Goal: Task Accomplishment & Management: Use online tool/utility

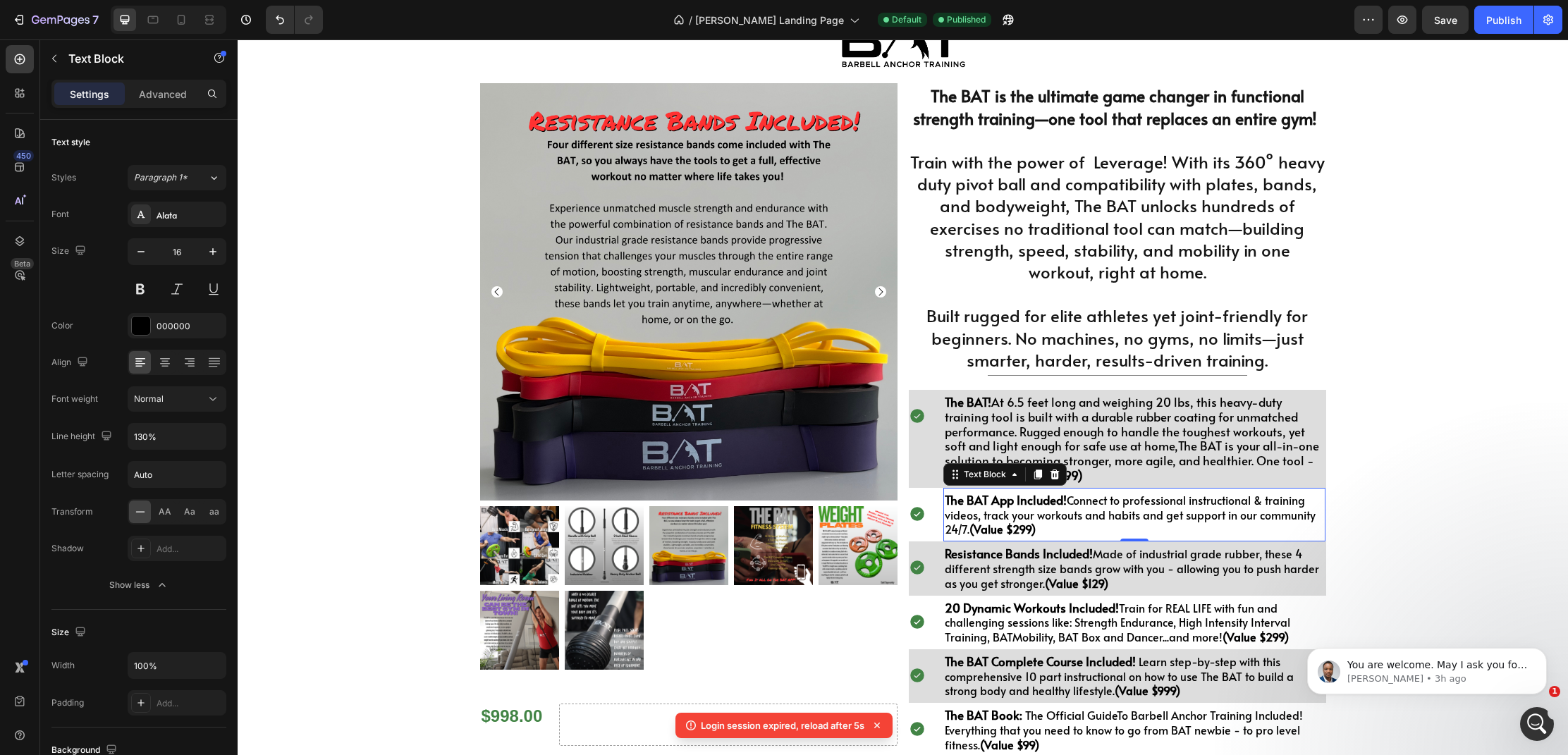
scroll to position [2, 0]
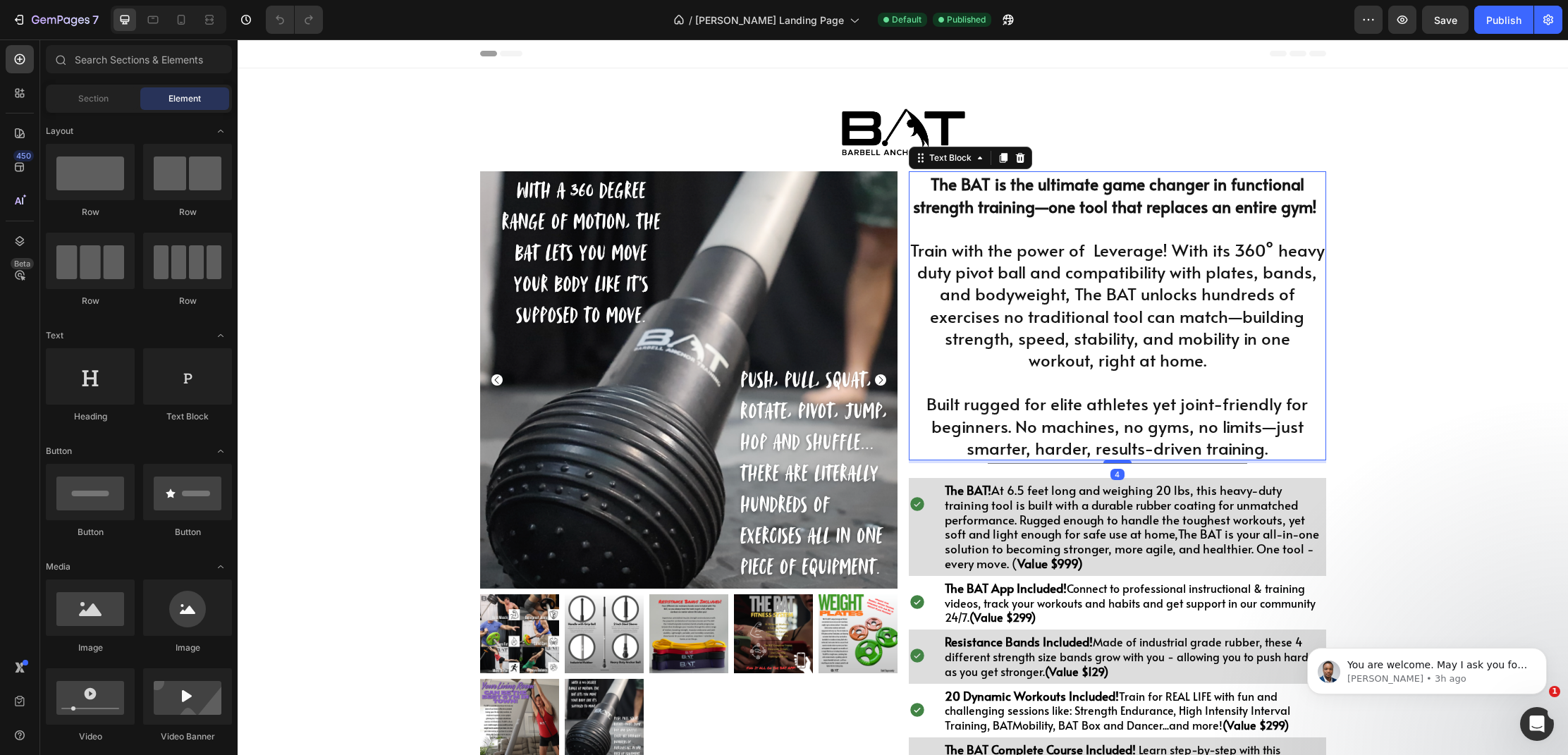
click at [1118, 447] on p "Built rugged for elite athletes yet joint-friendly for beginners. No machines, …" at bounding box center [1117, 425] width 414 height 66
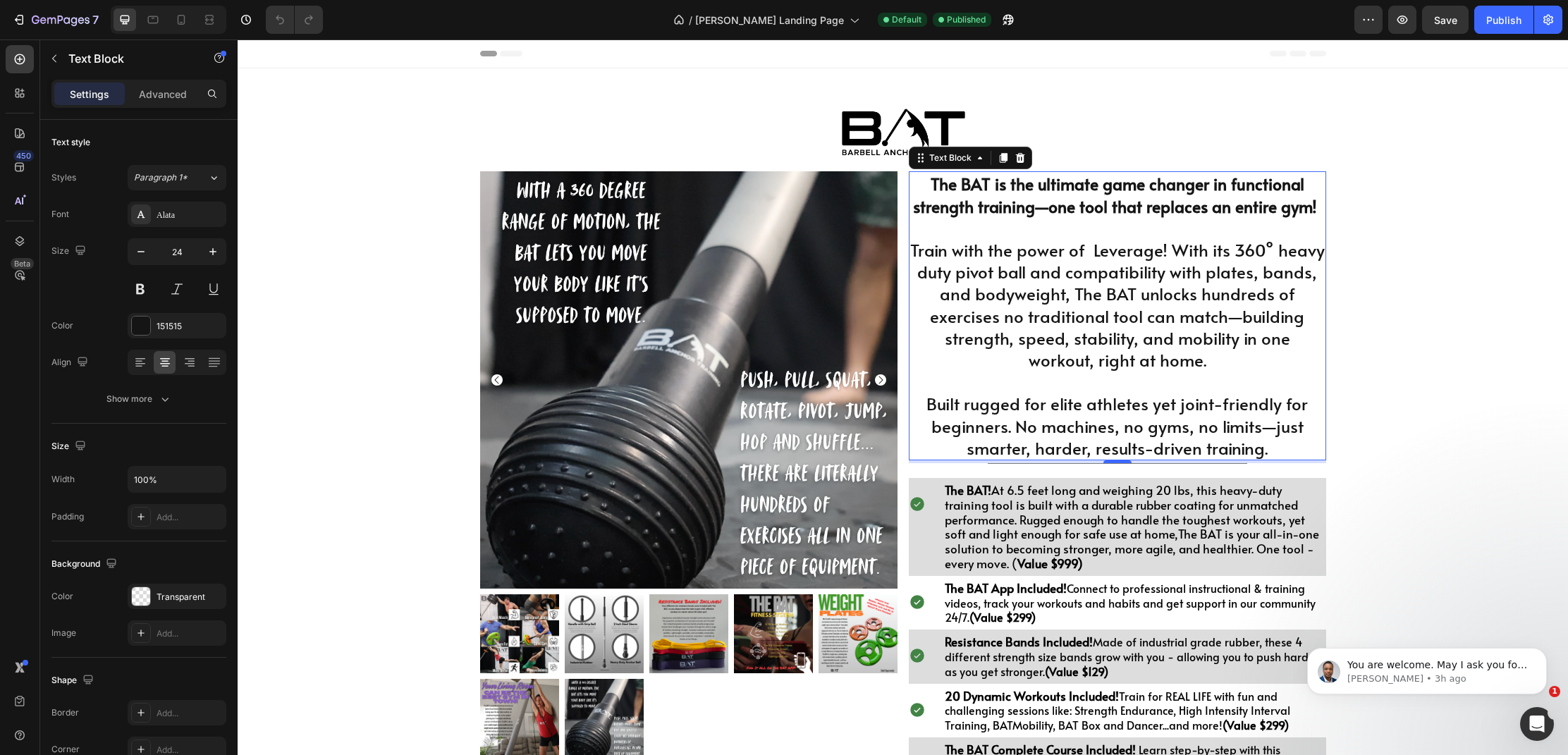
click at [1140, 320] on p "Train with the power of Leverage! With its 360° heavy duty pivot ball and compa…" at bounding box center [1117, 305] width 414 height 132
click at [1169, 324] on p "Train with the power of Leverage! With its 360° heavy duty pivot ball and compa…" at bounding box center [1117, 305] width 414 height 132
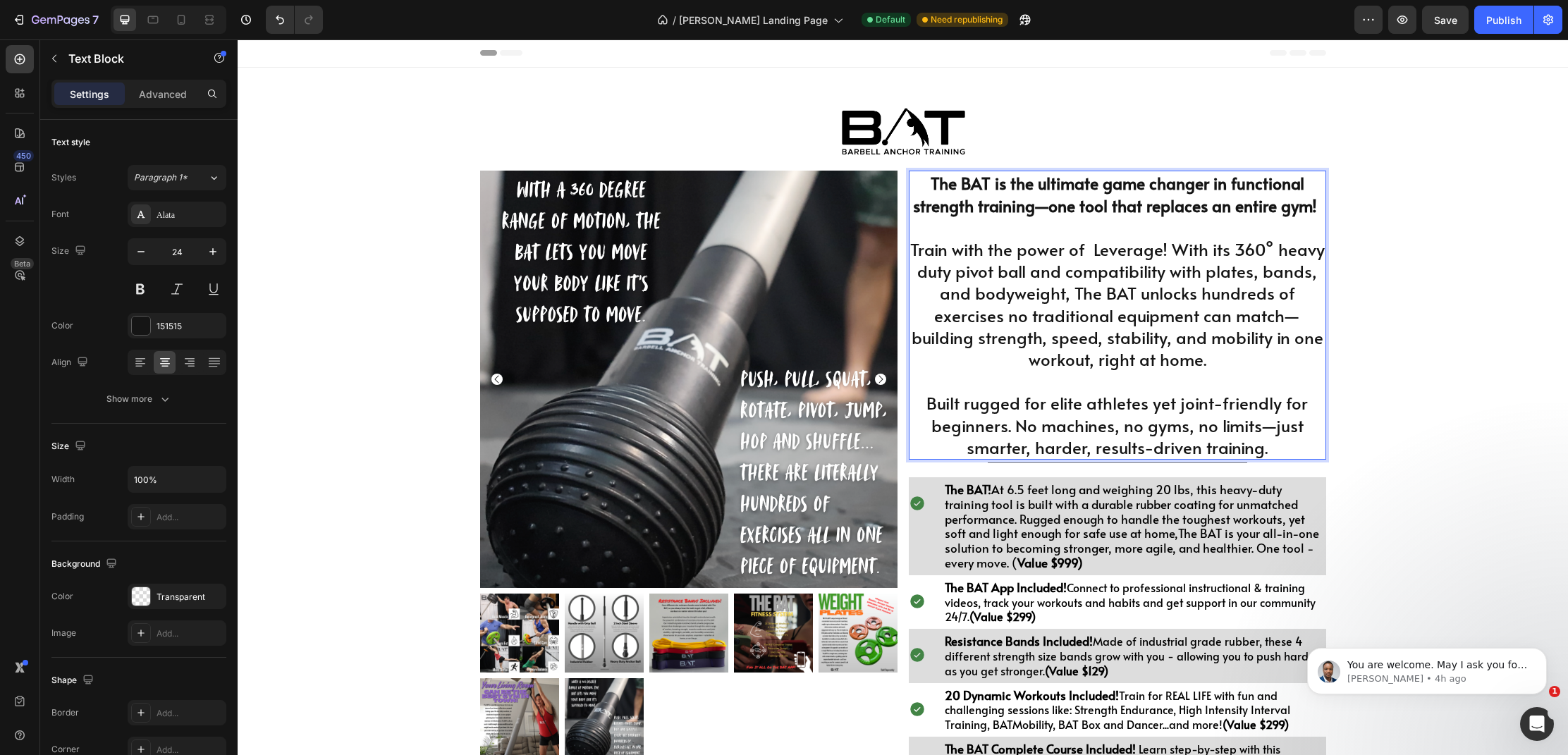
click at [1131, 415] on p "Built rugged for elite athletes yet joint-friendly for beginners. No machines, …" at bounding box center [1117, 425] width 414 height 66
click at [1263, 453] on p "Built rugged for elite athletes yet joint-friendly for beginners. No machines, …" at bounding box center [1117, 425] width 414 height 66
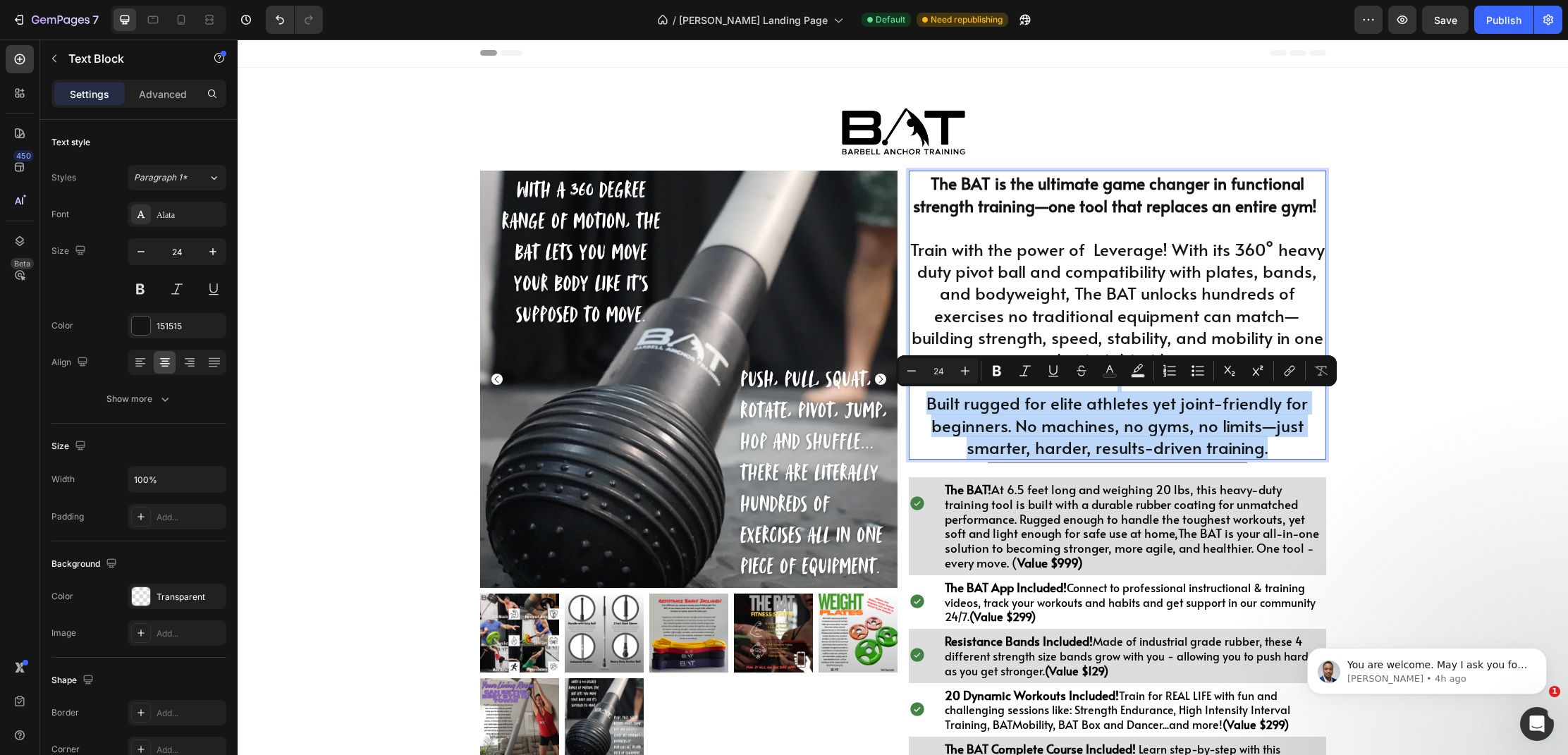
drag, startPoint x: 1258, startPoint y: 452, endPoint x: 1090, endPoint y: 381, distance: 182.4
click at [1090, 381] on div "The BAT is the ultimate game changer in functional strength training—one tool t…" at bounding box center [1117, 315] width 417 height 289
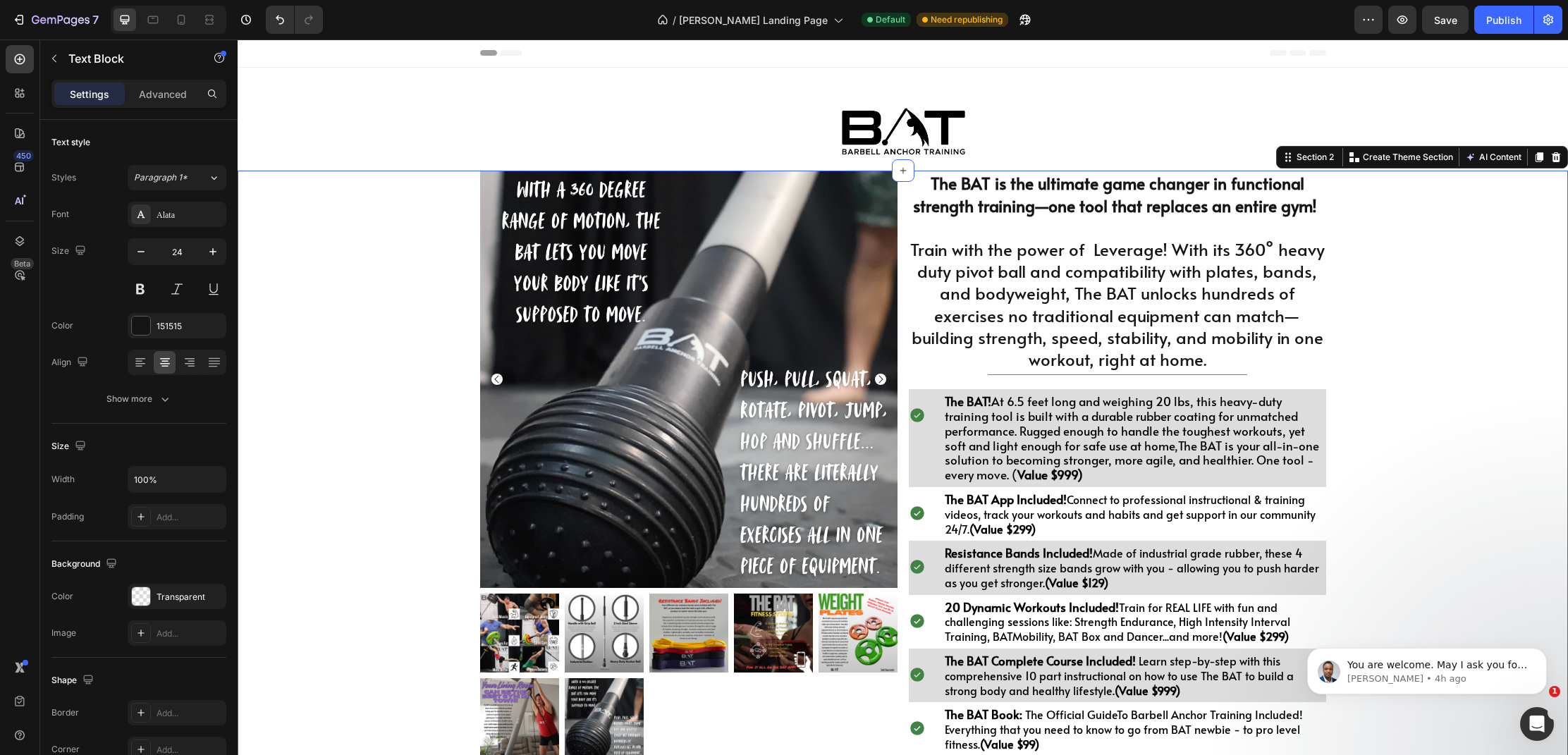
click at [1506, 412] on div "Product Images $998.00 Heading Drop element here Row 1 Product Quantity BUY THE…" at bounding box center [902, 597] width 1330 height 854
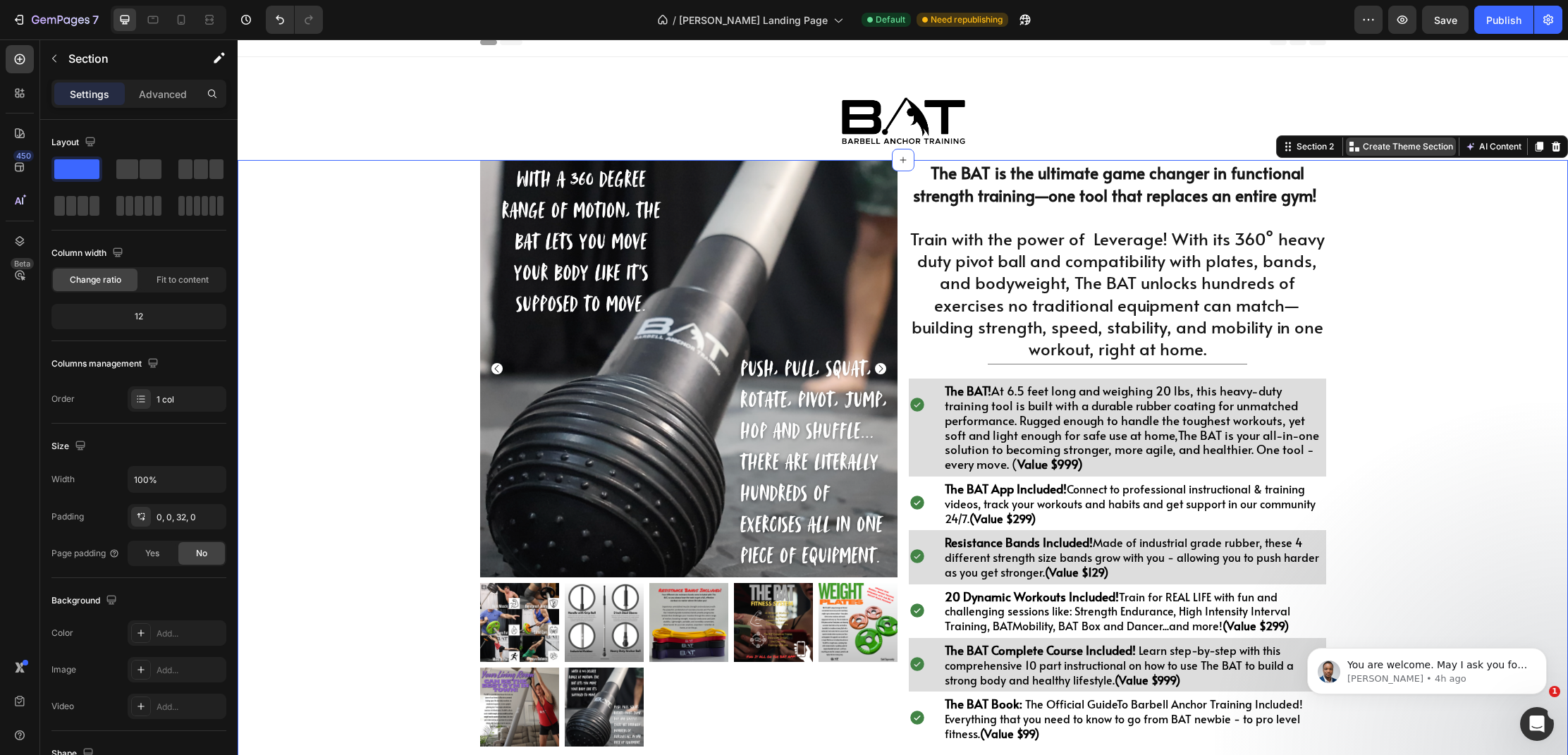
scroll to position [12, 0]
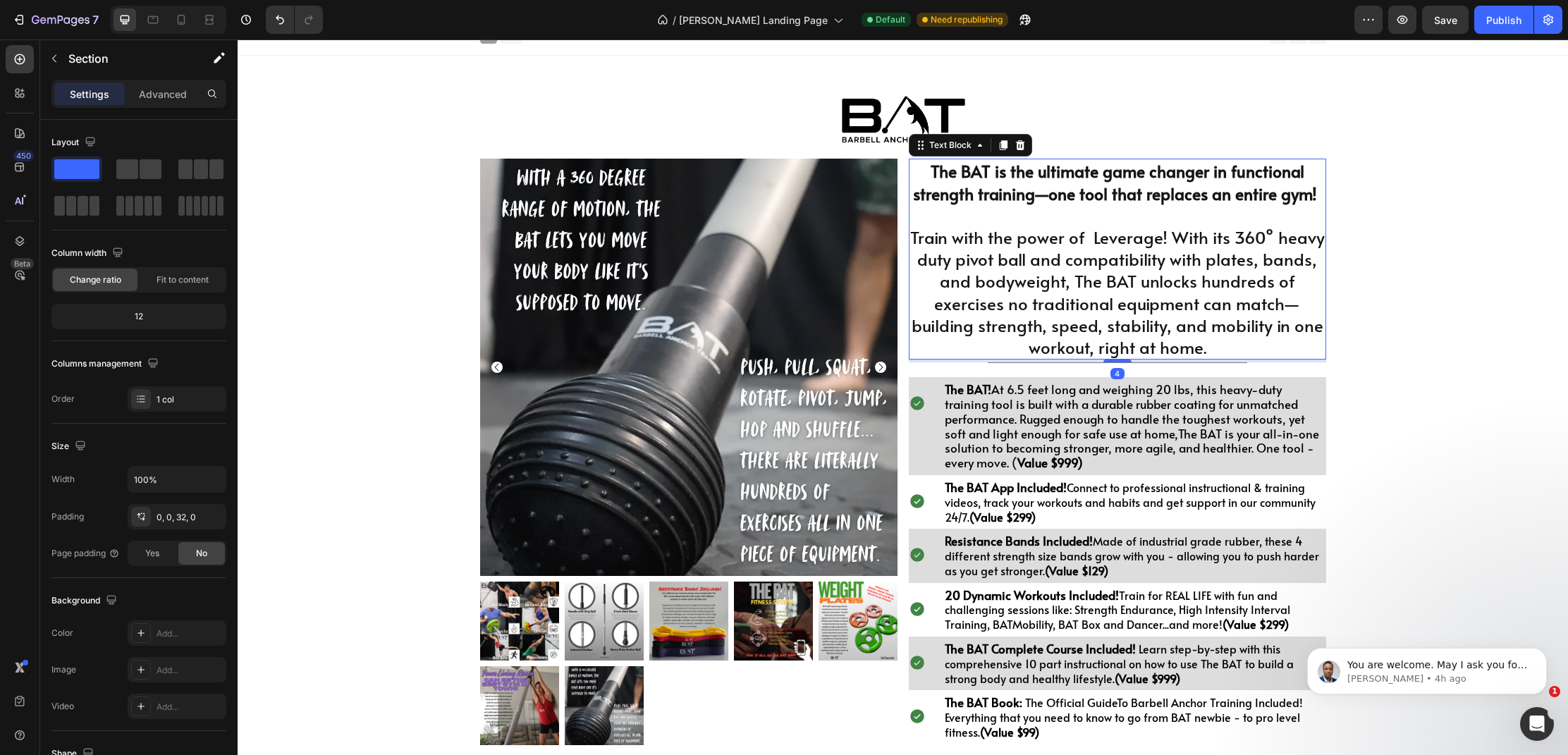
click at [1169, 240] on p "Train with the power of Leverage! With its 360° heavy duty pivot ball and compa…" at bounding box center [1117, 292] width 414 height 132
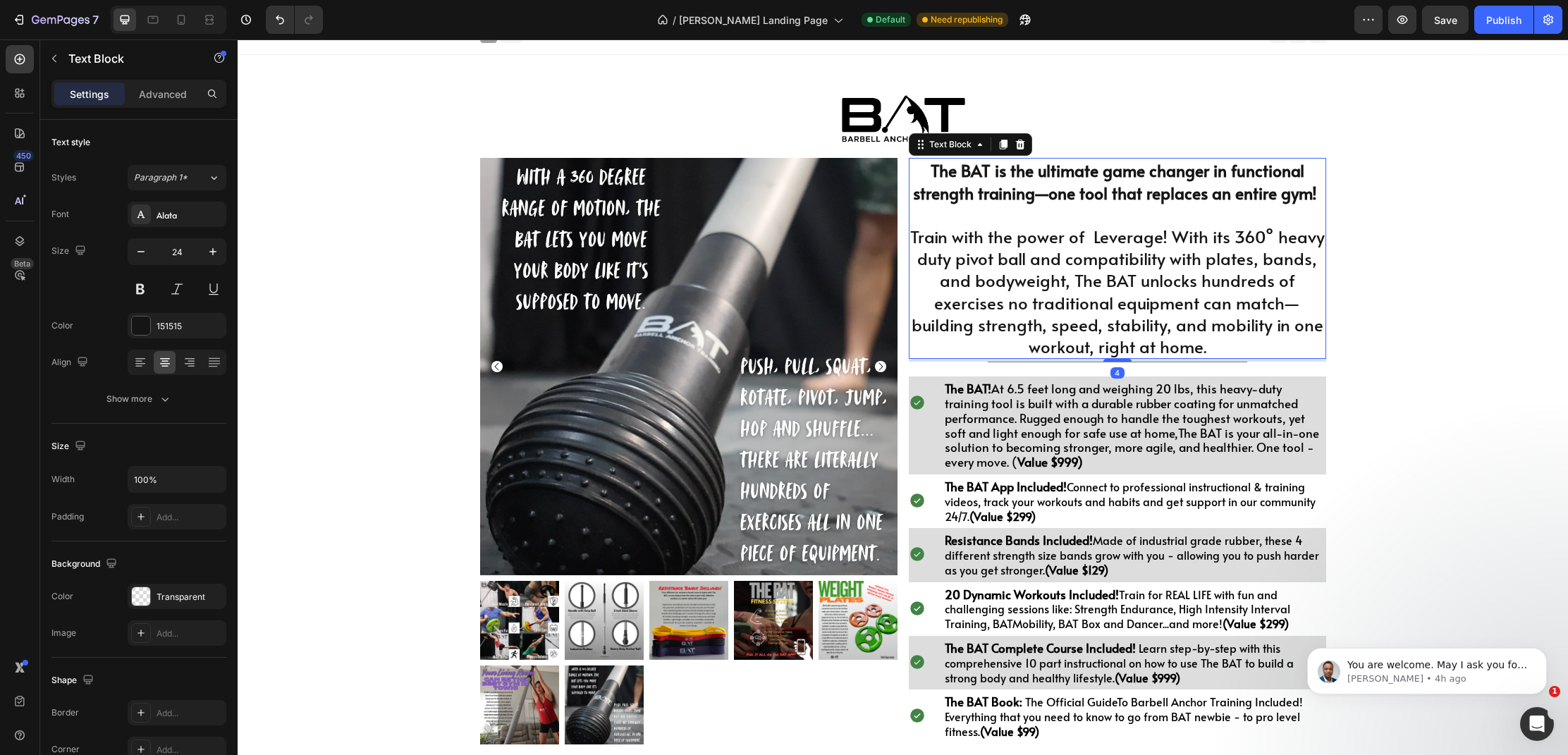
scroll to position [10, 0]
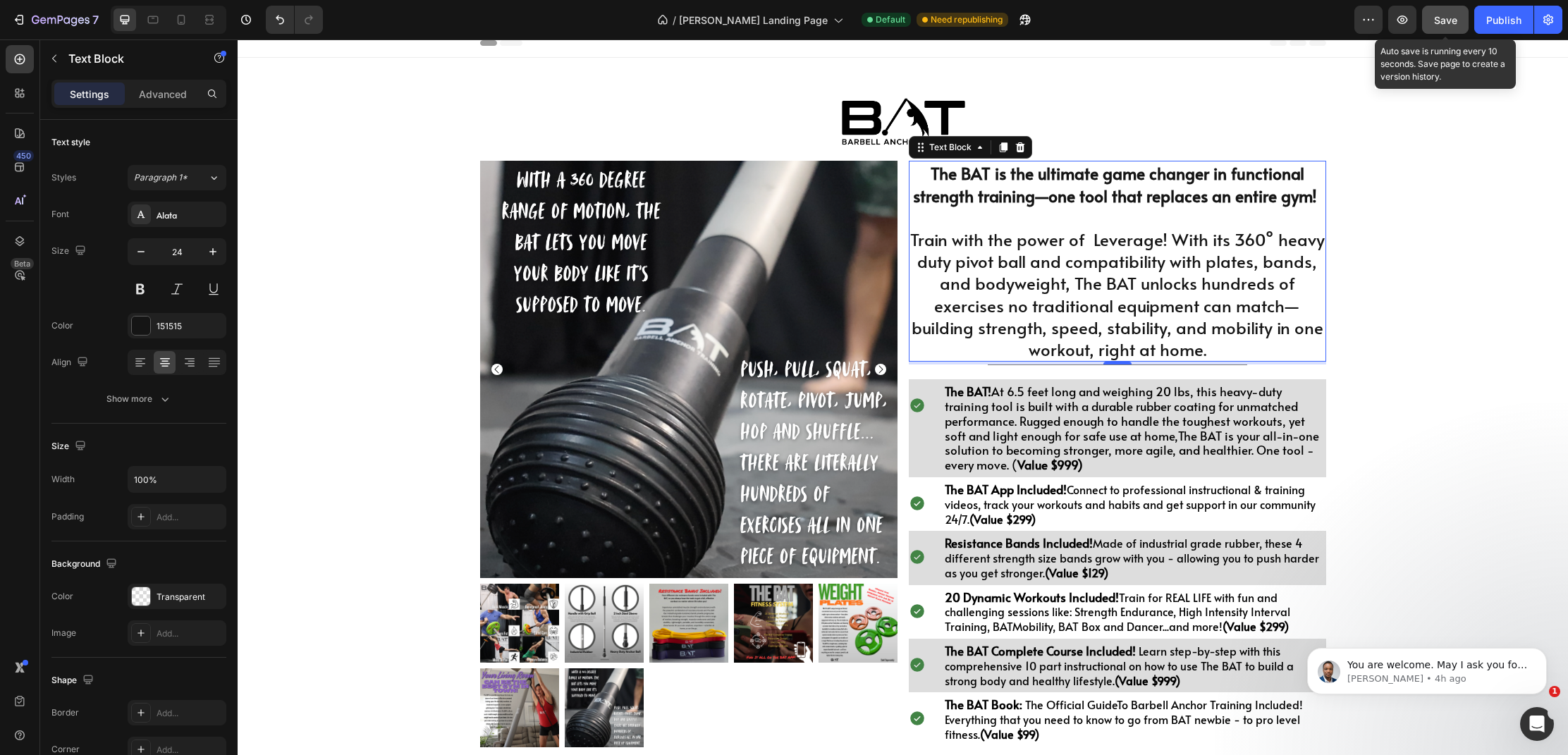
click at [1433, 20] on button "Save" at bounding box center [1445, 20] width 47 height 28
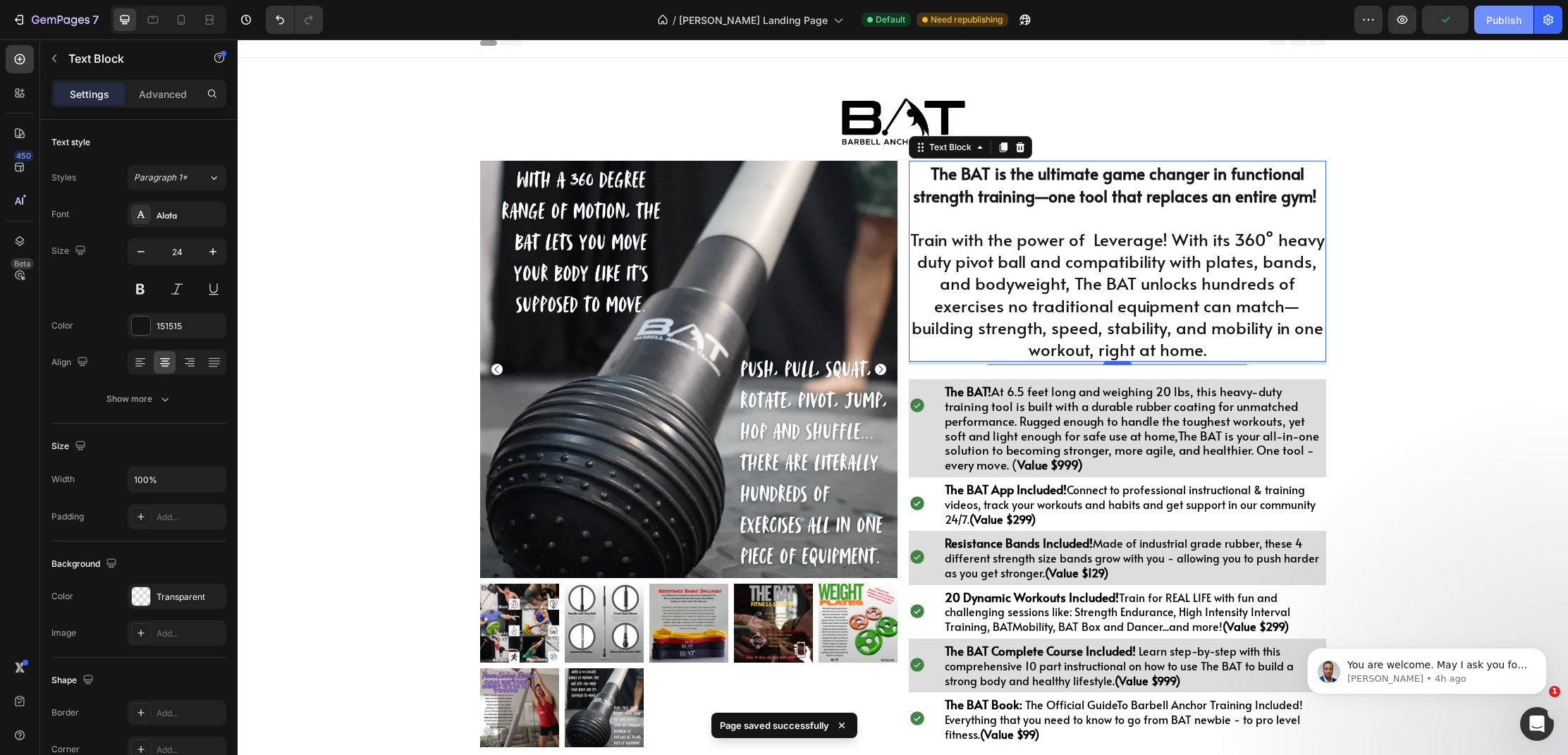
click at [1488, 18] on div "Publish" at bounding box center [1503, 20] width 35 height 15
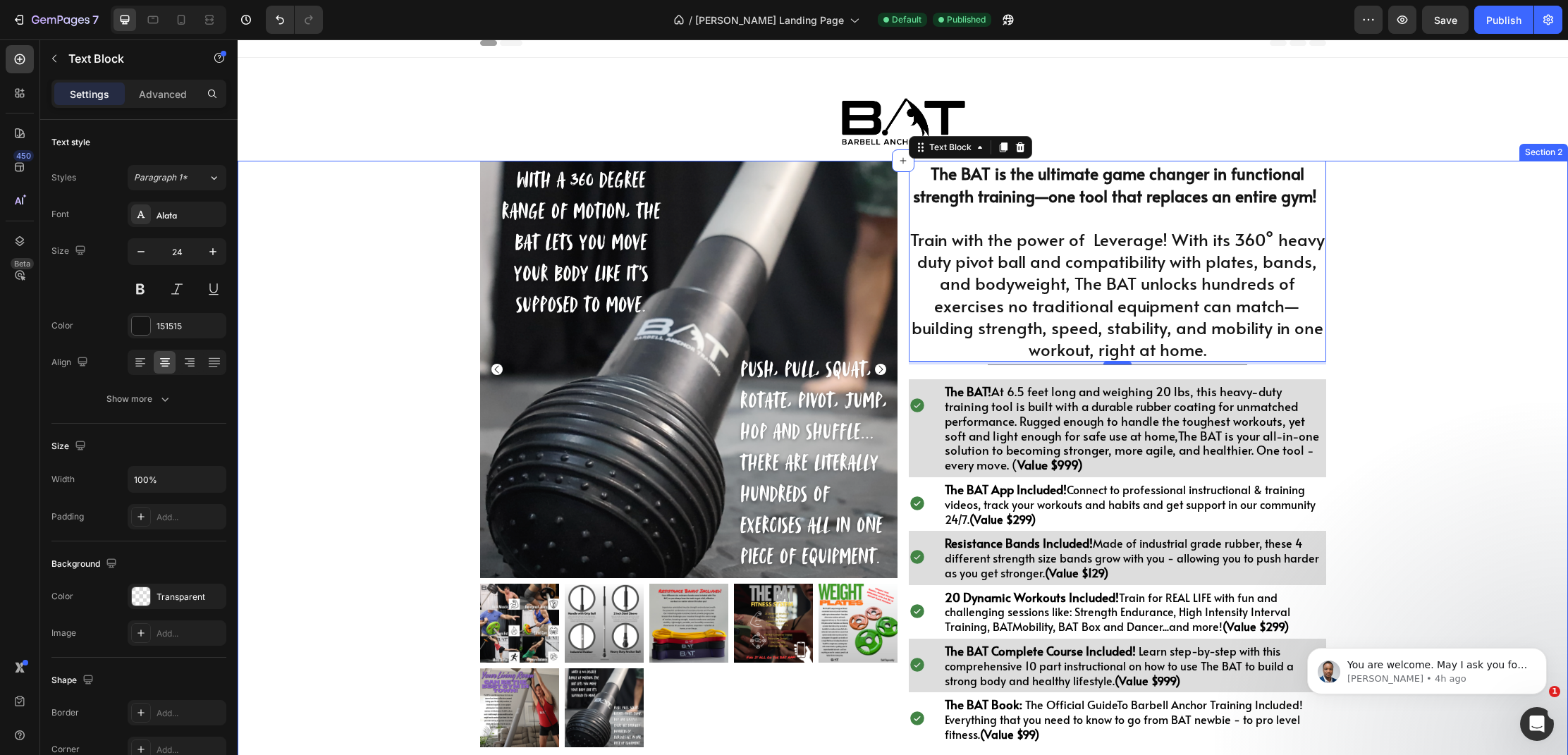
click at [1467, 311] on div "Product Images $998.00 Heading Drop element here Row 1 Product Quantity BUY THE…" at bounding box center [902, 587] width 1330 height 854
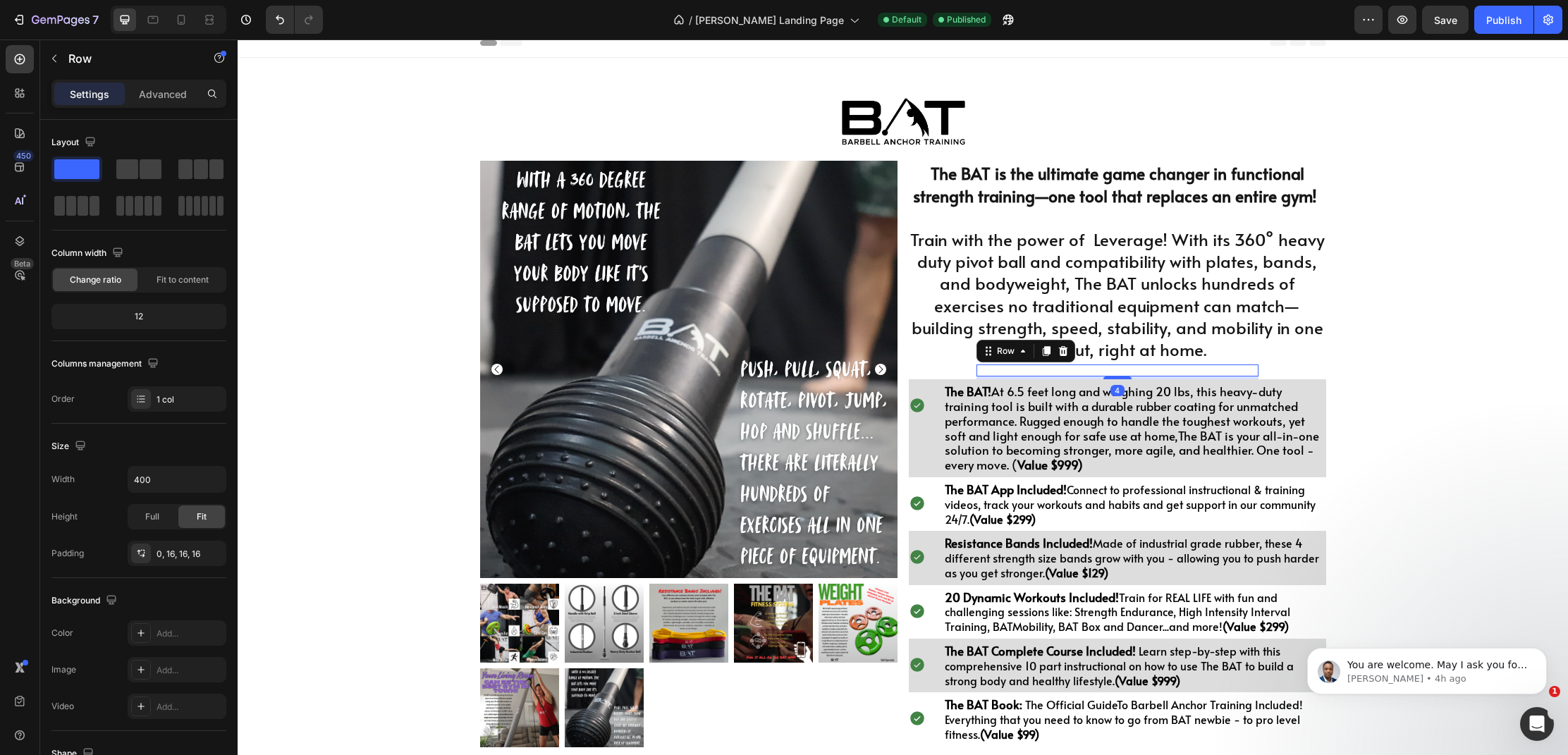
click at [1164, 368] on div "Title Line Row 4" at bounding box center [1117, 370] width 282 height 12
click at [140, 557] on icon at bounding box center [141, 554] width 11 height 11
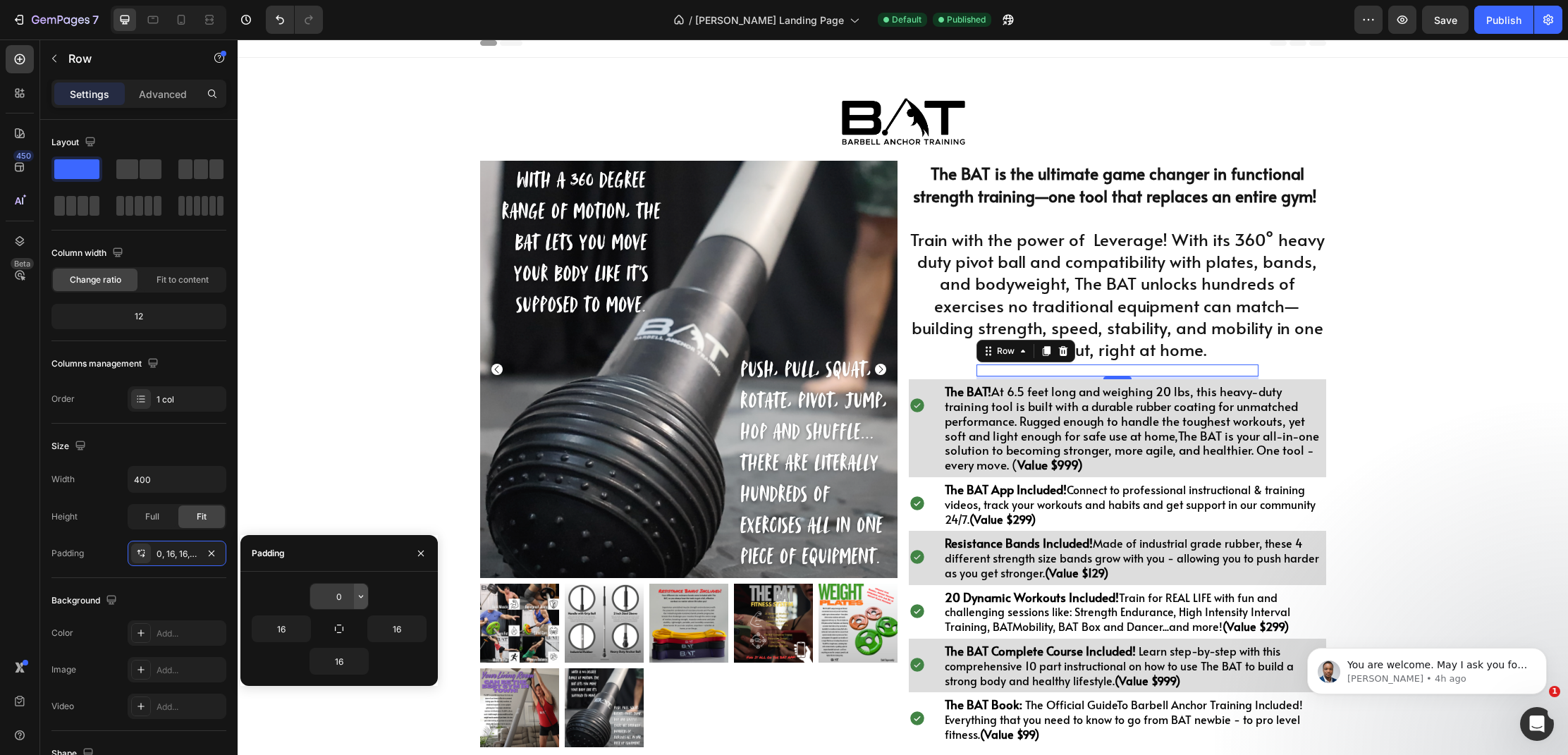
click at [357, 597] on icon "button" at bounding box center [361, 596] width 11 height 11
click at [326, 658] on p "L 16px" at bounding box center [312, 658] width 75 height 12
type input "16"
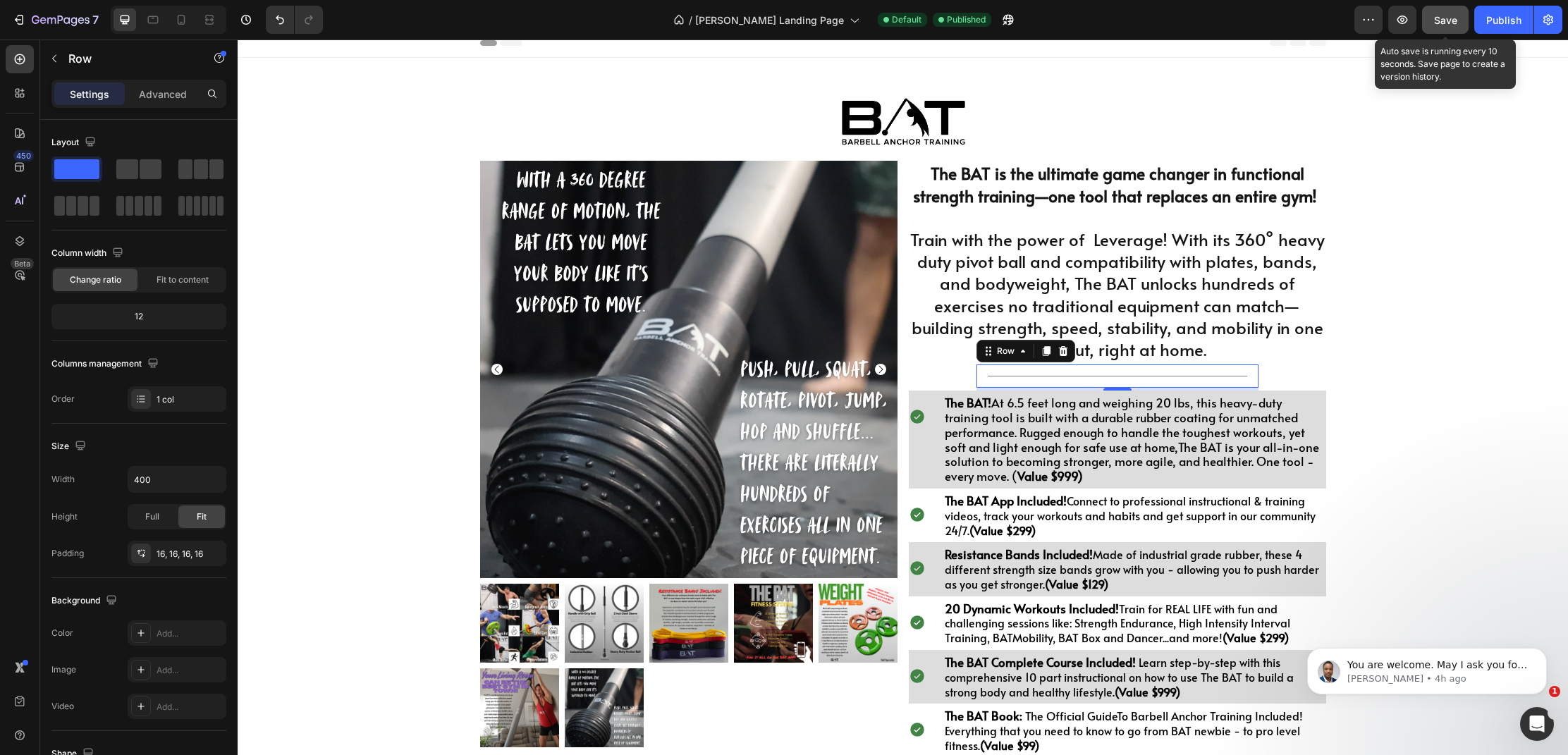
click at [1445, 12] on div "Save" at bounding box center [1445, 20] width 23 height 15
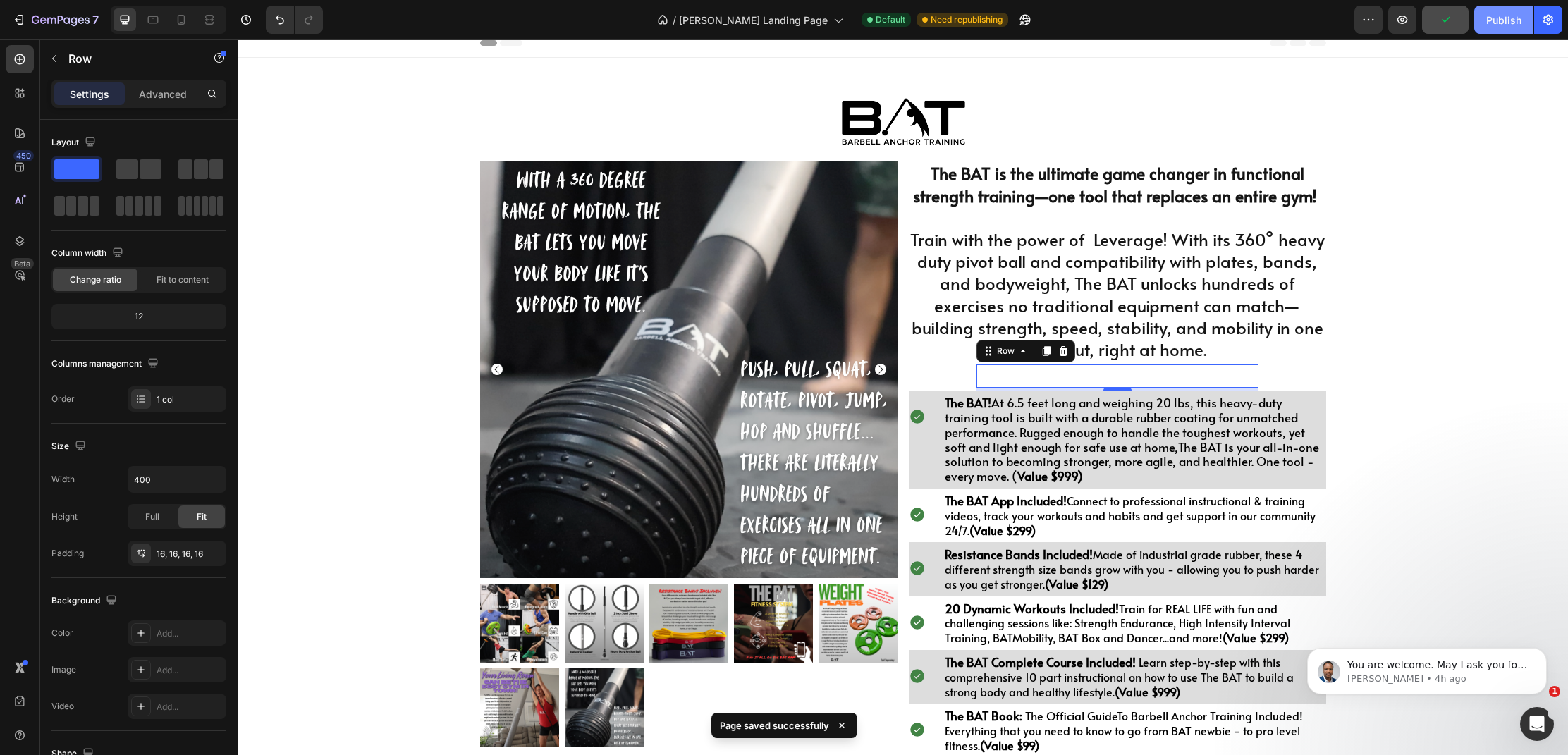
click at [1487, 24] on div "Publish" at bounding box center [1503, 20] width 35 height 15
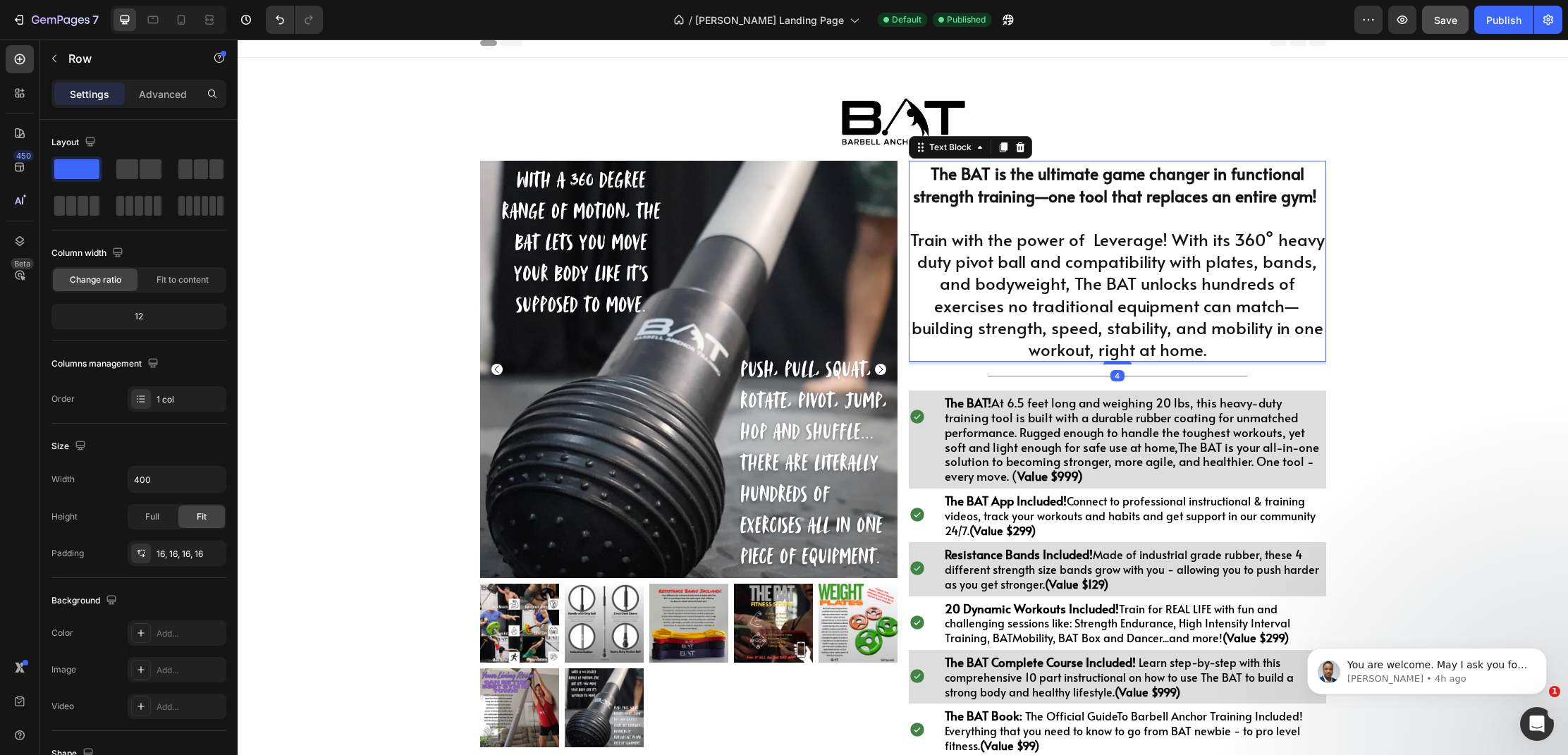
click at [1092, 242] on p "Train with the power of Leverage! With its 360° heavy duty pivot ball and compa…" at bounding box center [1117, 293] width 414 height 132
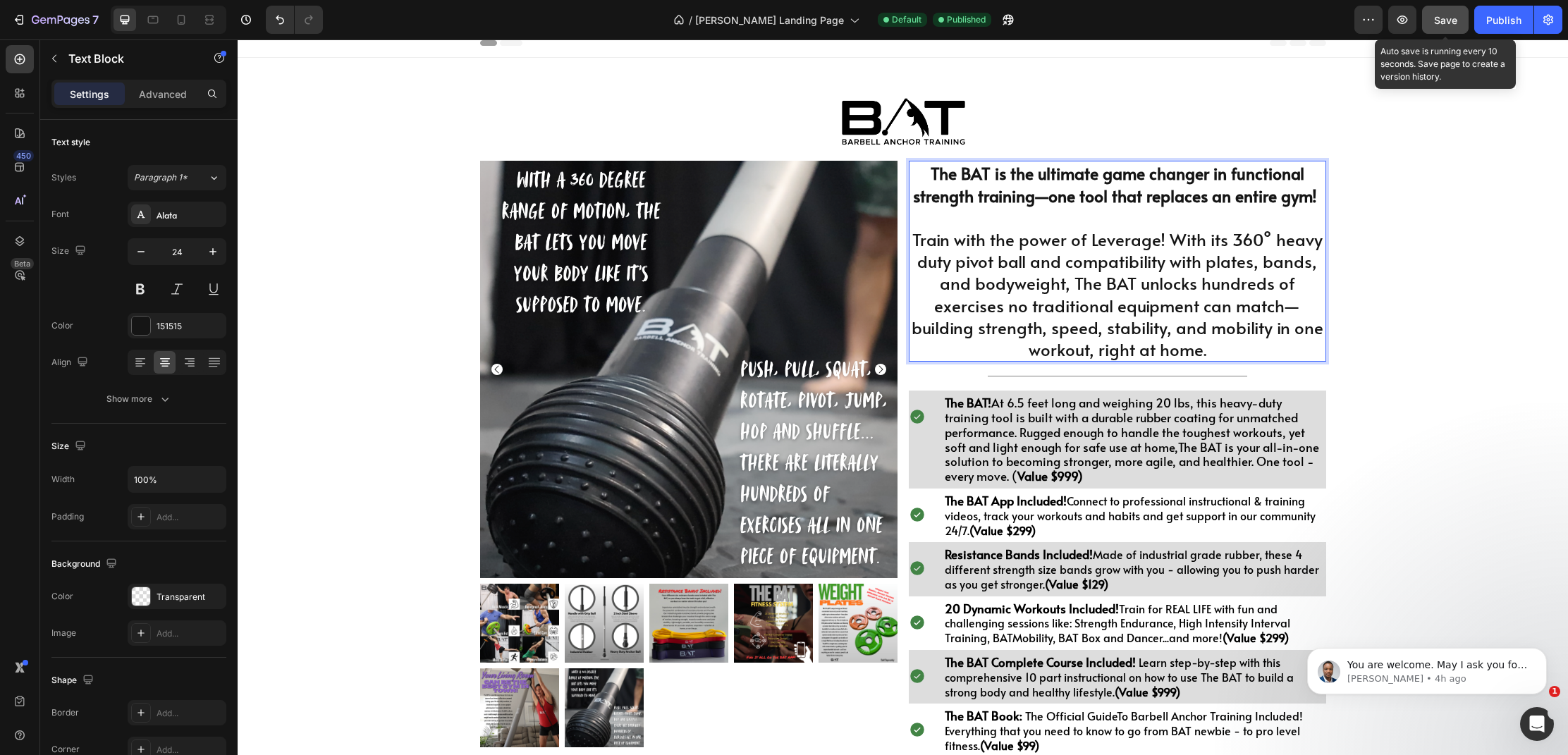
click at [1448, 15] on span "Save" at bounding box center [1445, 20] width 23 height 12
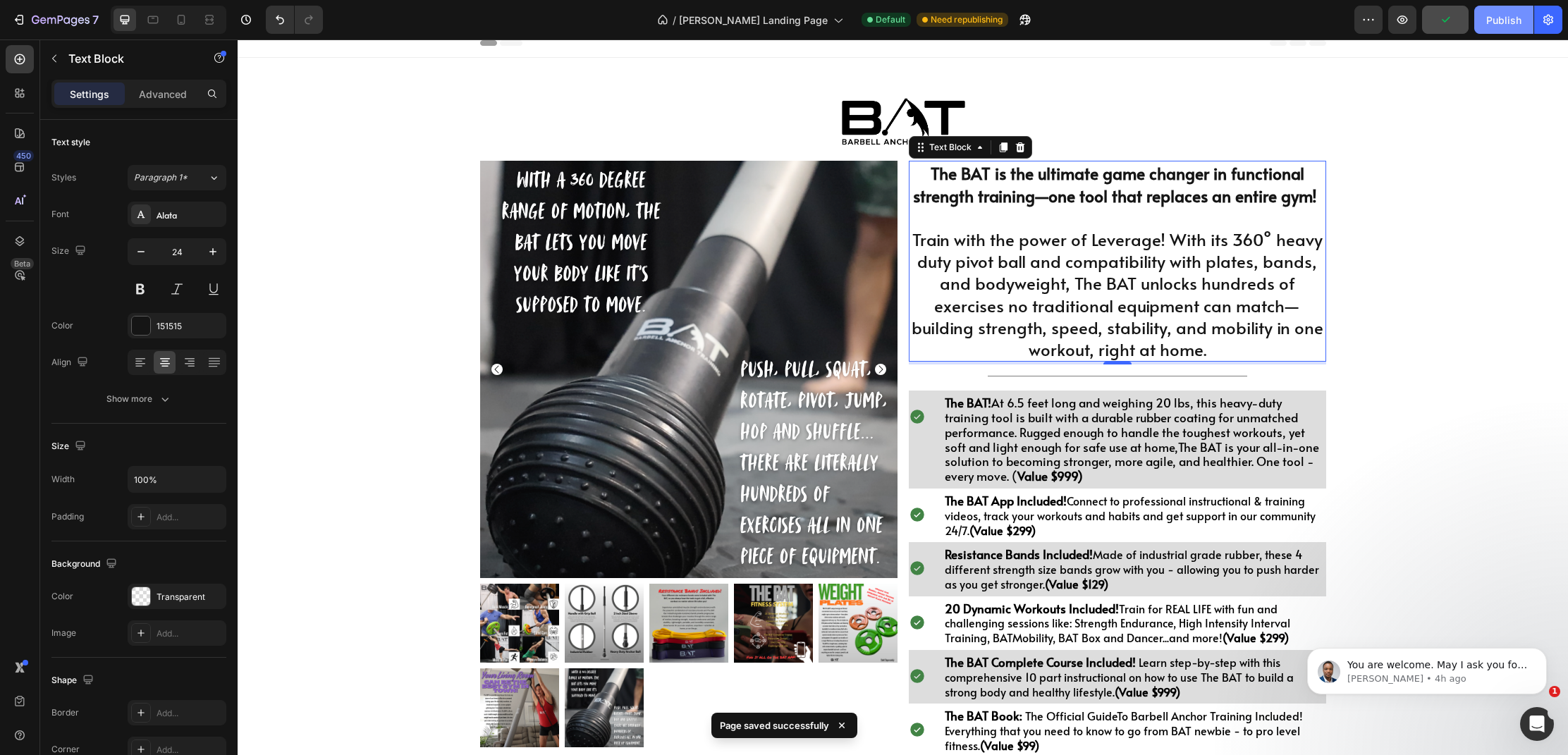
click at [1486, 18] on div "Publish" at bounding box center [1503, 20] width 35 height 15
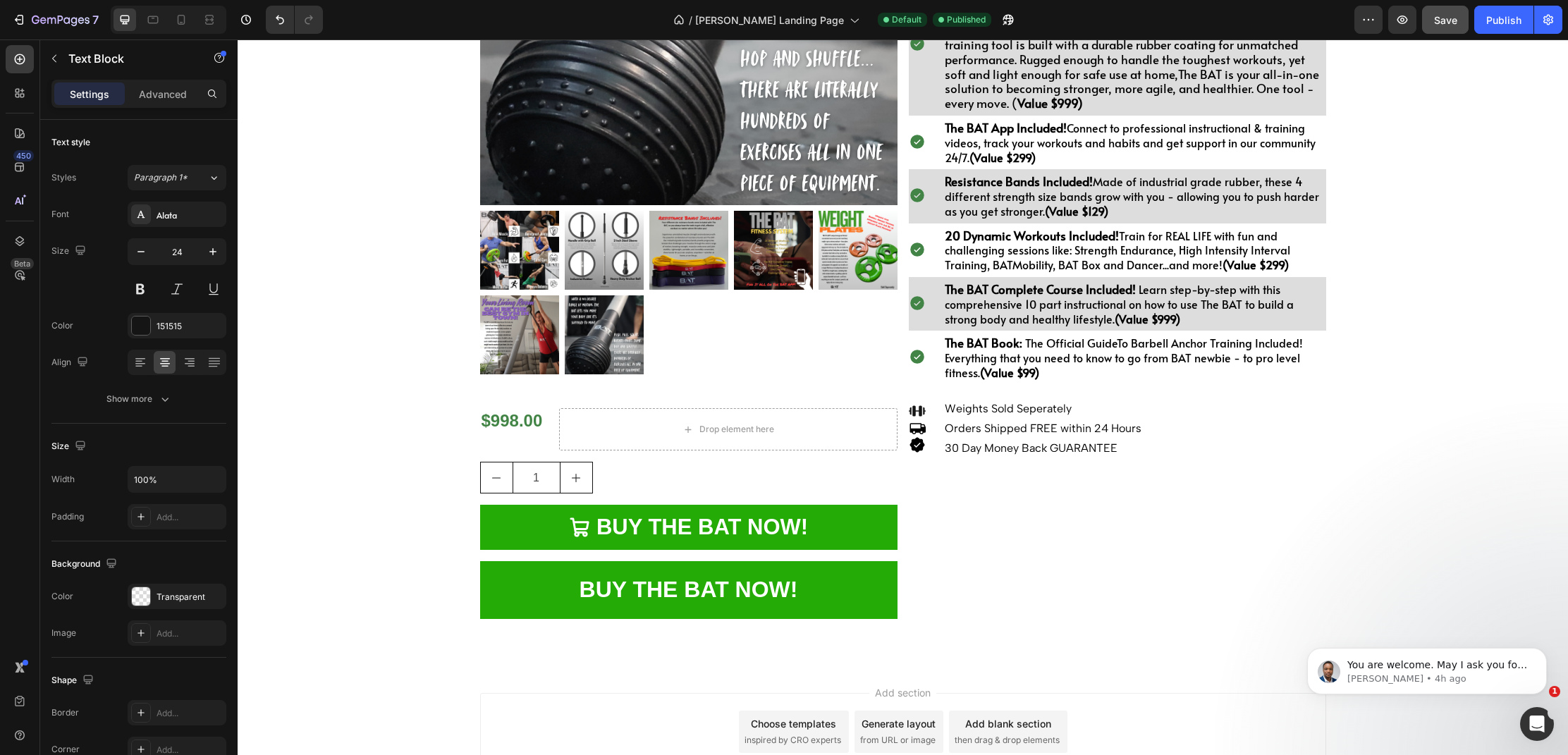
scroll to position [462, 0]
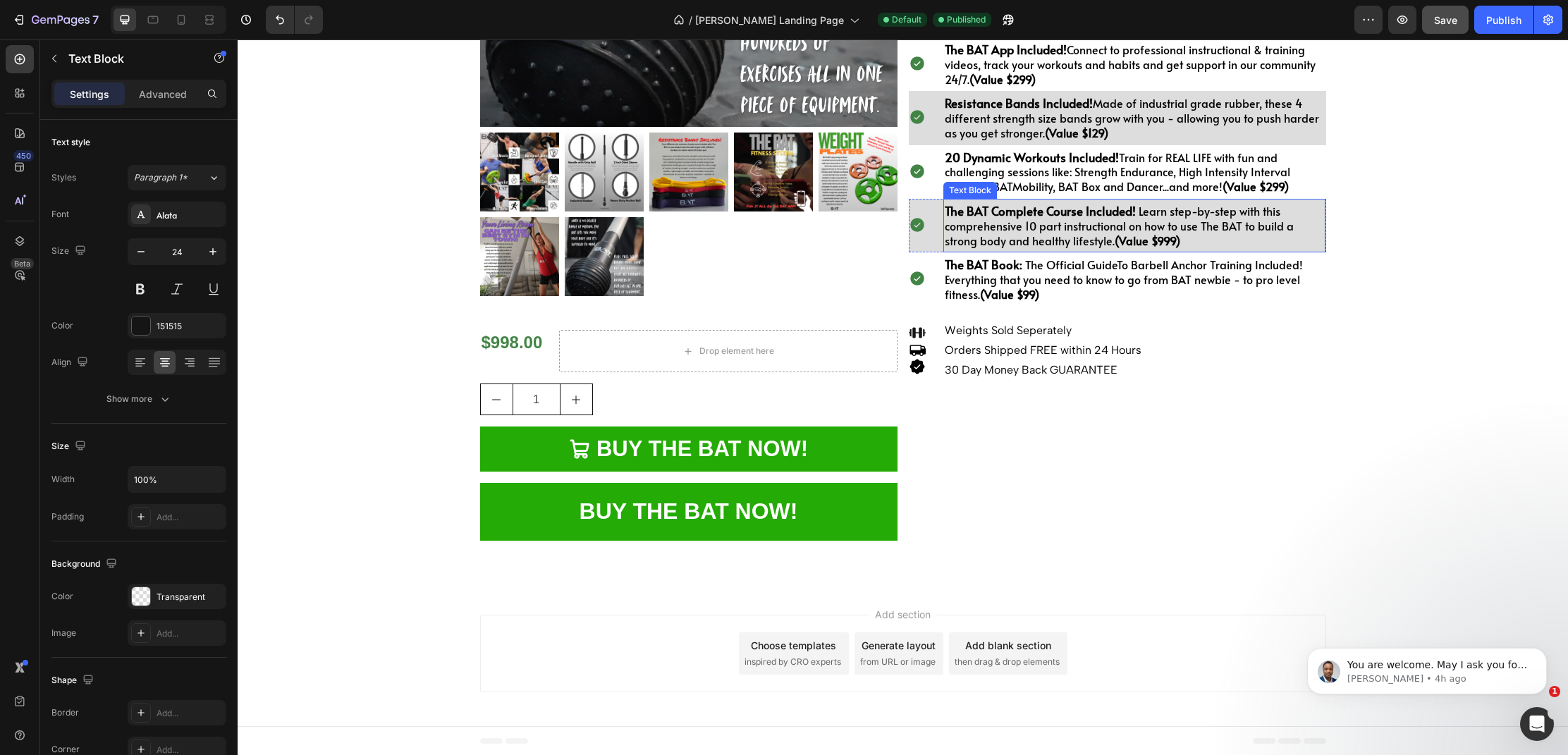
click at [1159, 245] on strong "(Value $999)" at bounding box center [1146, 240] width 66 height 15
click at [1161, 244] on strong "(Value $999)" at bounding box center [1146, 240] width 66 height 15
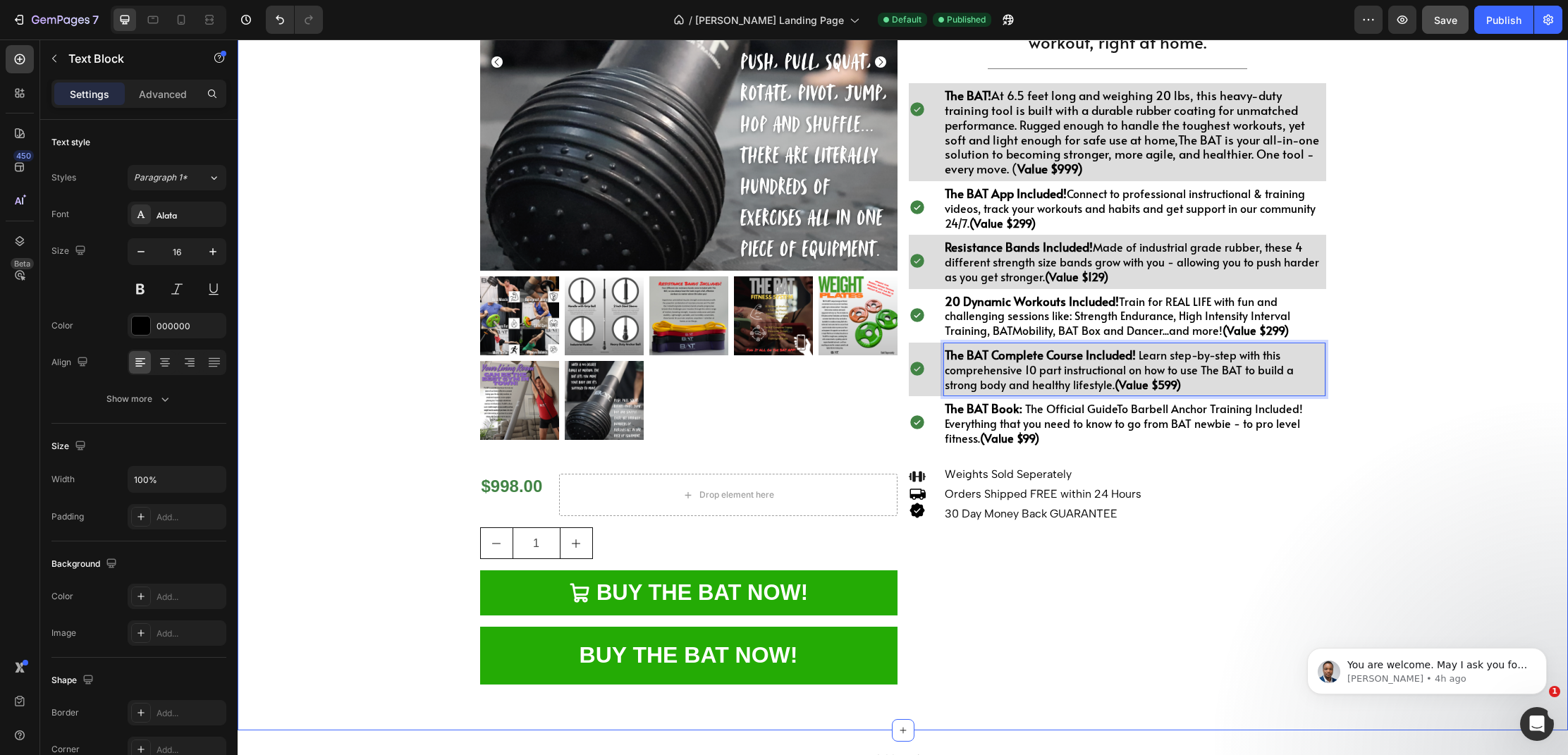
scroll to position [318, 0]
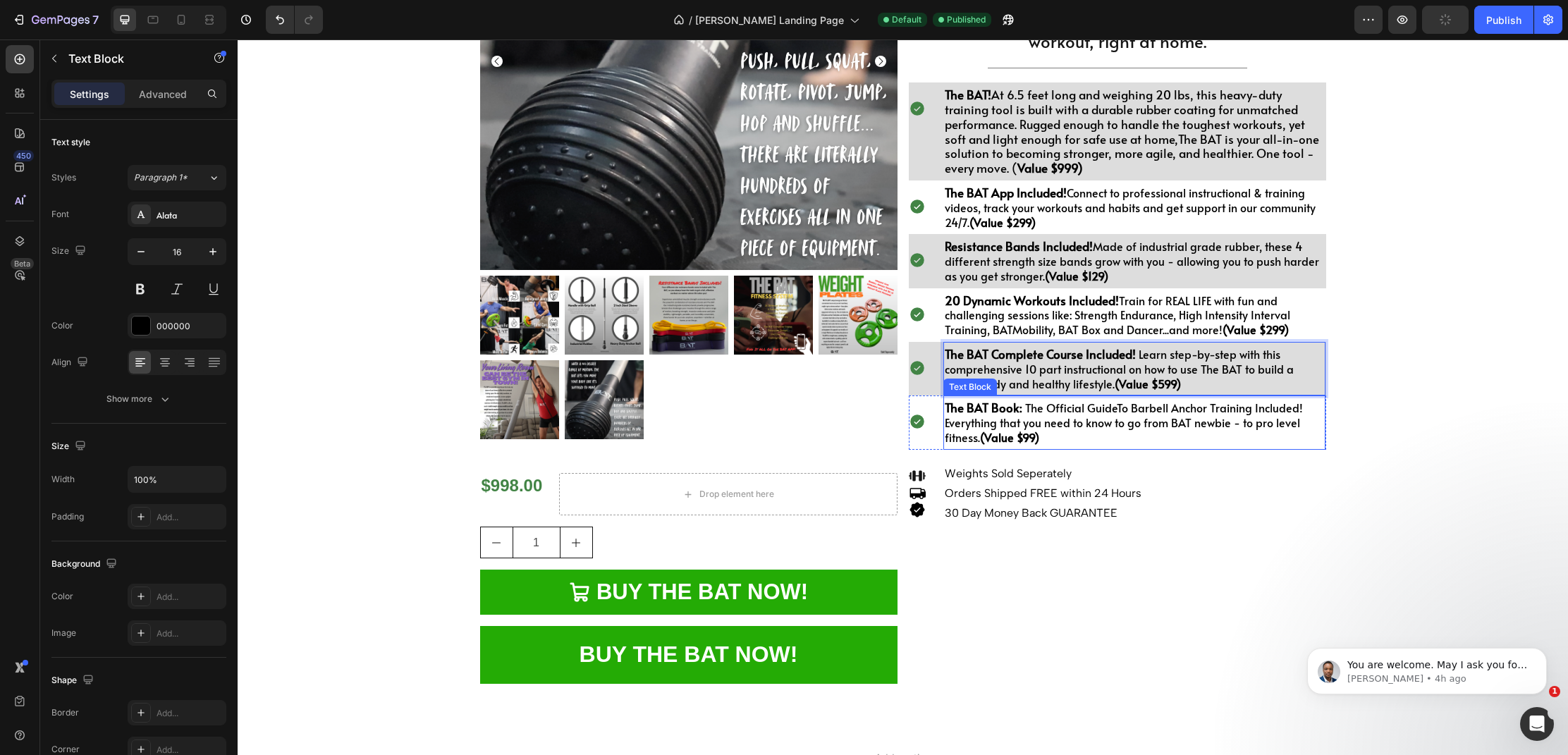
click at [1030, 444] on strong "(Value $99)" at bounding box center [1010, 437] width 59 height 15
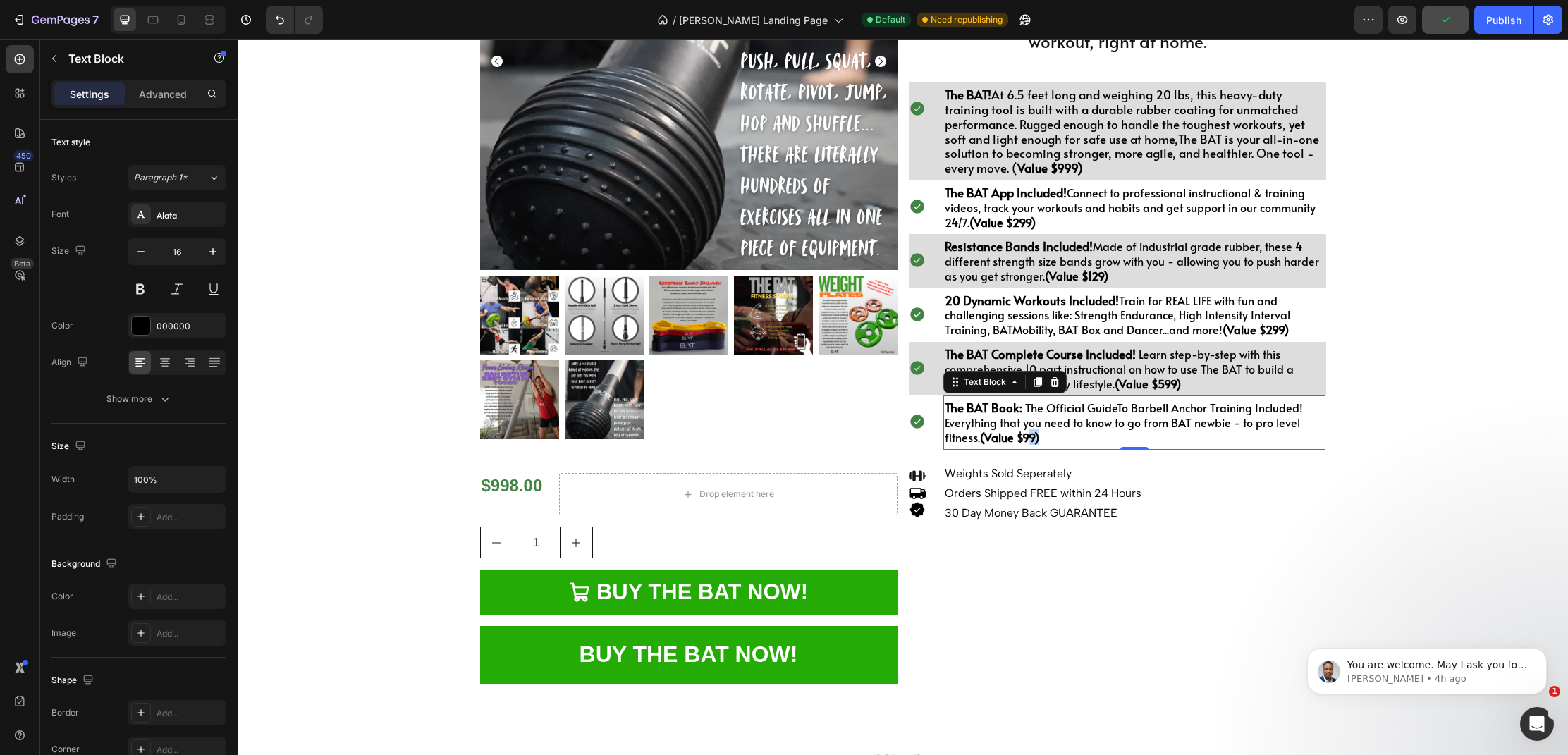
click at [1030, 444] on strong "(Value $99)" at bounding box center [1010, 437] width 59 height 15
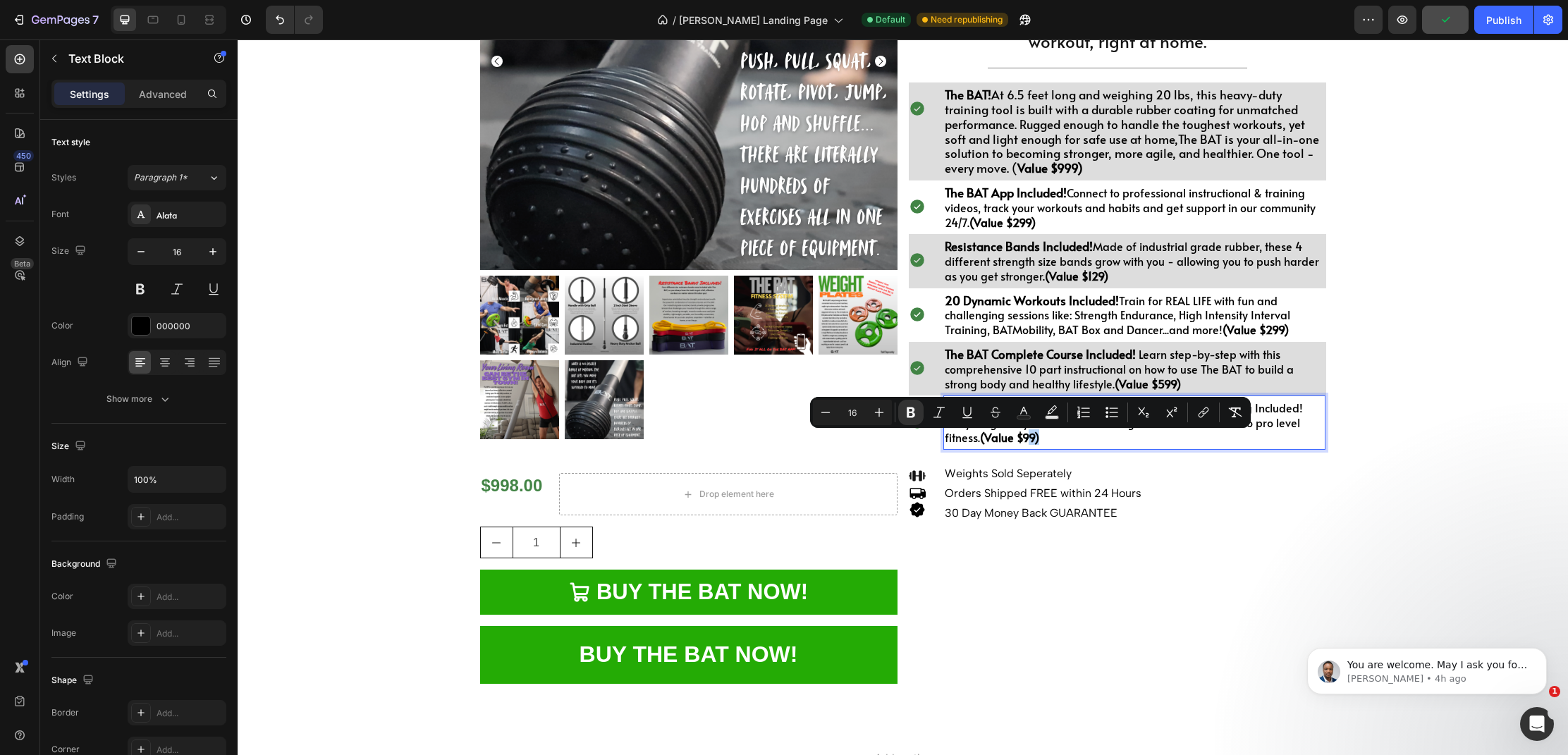
click at [1030, 444] on strong "(Value $99)" at bounding box center [1010, 437] width 59 height 15
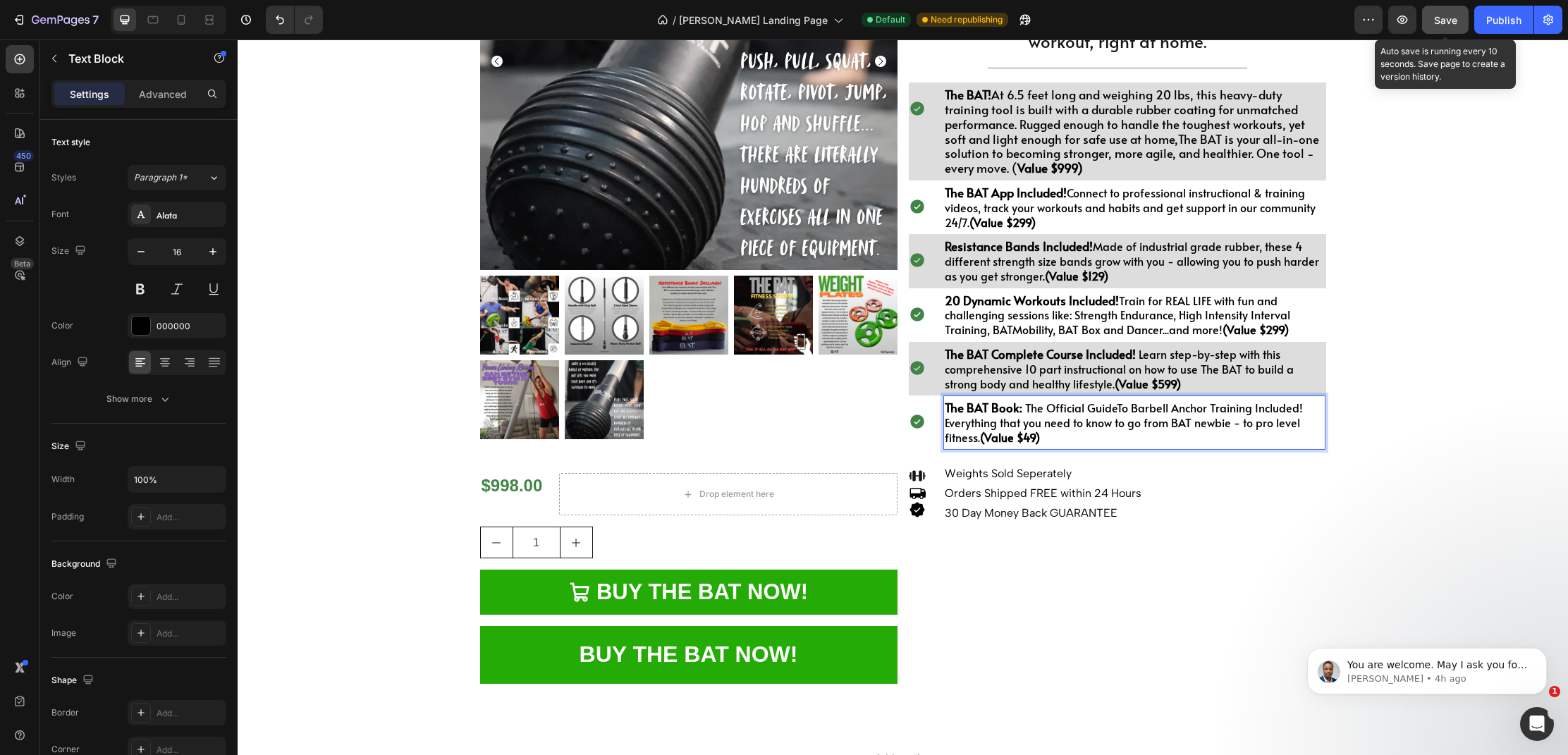
click at [1450, 28] on button "Save" at bounding box center [1445, 20] width 47 height 28
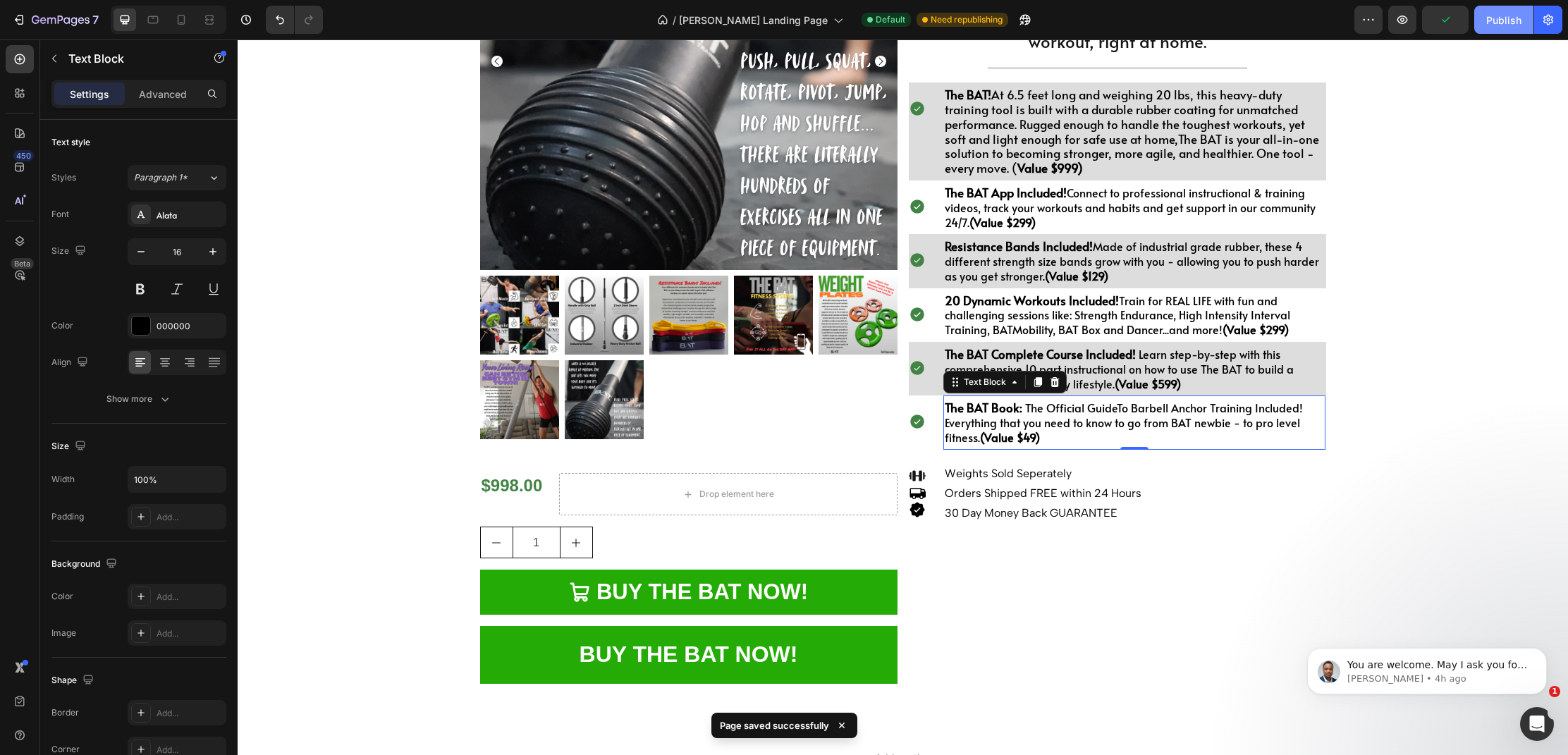
click at [1512, 28] on button "Publish" at bounding box center [1503, 20] width 59 height 28
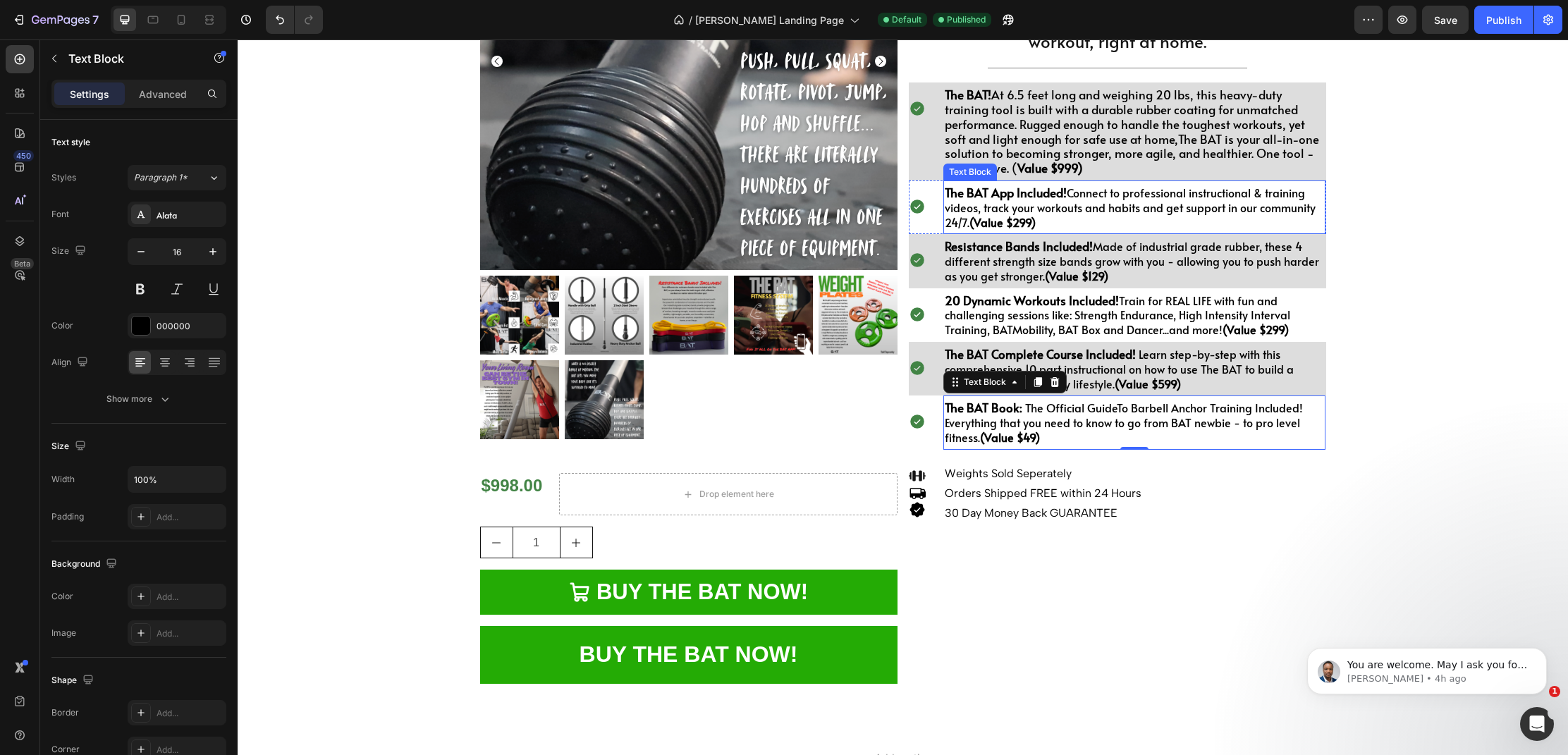
click at [1167, 201] on p "The BAT App Included! Connect to professional instructional & training videos, …" at bounding box center [1135, 207] width 380 height 44
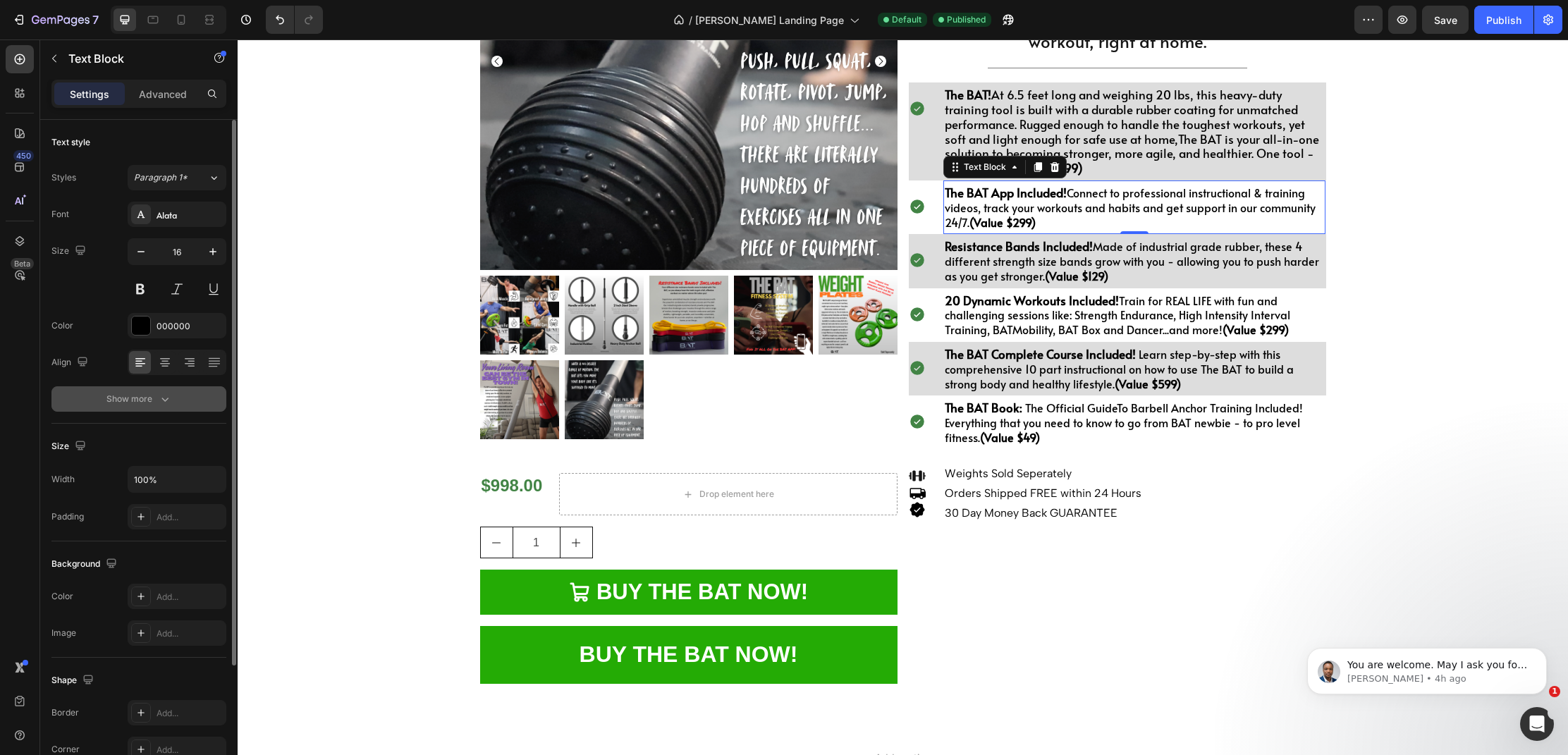
click at [161, 398] on icon "button" at bounding box center [164, 399] width 14 height 14
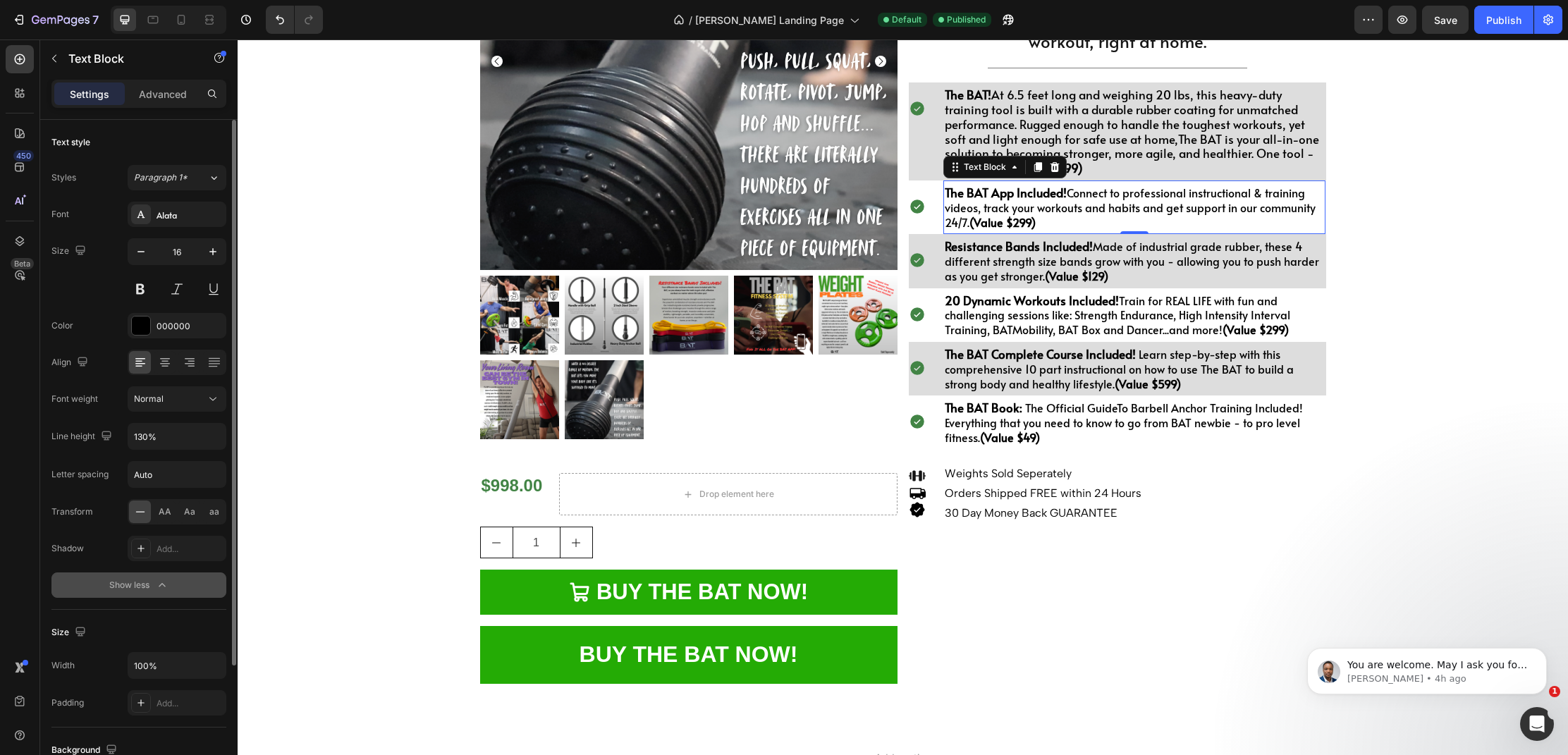
click at [1090, 223] on p "The BAT App Included! Connect to professional instructional & training videos, …" at bounding box center [1135, 207] width 380 height 44
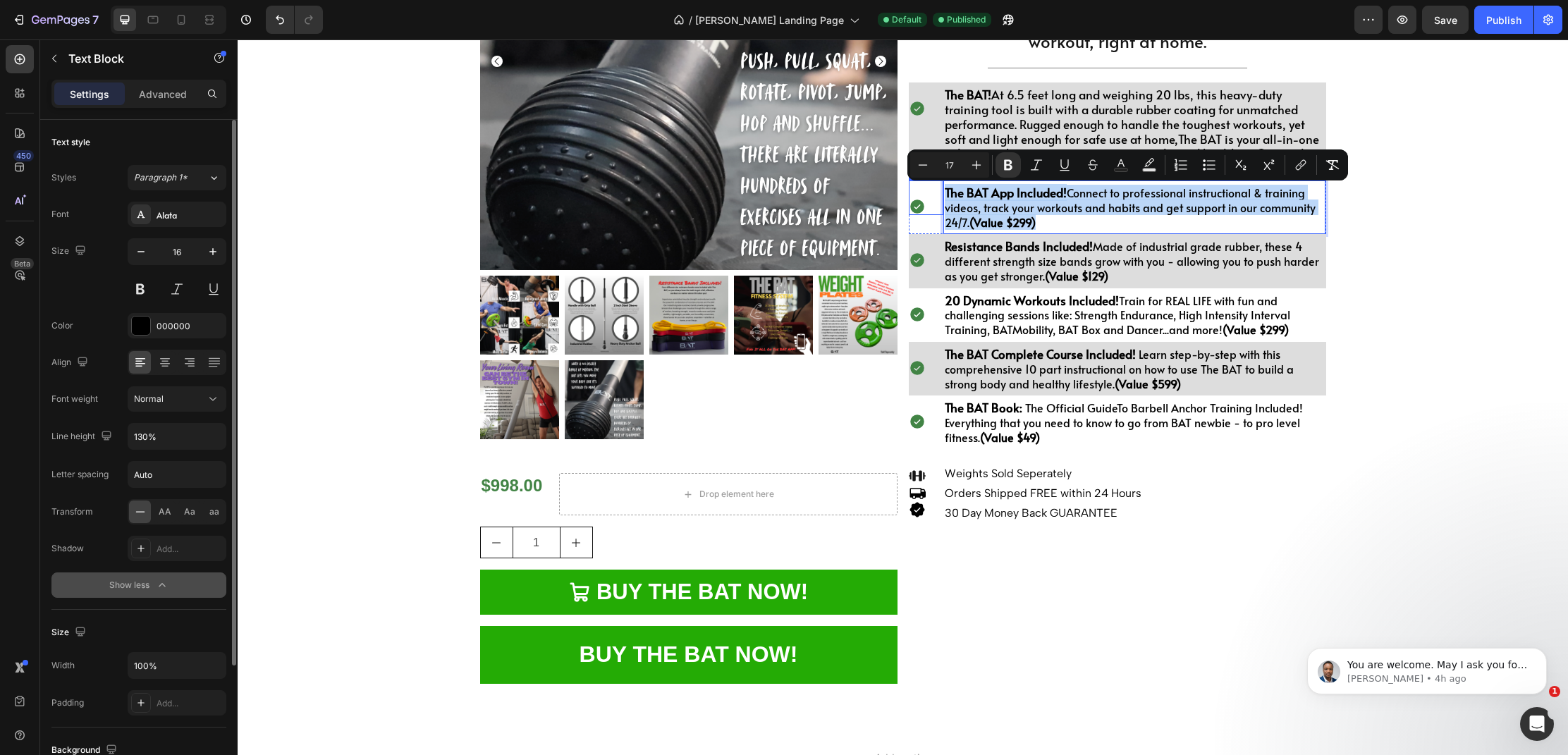
drag, startPoint x: 1056, startPoint y: 224, endPoint x: 941, endPoint y: 200, distance: 117.5
click at [941, 200] on div "Icon The BAT App Included! Connect to professional instructional & training vid…" at bounding box center [1117, 207] width 417 height 53
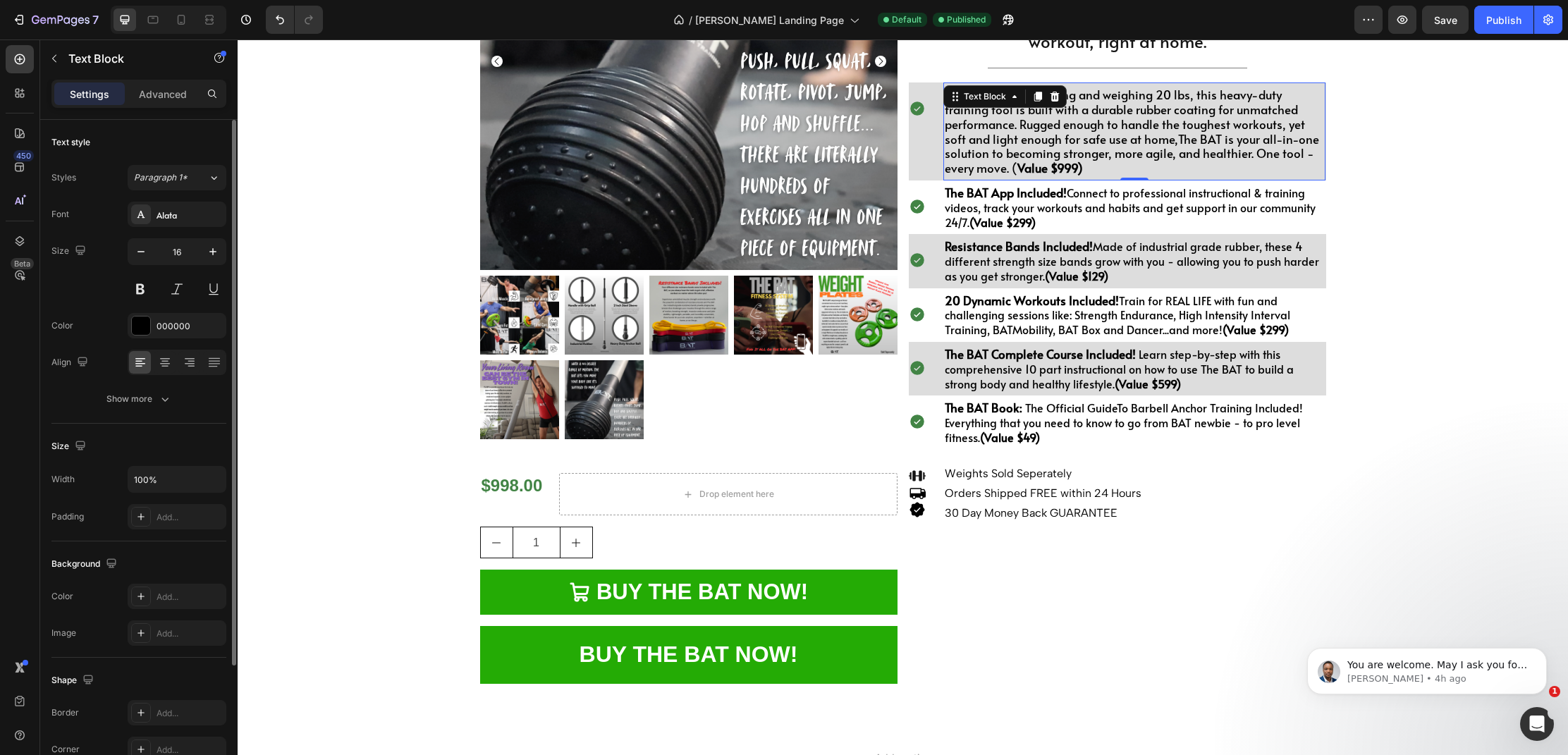
click at [1080, 131] on span "The BAT! At 6.5 feet long and weighing 20 lbs, this heavy-duty training tool is…" at bounding box center [1132, 131] width 374 height 90
click at [1040, 169] on p "The BAT! At 6.5 feet long and weighing 20 lbs, this heavy-duty training tool is…" at bounding box center [1135, 131] width 380 height 88
click at [1316, 160] on p "The BAT! At 6.5 feet long and weighing 20 lbs, this heavy-duty training tool is…" at bounding box center [1135, 131] width 380 height 88
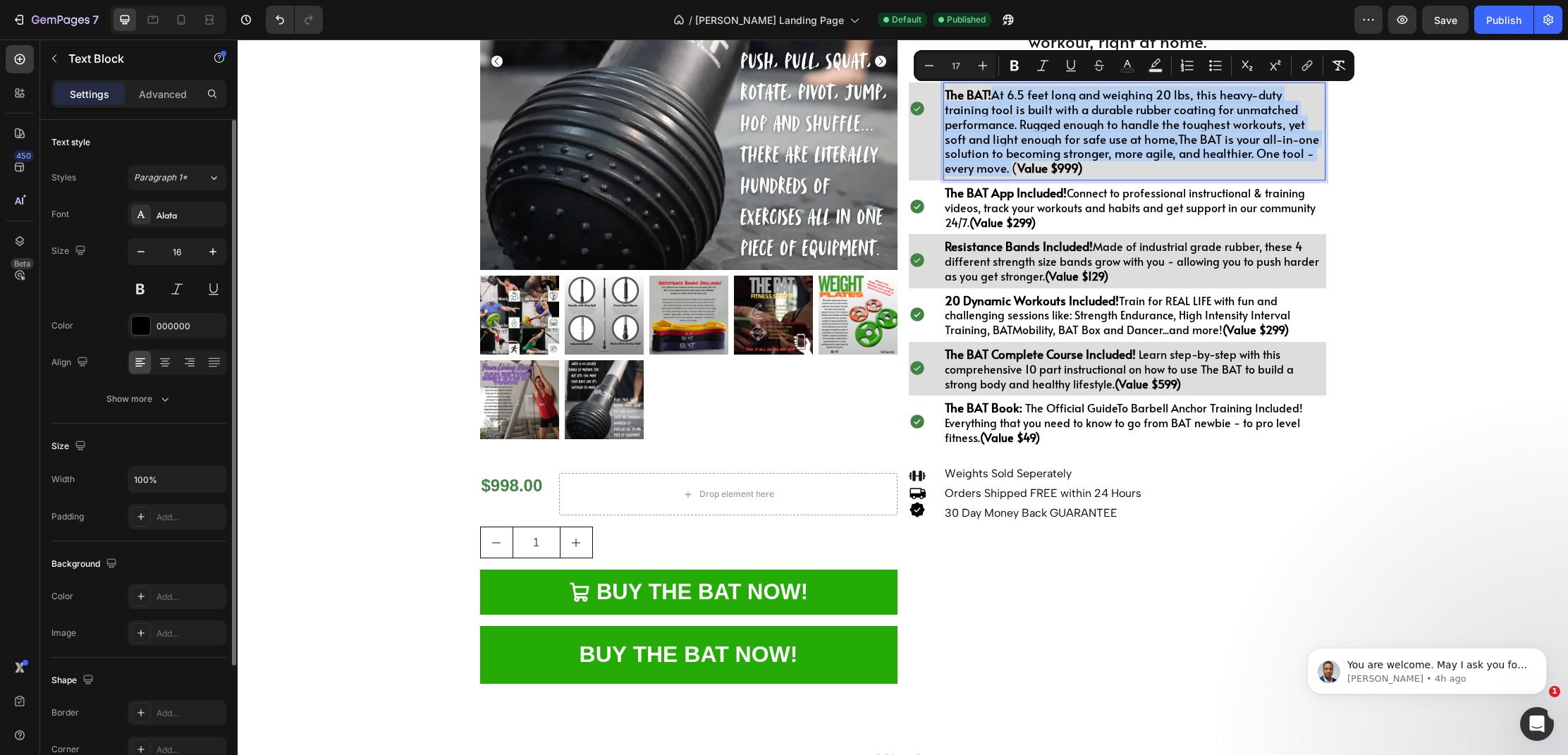
drag, startPoint x: 1304, startPoint y: 158, endPoint x: 996, endPoint y: 101, distance: 313.2
click at [996, 102] on p "The BAT! At 6.5 feet long and weighing 20 lbs, this heavy-duty training tool is…" at bounding box center [1135, 131] width 380 height 88
click at [1011, 79] on div "Minus 17 Plus Bold Italic Underline Strikethrough Text Color Text Background Co…" at bounding box center [1134, 66] width 441 height 31
click at [1021, 70] on icon "Editor contextual toolbar" at bounding box center [1014, 66] width 14 height 14
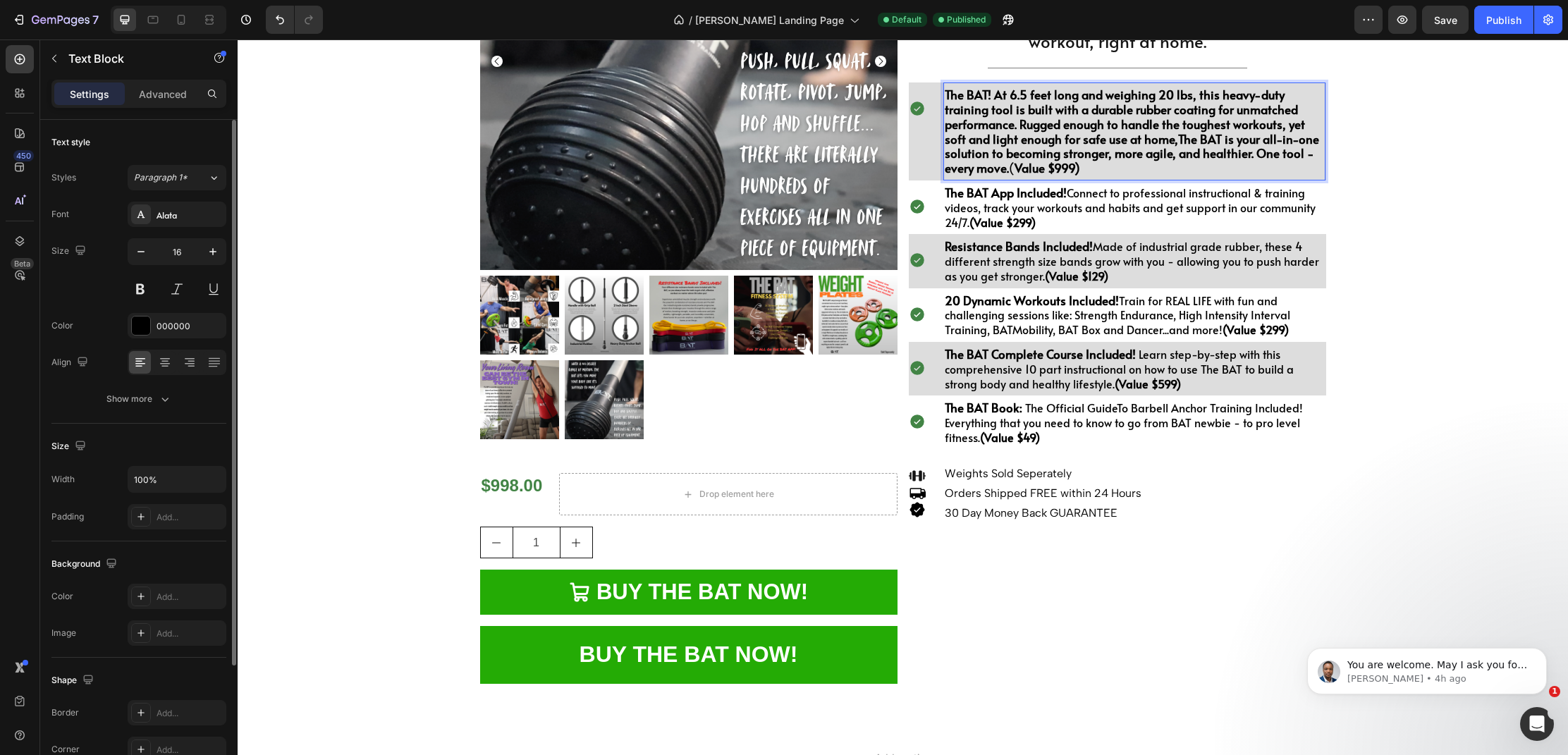
click at [992, 97] on strong "The BAT! At 6.5 feet long and weighing 20 lbs, this heavy-duty training tool is…" at bounding box center [1132, 131] width 374 height 90
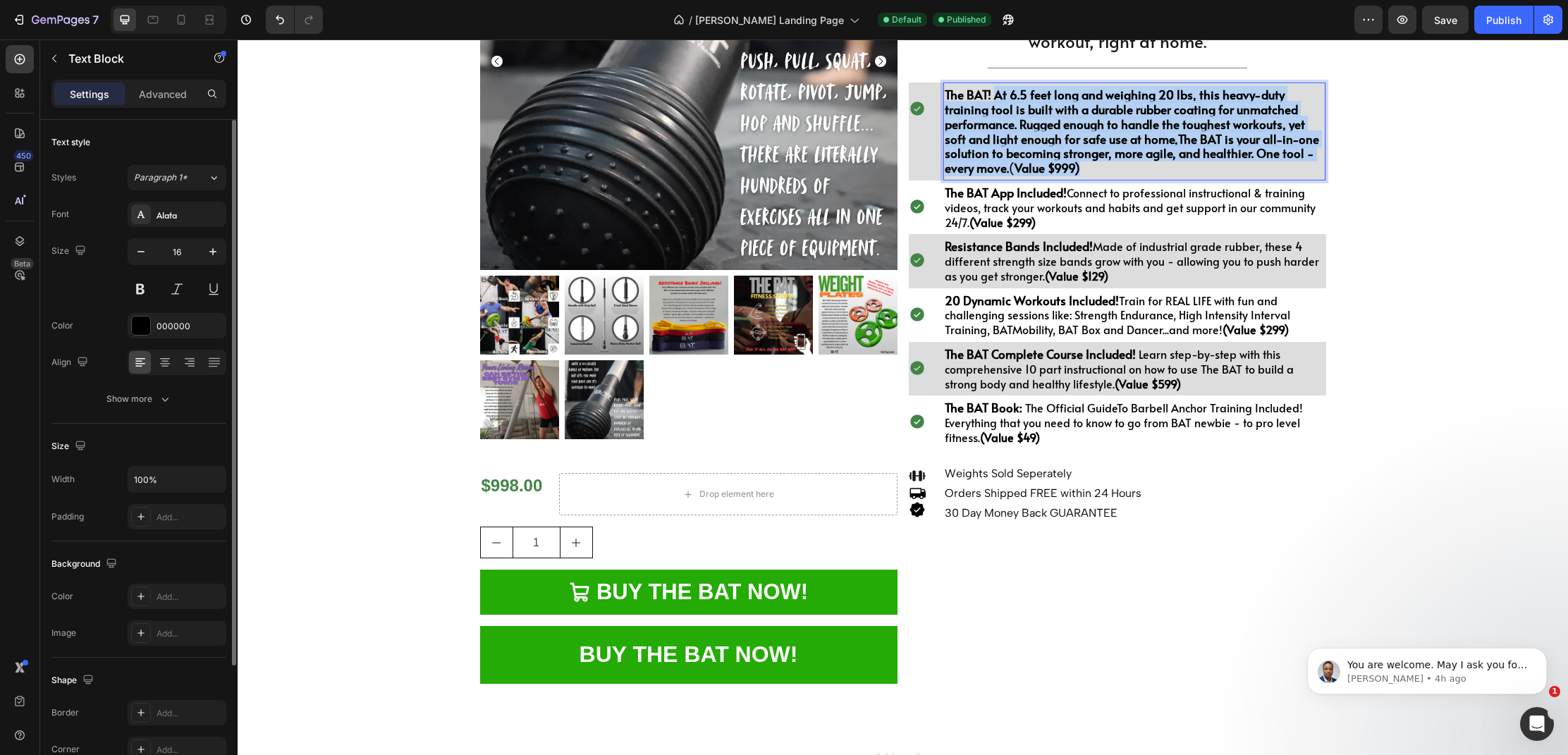
drag, startPoint x: 993, startPoint y: 96, endPoint x: 1301, endPoint y: 163, distance: 315.2
click at [1301, 163] on p "The BAT! At 6.5 feet long and weighing 20 lbs, this heavy-duty training tool is…" at bounding box center [1135, 131] width 380 height 88
click at [1023, 108] on strong "The BAT! At 6.5 feet long and weighing 20 lbs, this heavy-duty training tool is…" at bounding box center [1132, 131] width 374 height 90
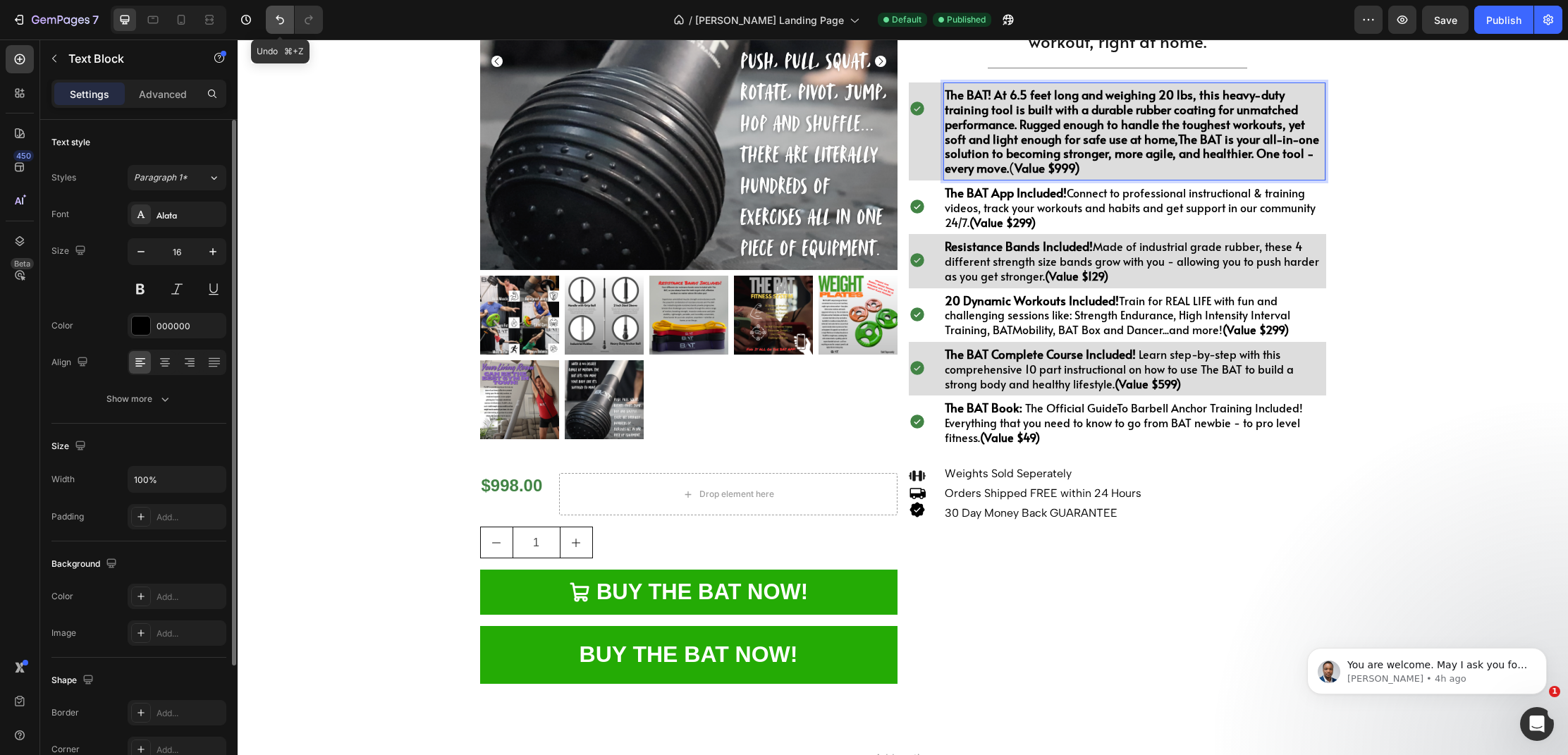
click at [277, 28] on button "Undo/Redo" at bounding box center [280, 20] width 28 height 28
click at [282, 21] on icon "Undo/Redo" at bounding box center [279, 19] width 14 height 14
click at [1106, 125] on strong "The BAT! At 6.5 feet long and weighing 20 lbs, this heavy-duty training tool is…" at bounding box center [1132, 131] width 374 height 90
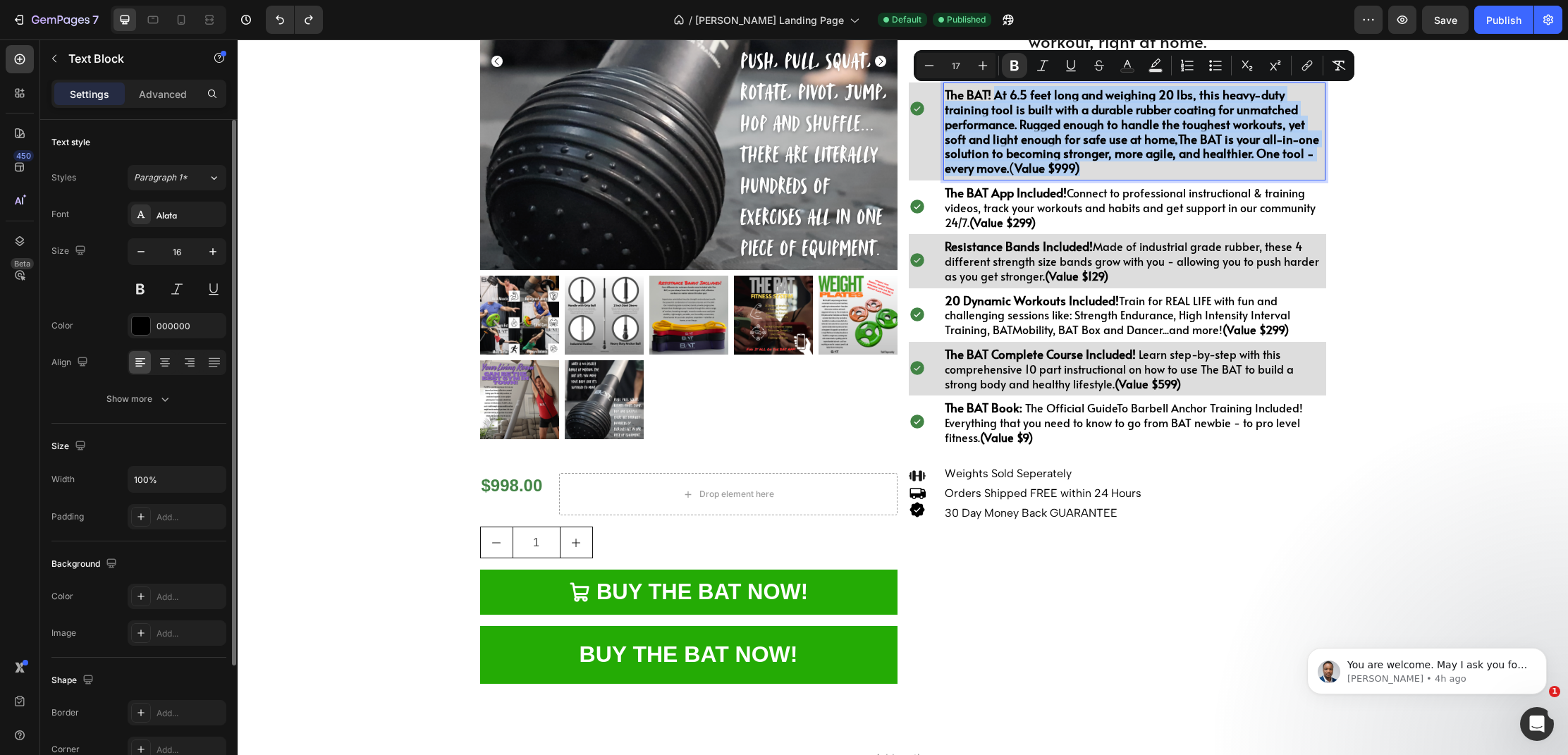
drag, startPoint x: 994, startPoint y: 94, endPoint x: 1294, endPoint y: 174, distance: 310.5
click at [1295, 174] on p "The BAT! At 6.5 feet long and weighing 20 lbs, this heavy-duty training tool is…" at bounding box center [1135, 131] width 380 height 88
click at [1016, 62] on icon "Editor contextual toolbar" at bounding box center [1014, 66] width 9 height 10
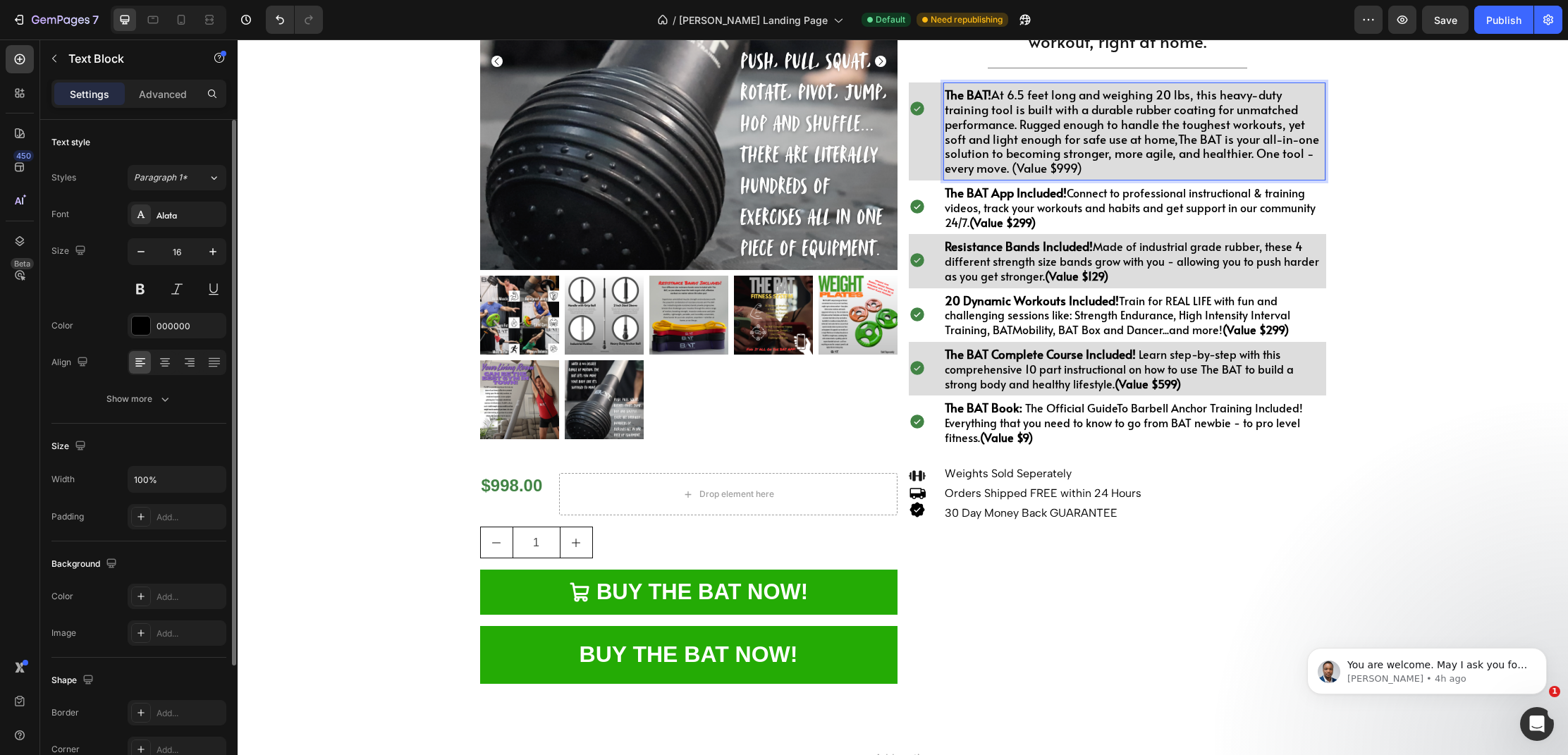
click at [1015, 166] on p "The BAT! At 6.5 feet long and weighing 20 lbs, this heavy-duty training tool is…" at bounding box center [1135, 131] width 380 height 88
drag, startPoint x: 1015, startPoint y: 167, endPoint x: 945, endPoint y: 169, distance: 70.0
click at [945, 169] on p "The BAT! At 6.5 feet long and weighing 20 lbs, this heavy-duty training tool is…" at bounding box center [1135, 131] width 380 height 88
click at [143, 293] on button at bounding box center [140, 289] width 26 height 26
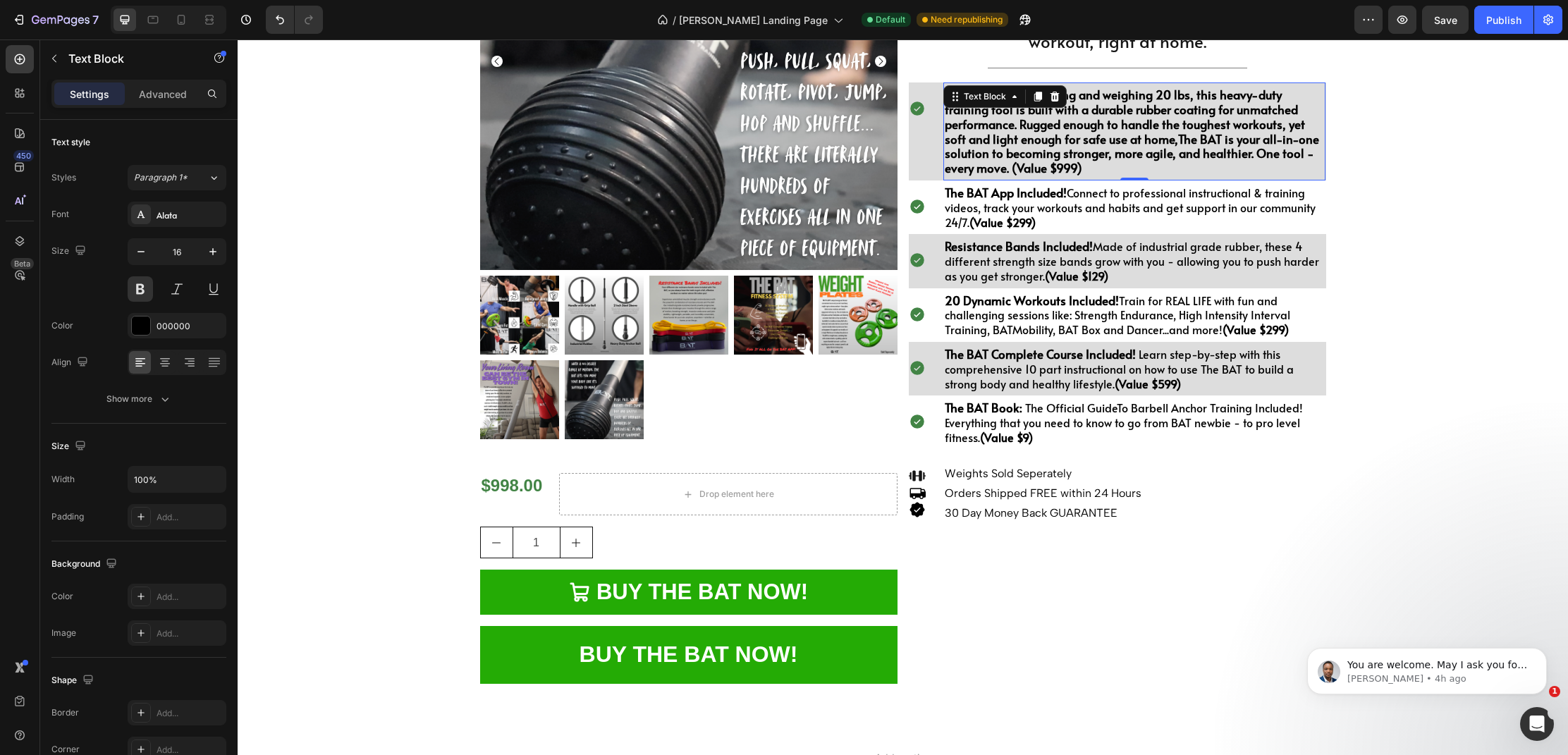
click at [1102, 170] on p "The BAT! At 6.5 feet long and weighing 20 lbs, this heavy-duty training tool is…" at bounding box center [1135, 131] width 380 height 88
click at [995, 99] on span "The BAT! At 6.5 feet long and weighing 20 lbs, this heavy-duty training tool is…" at bounding box center [1132, 131] width 374 height 90
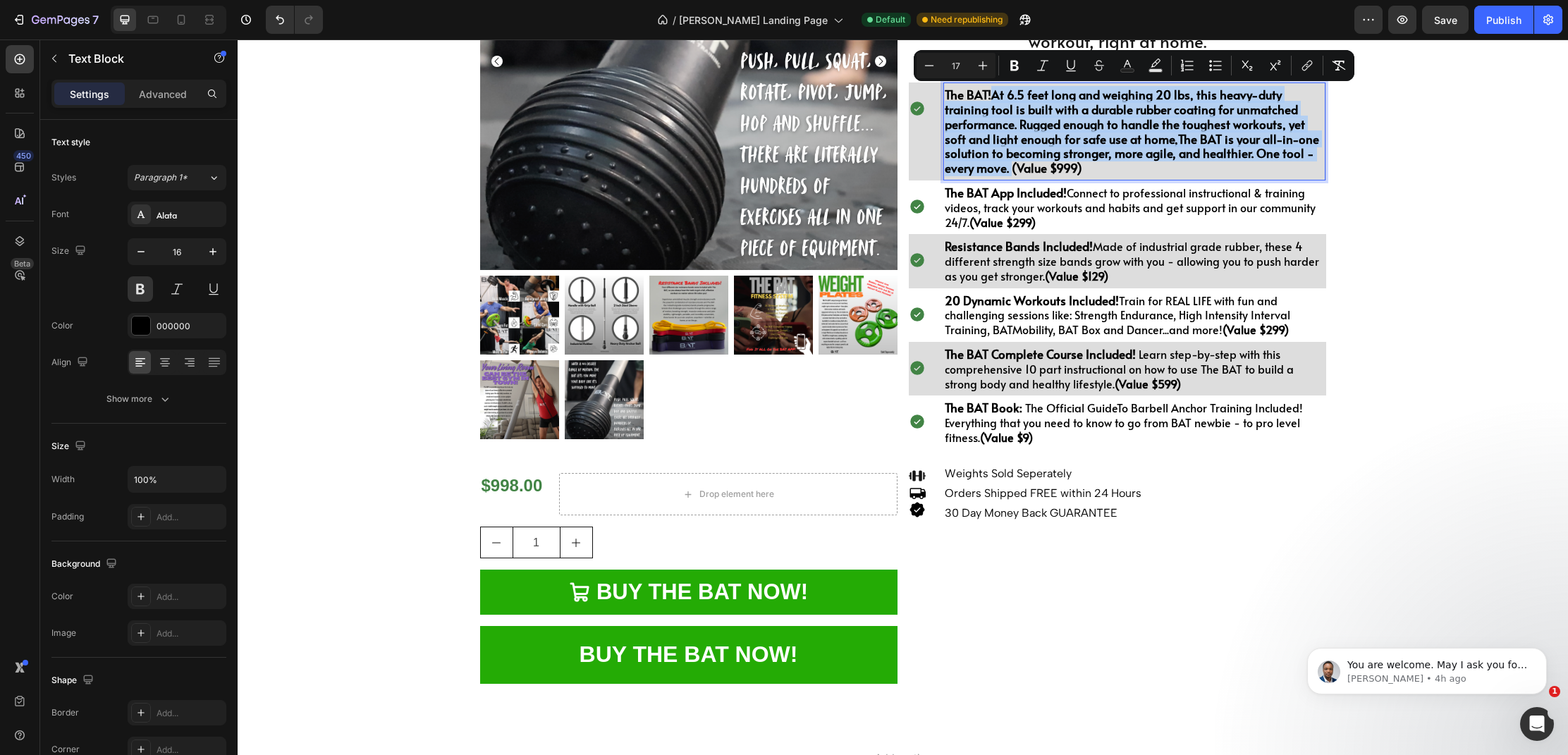
drag, startPoint x: 1000, startPoint y: 102, endPoint x: 1312, endPoint y: 151, distance: 315.8
click at [1313, 151] on p "The BAT! At 6.5 feet long and weighing 20 lbs, this heavy-duty training tool is…" at bounding box center [1135, 131] width 380 height 88
click at [1017, 72] on icon "Editor contextual toolbar" at bounding box center [1014, 66] width 14 height 14
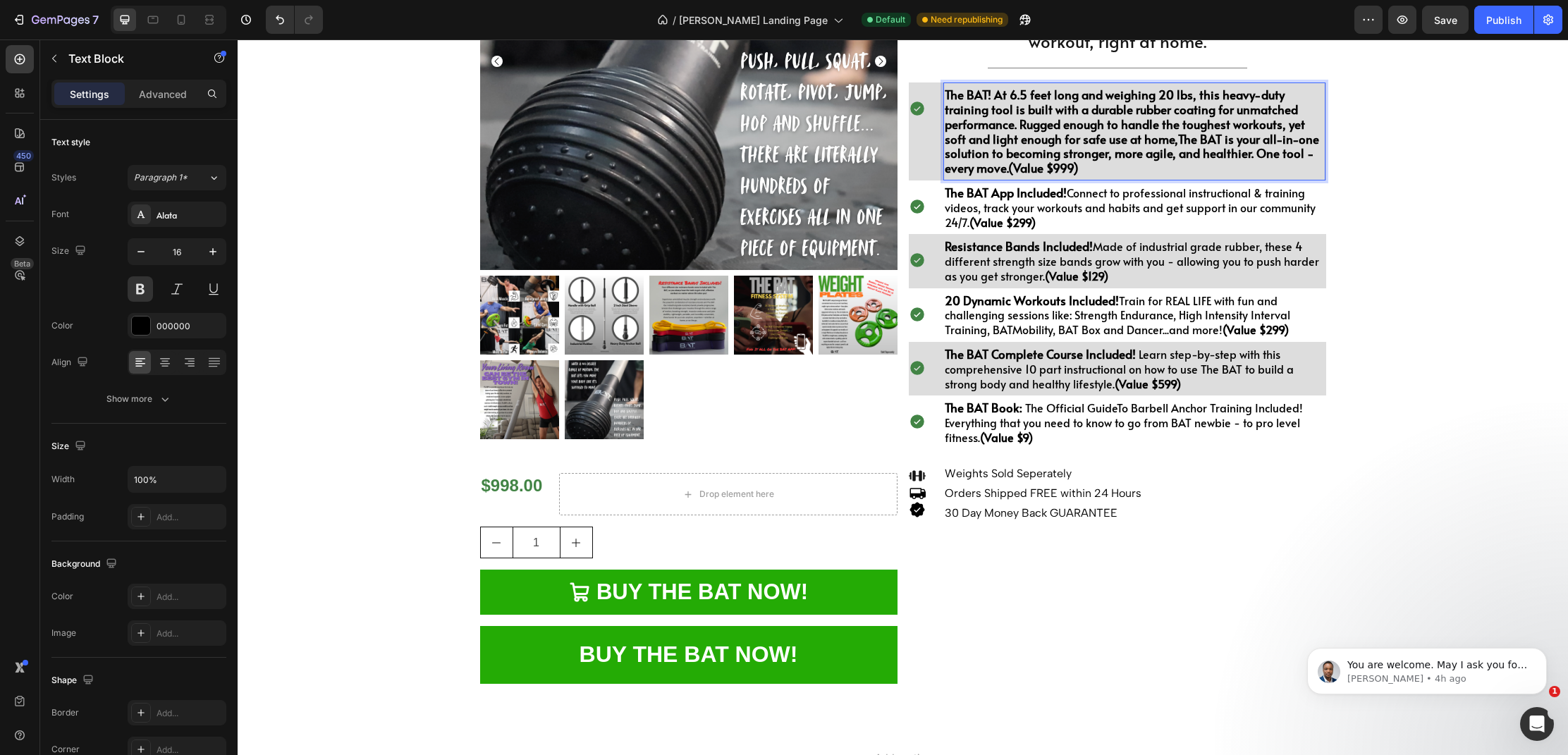
click at [993, 99] on strong "The BAT! At 6.5 feet long and weighing 20 lbs, this heavy-duty training tool is…" at bounding box center [1132, 131] width 374 height 90
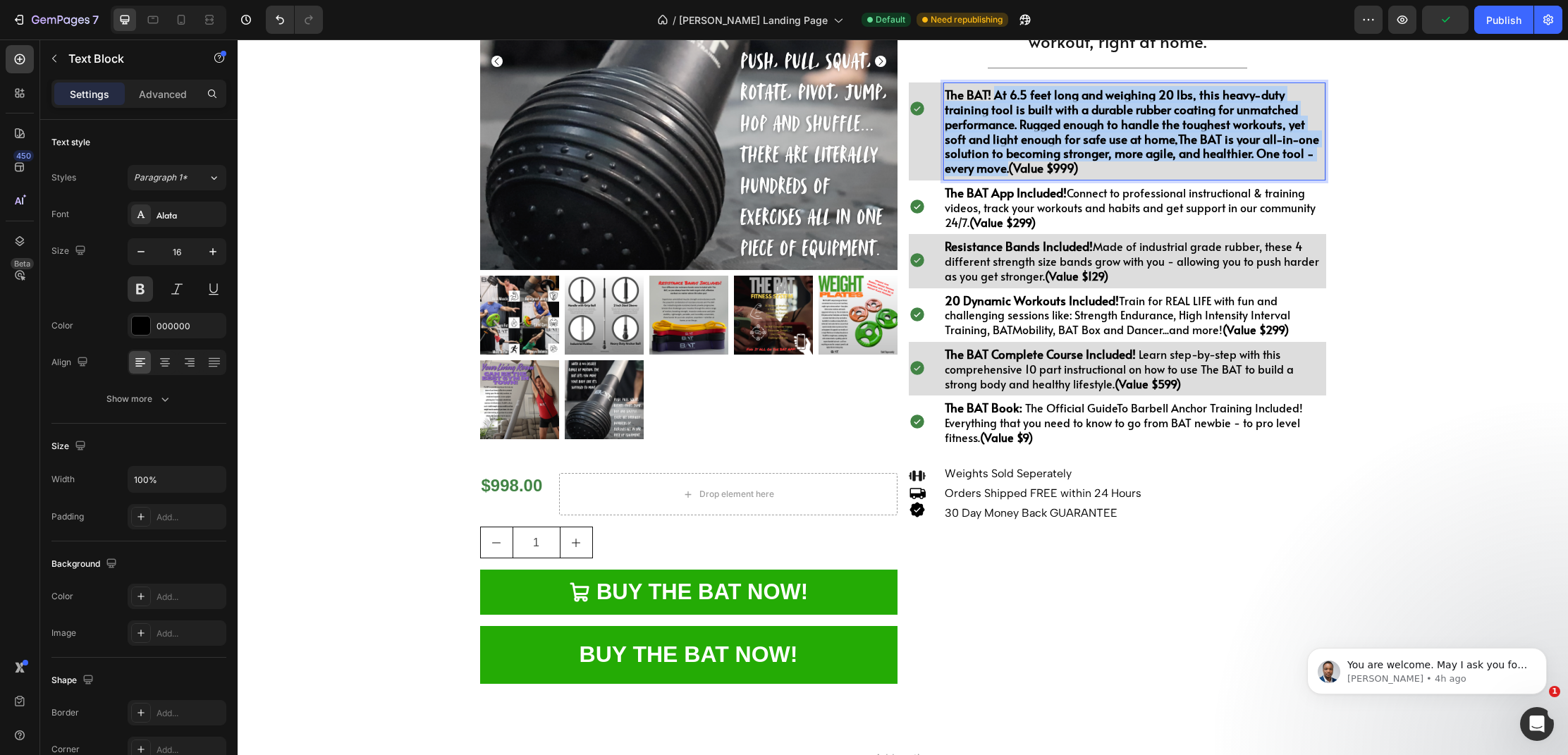
drag, startPoint x: 1035, startPoint y: 104, endPoint x: 1321, endPoint y: 155, distance: 290.5
click at [1323, 155] on p "The BAT! At 6.5 feet long and weighing 20 lbs, this heavy-duty training tool is…" at bounding box center [1135, 131] width 380 height 88
click at [130, 290] on button at bounding box center [140, 289] width 26 height 26
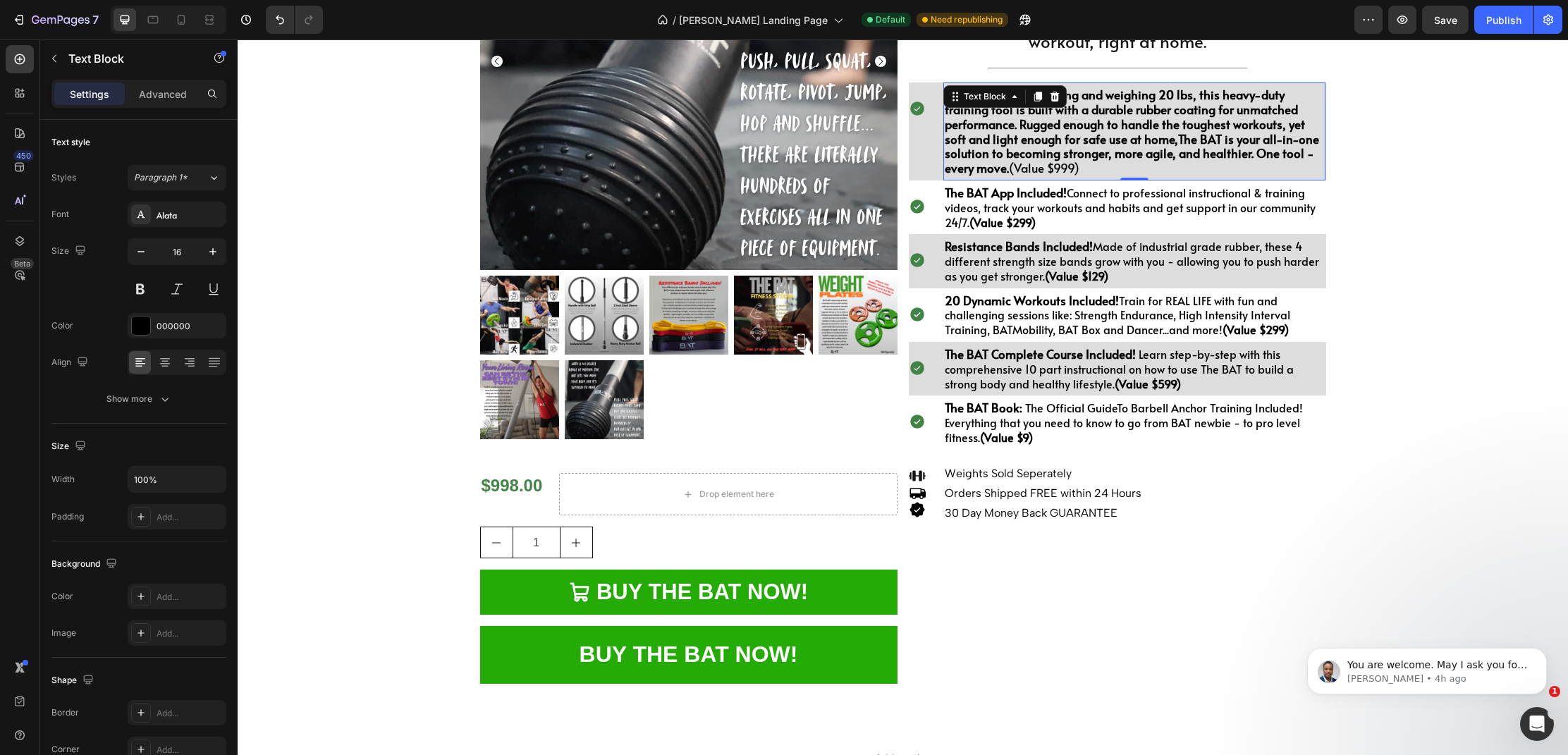
click at [1055, 155] on strong "The BAT! At 6.5 feet long and weighing 20 lbs, this heavy-duty training tool is…" at bounding box center [1132, 131] width 374 height 90
click at [997, 101] on strong "The BAT! At 6.5 feet long and weighing 20 lbs, this heavy-duty training tool is…" at bounding box center [1132, 131] width 374 height 90
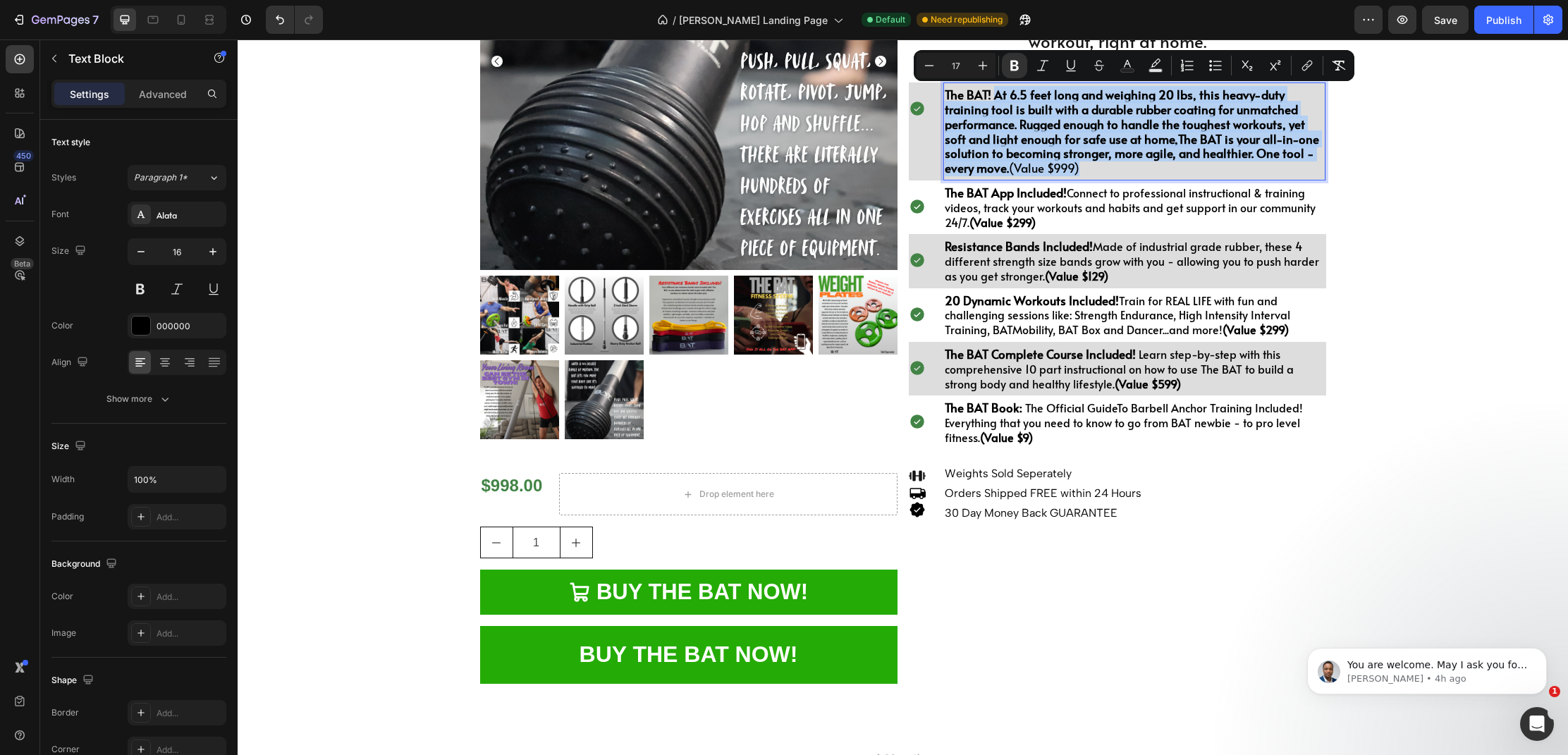
drag, startPoint x: 1015, startPoint y: 104, endPoint x: 1302, endPoint y: 166, distance: 293.6
click at [1303, 166] on p "The BAT! At 6.5 feet long and weighing 20 lbs, this heavy-duty training tool is…" at bounding box center [1135, 131] width 380 height 88
click at [1011, 64] on icon "Editor contextual toolbar" at bounding box center [1014, 66] width 9 height 10
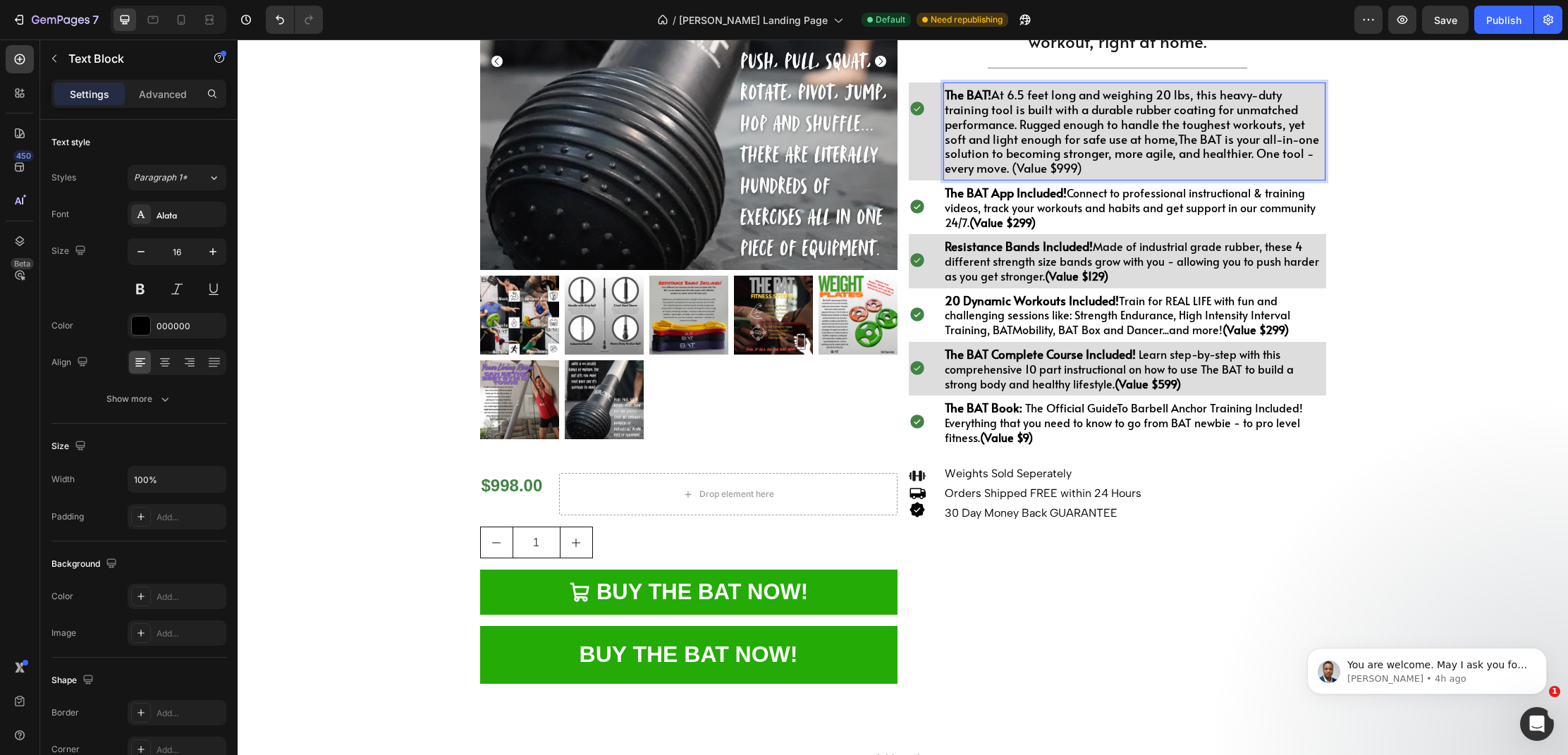
click at [1021, 168] on p "The BAT! At 6.5 feet long and weighing 20 lbs, this heavy-duty training tool is…" at bounding box center [1135, 131] width 380 height 88
drag, startPoint x: 1015, startPoint y: 169, endPoint x: 945, endPoint y: 173, distance: 70.1
click at [945, 173] on p "The BAT! At 6.5 feet long and weighing 20 lbs, this heavy-duty training tool is…" at bounding box center [1135, 131] width 380 height 88
click at [1011, 171] on span "The BAT! At 6.5 feet long and weighing 20 lbs, this heavy-duty training tool is…" at bounding box center [1132, 131] width 374 height 90
drag, startPoint x: 948, startPoint y: 173, endPoint x: 1009, endPoint y: 179, distance: 61.3
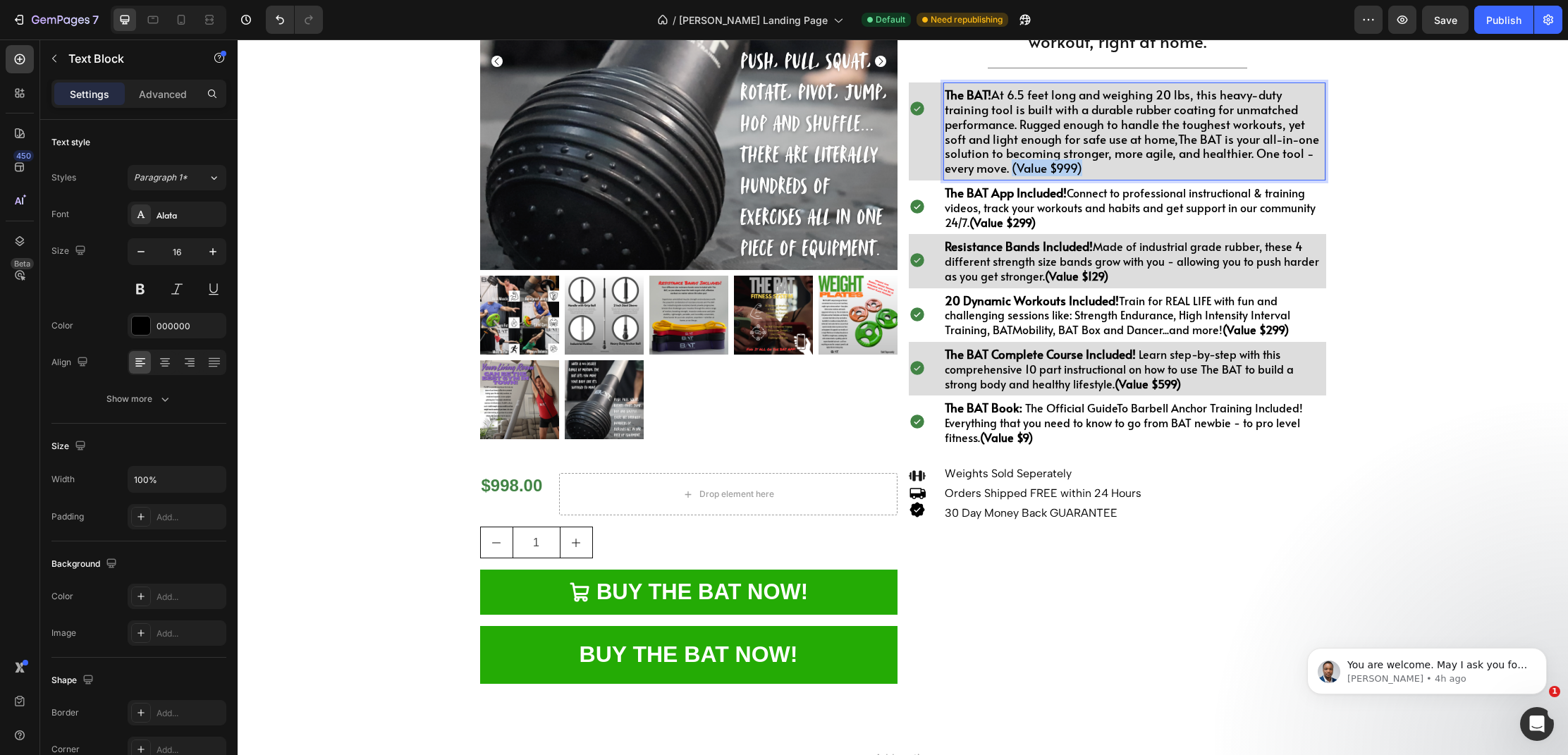
click at [1009, 177] on div "The BAT! At 6.5 feet long and weighing 20 lbs, this heavy-duty training tool is…" at bounding box center [1134, 132] width 383 height 91
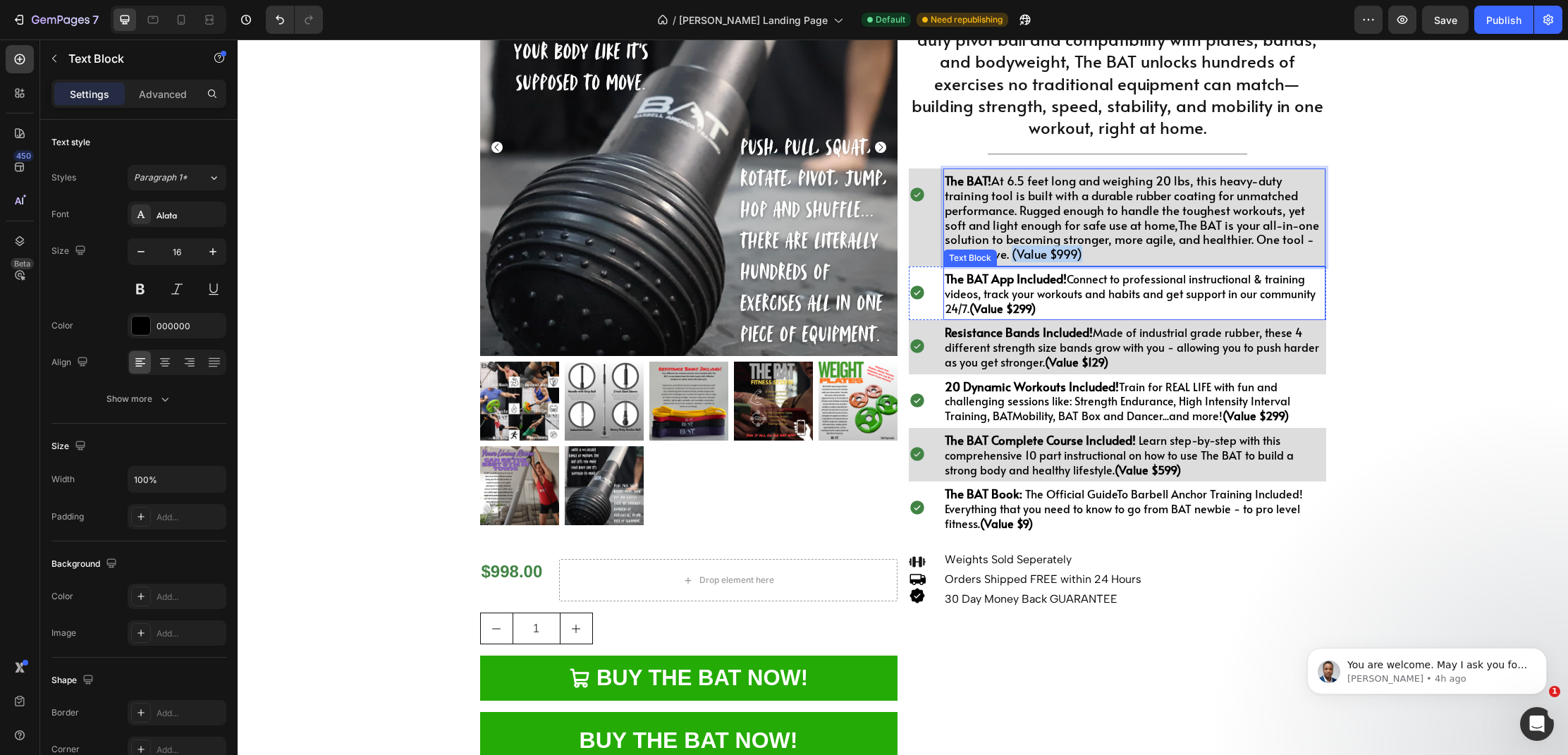
scroll to position [236, 0]
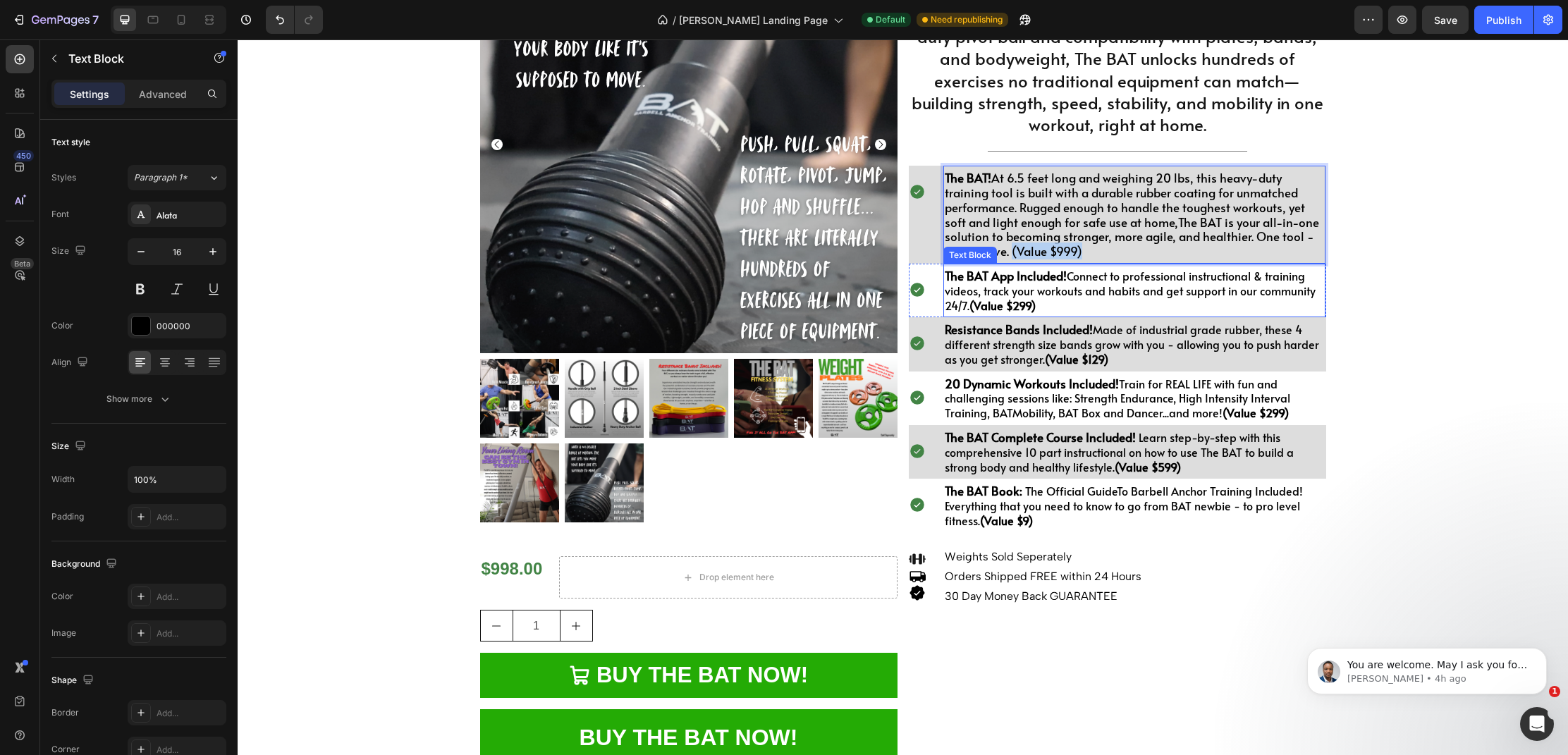
click at [1095, 311] on p "The BAT App Included! Connect to professional instructional & training videos, …" at bounding box center [1135, 291] width 380 height 44
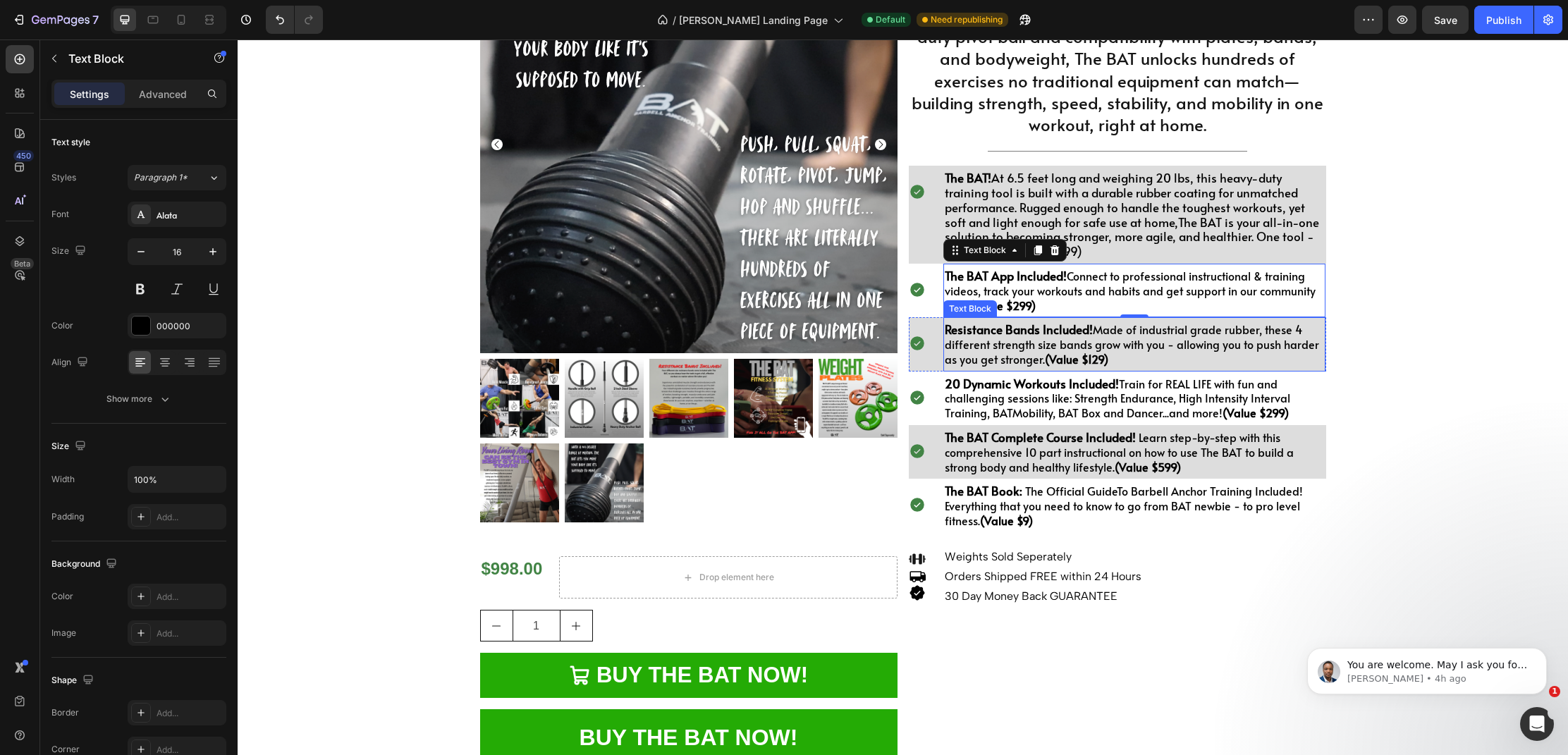
click at [1104, 351] on p "Resistance Bands Included! Made of industrial grade rubber, these 4 different s…" at bounding box center [1135, 344] width 380 height 44
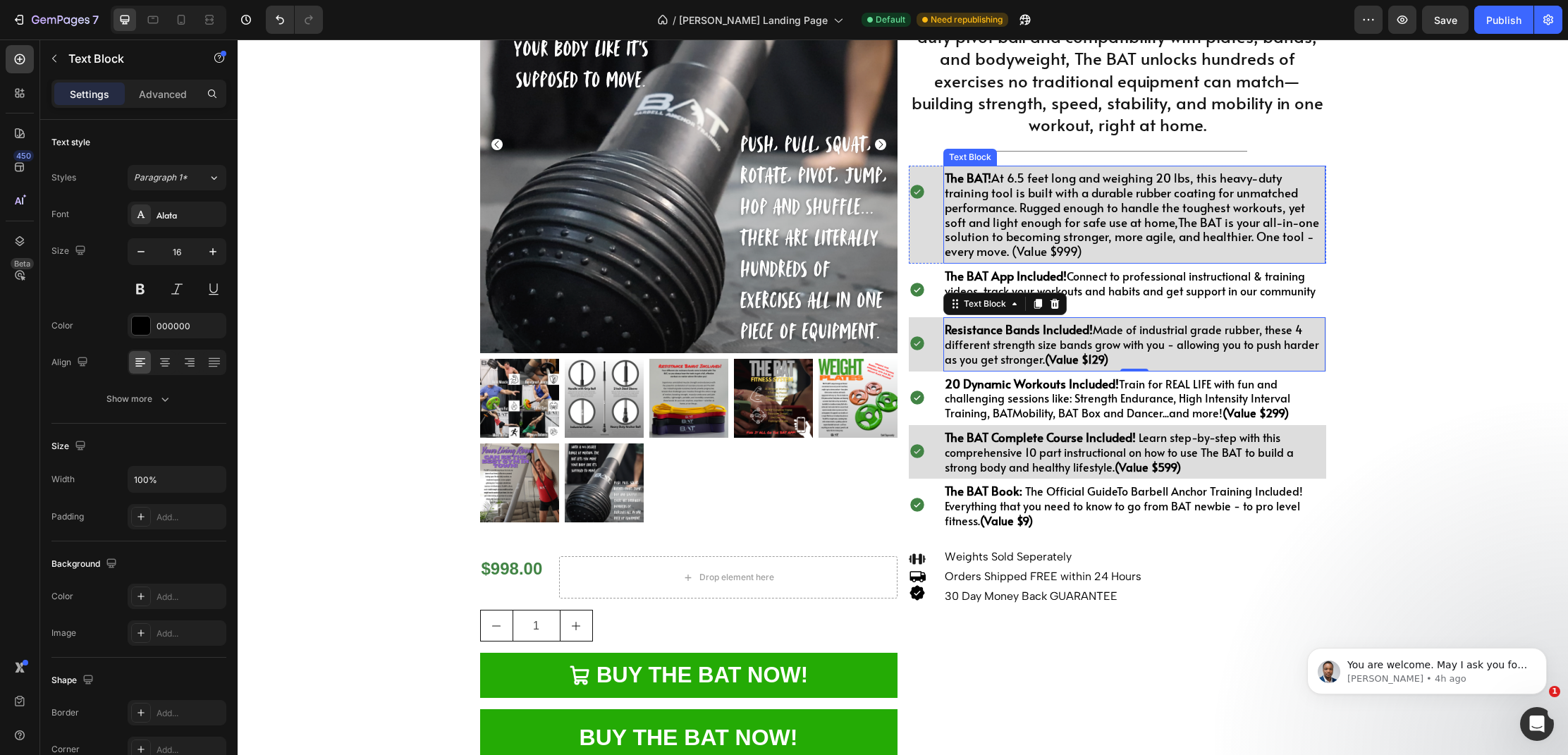
click at [1023, 249] on p "The BAT! At 6.5 feet long and weighing 20 lbs, this heavy-duty training tool is…" at bounding box center [1135, 215] width 380 height 88
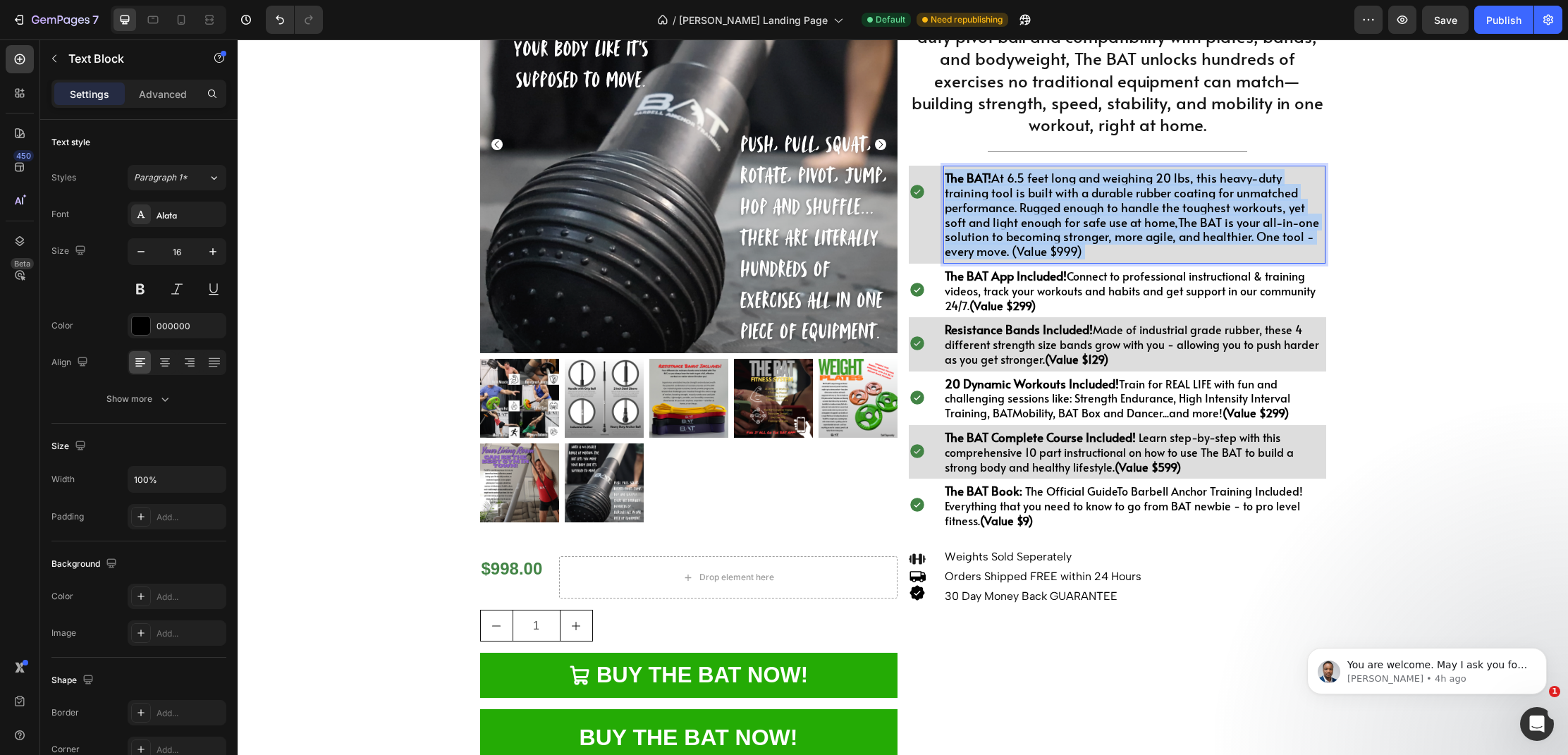
drag, startPoint x: 1024, startPoint y: 249, endPoint x: 958, endPoint y: 252, distance: 66.1
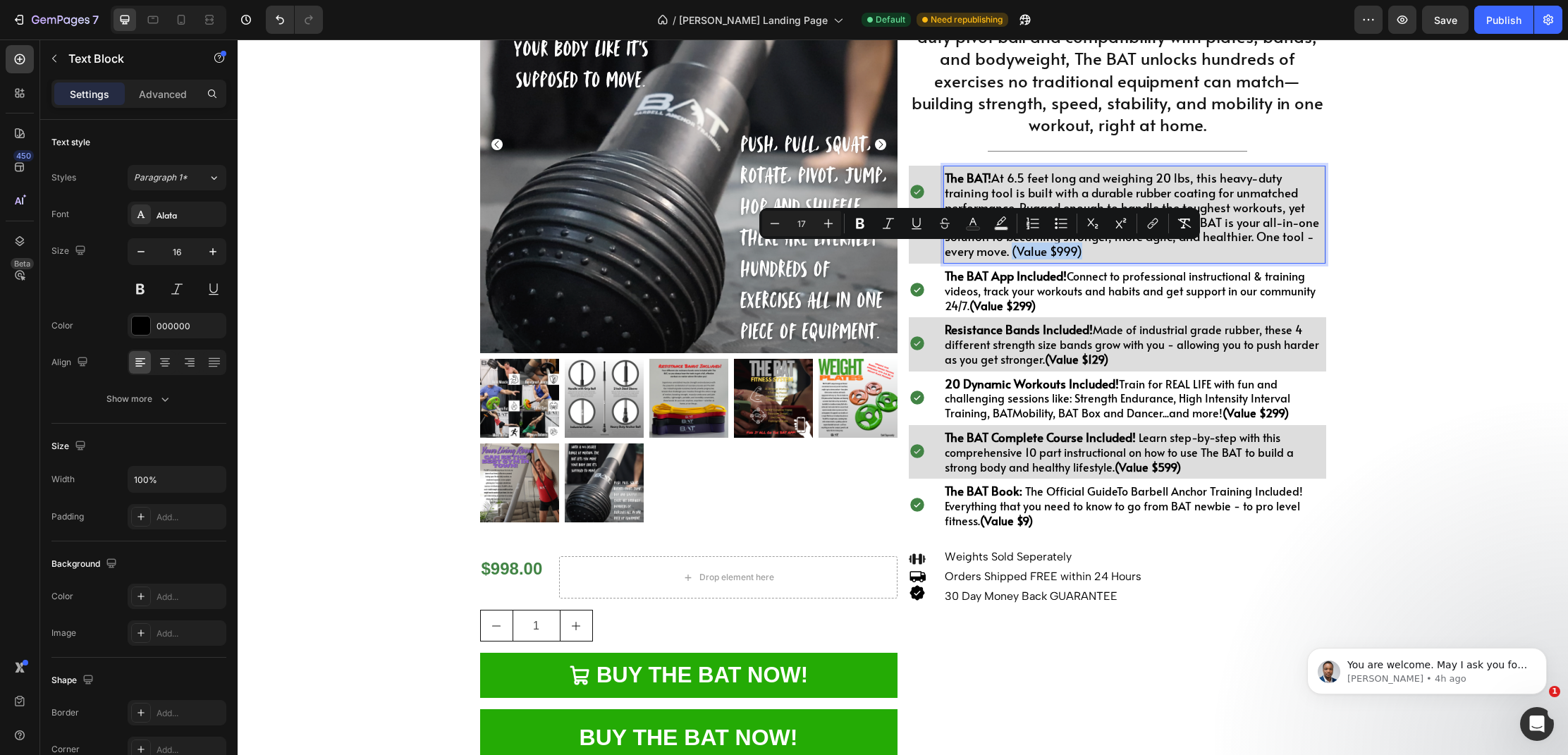
drag, startPoint x: 997, startPoint y: 253, endPoint x: 943, endPoint y: 253, distance: 54.0
click at [943, 253] on div "The BAT! At 6.5 feet long and weighing 20 lbs, this heavy-duty training tool is…" at bounding box center [1134, 215] width 383 height 91
click at [867, 228] on button "Bold" at bounding box center [860, 223] width 26 height 26
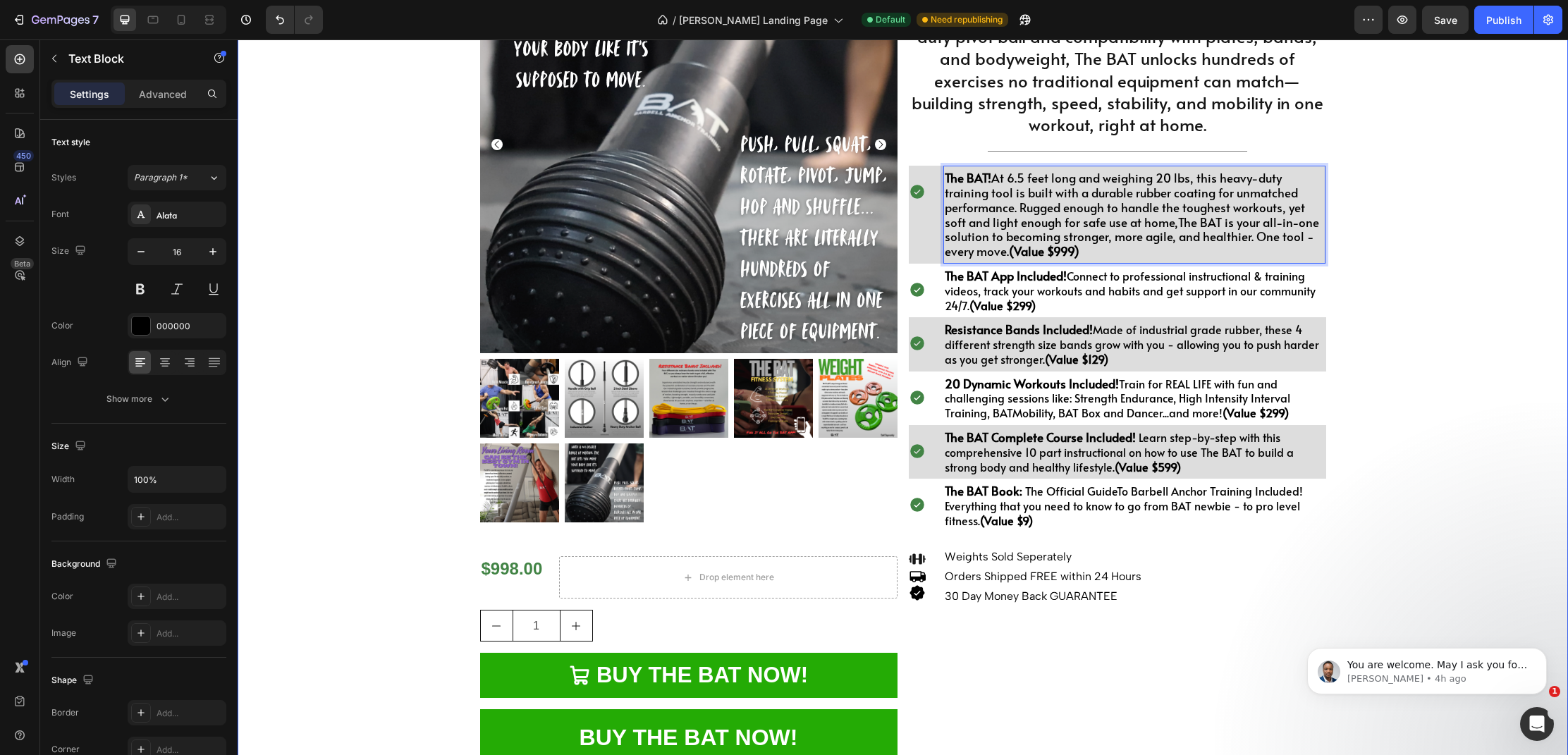
click at [1425, 285] on div "Product Images $998.00 Heading Drop element here Row 1 Product Quantity BUY THE…" at bounding box center [902, 362] width 1330 height 854
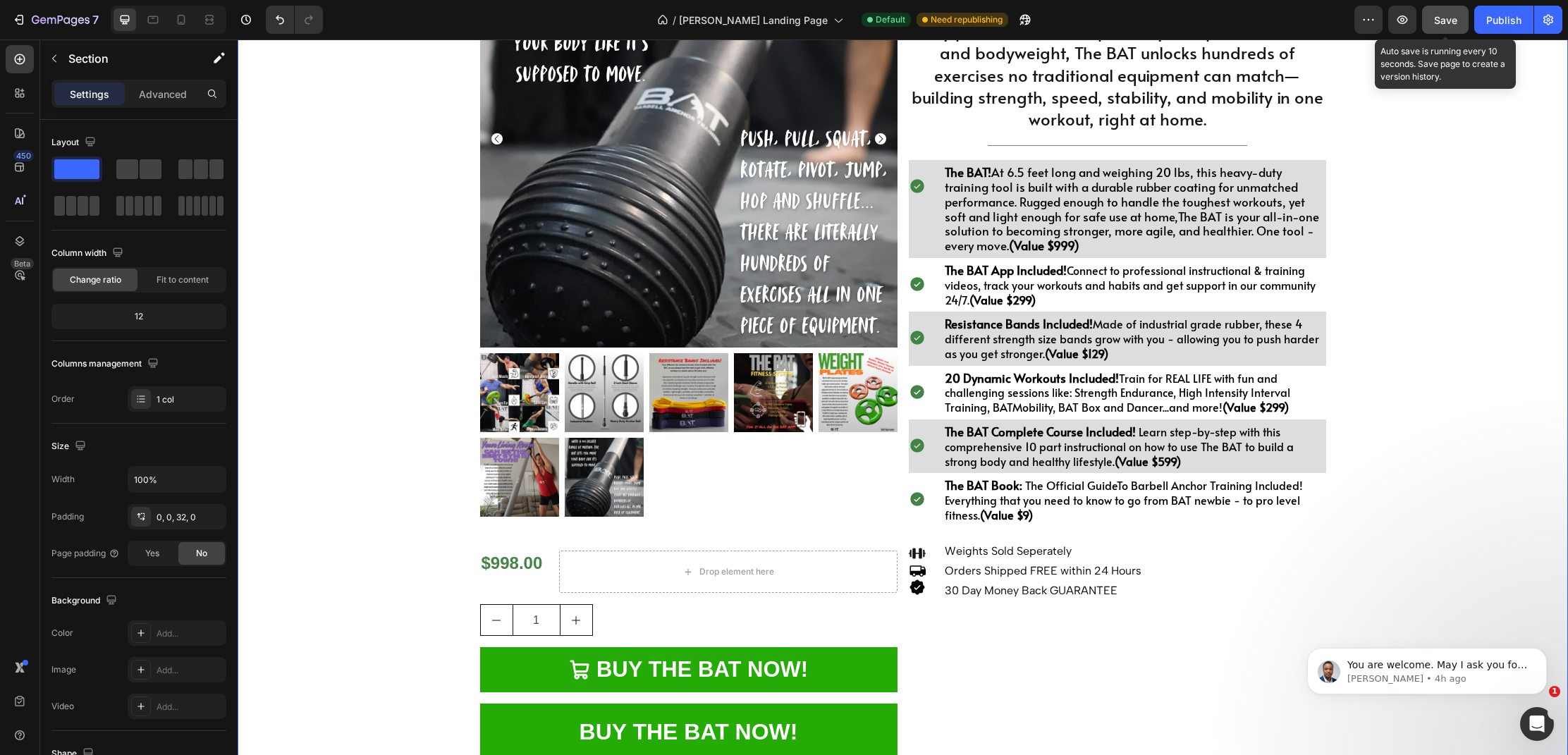
scroll to position [250, 0]
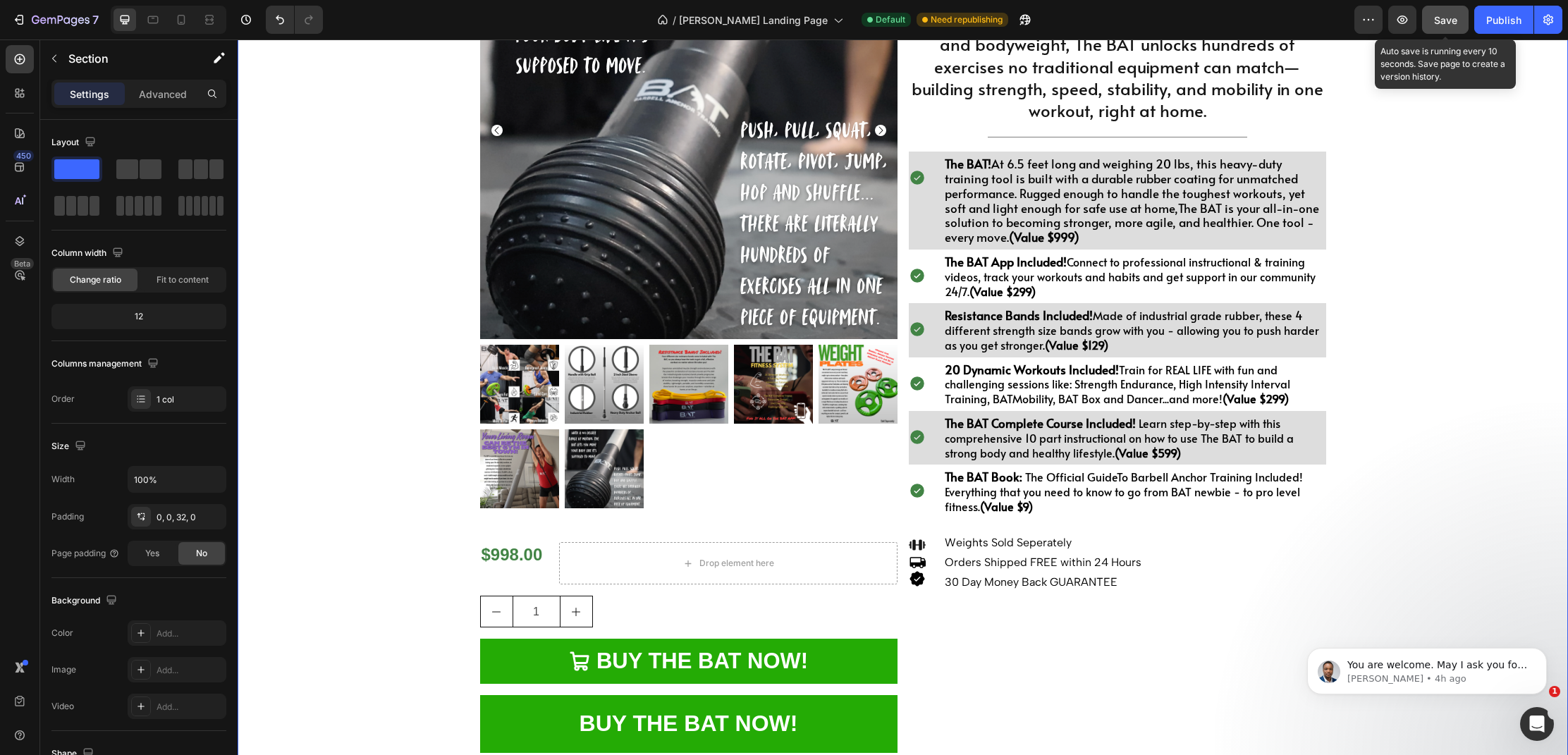
click at [1437, 28] on button "Save" at bounding box center [1445, 20] width 47 height 28
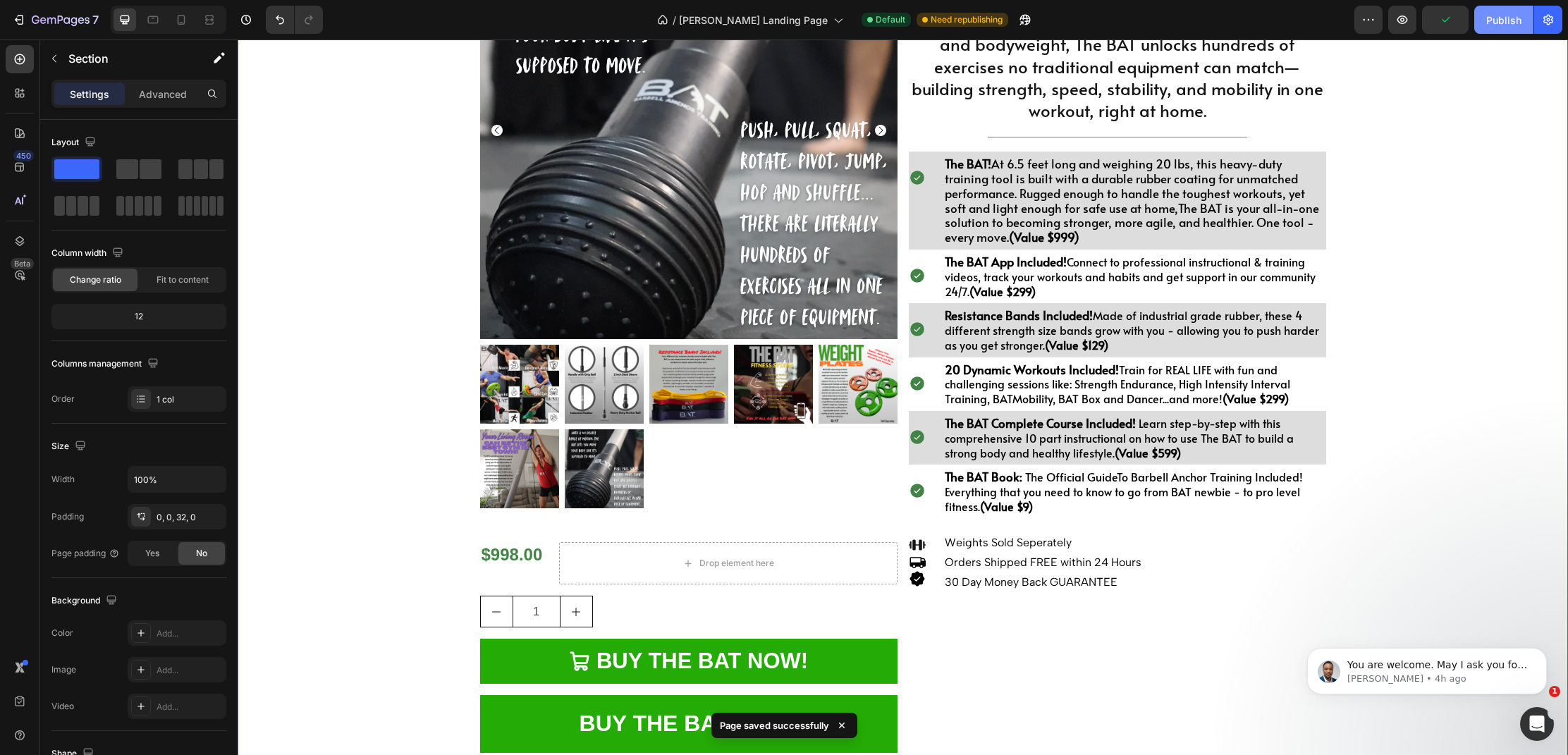
click at [1500, 24] on div "Publish" at bounding box center [1503, 20] width 35 height 15
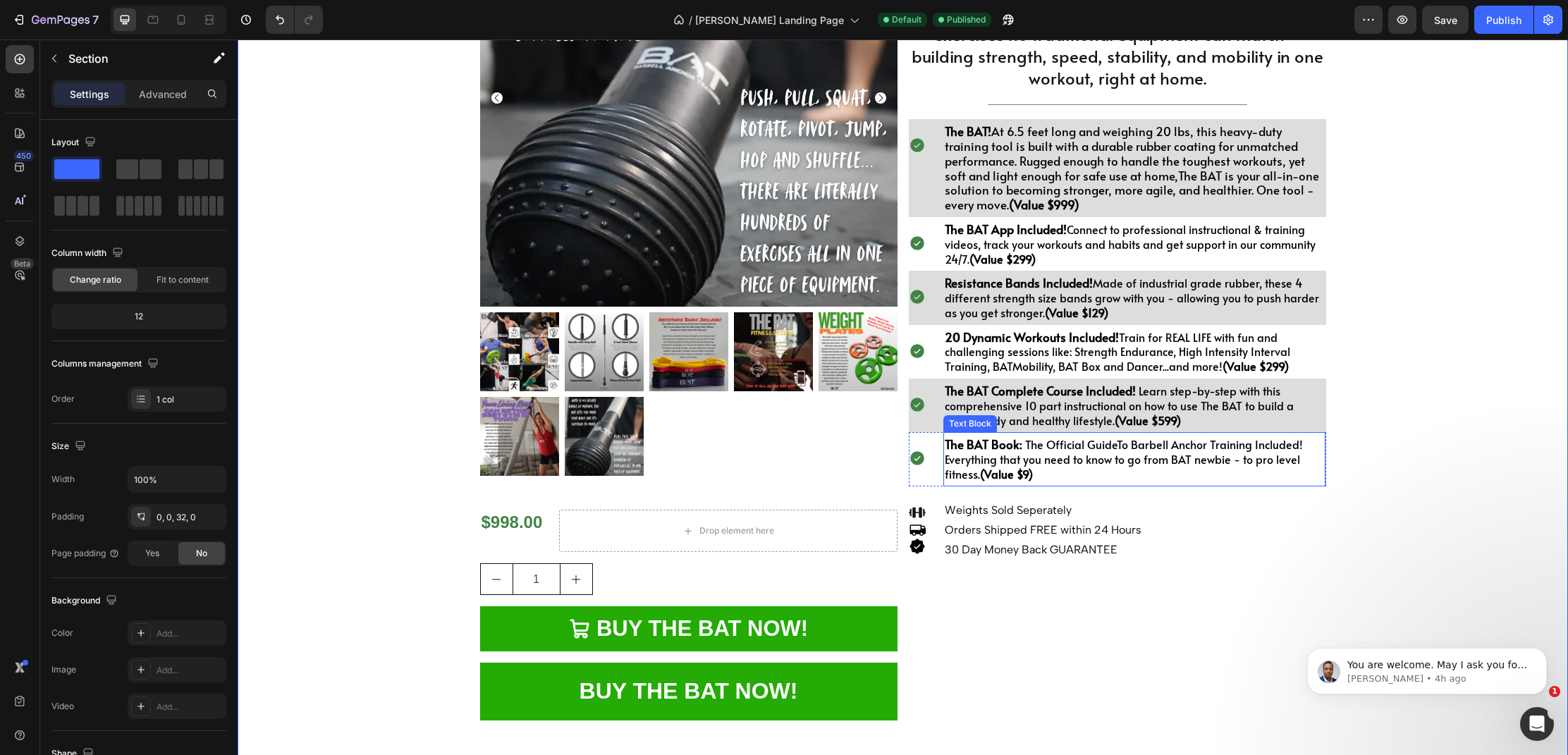
scroll to position [286, 0]
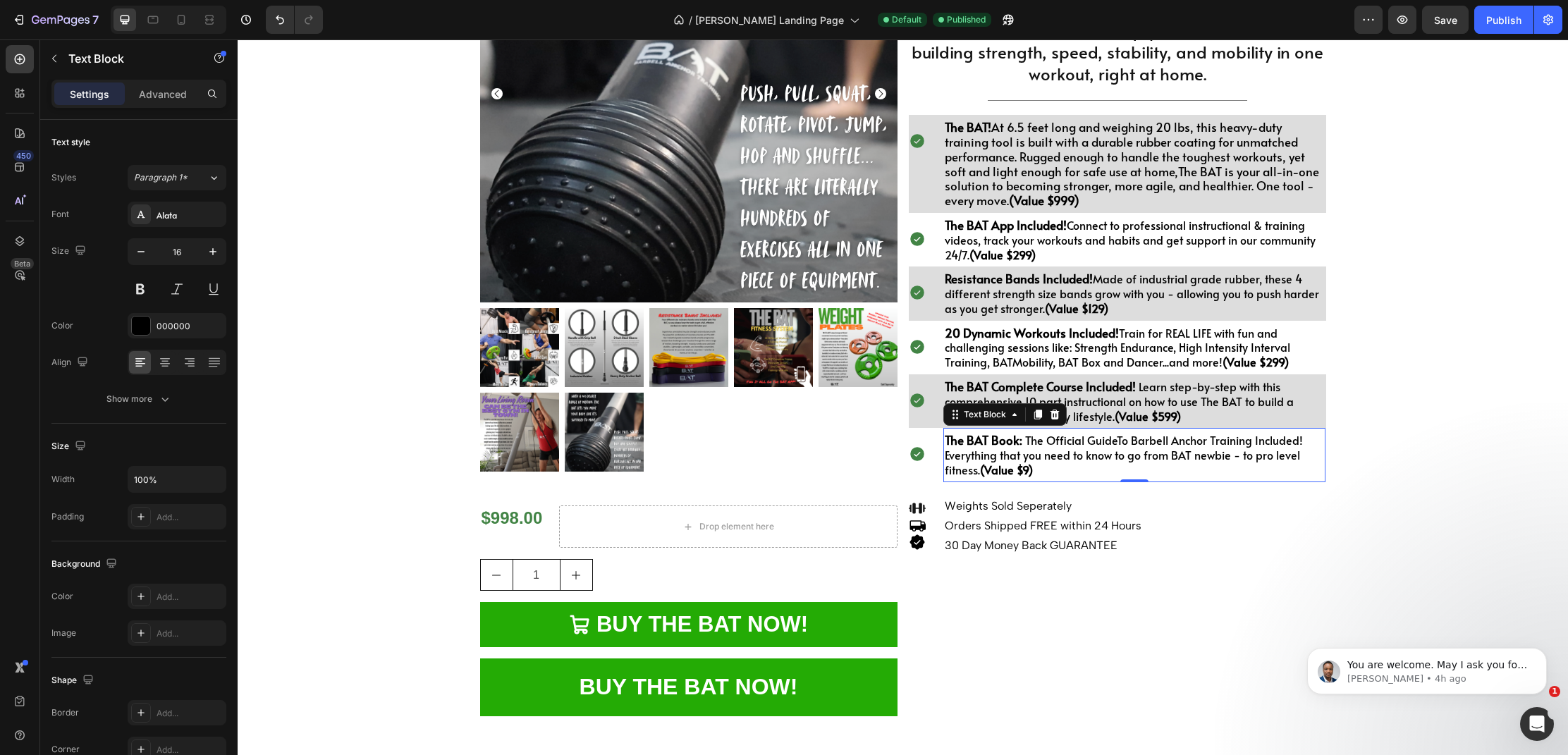
click at [1027, 472] on strong "(Value $9)" at bounding box center [1007, 469] width 53 height 15
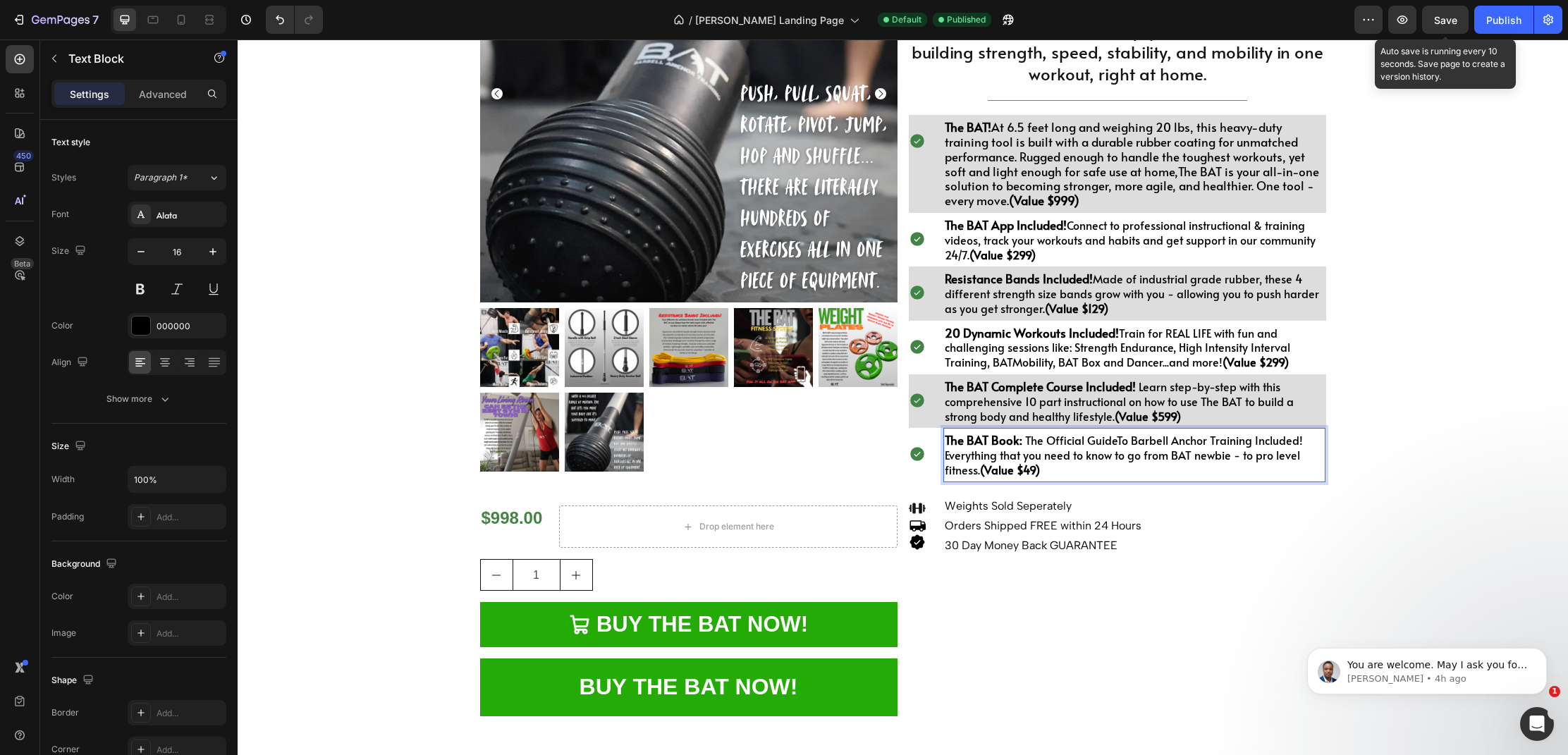
click at [1455, 27] on button "Save" at bounding box center [1445, 20] width 47 height 28
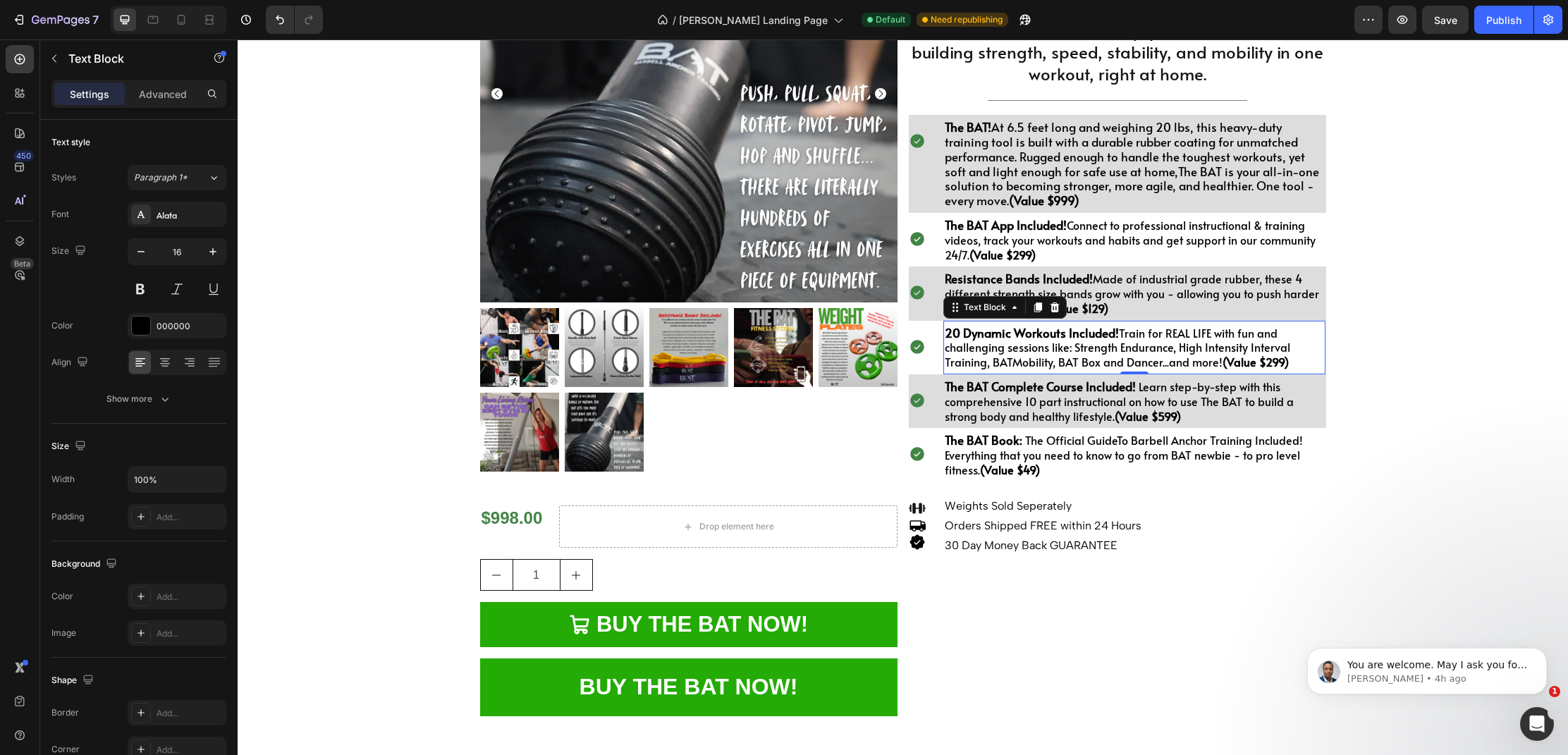
click at [1274, 368] on strong "(Value $299)" at bounding box center [1256, 362] width 66 height 15
click at [1451, 28] on button "Save" at bounding box center [1445, 20] width 47 height 28
click at [1481, 26] on button "Publish" at bounding box center [1503, 20] width 59 height 28
click at [1450, 663] on p "You are welcome. May I ask you for a quick favor? 🥰 Would you mind leaving your…" at bounding box center [1437, 665] width 181 height 14
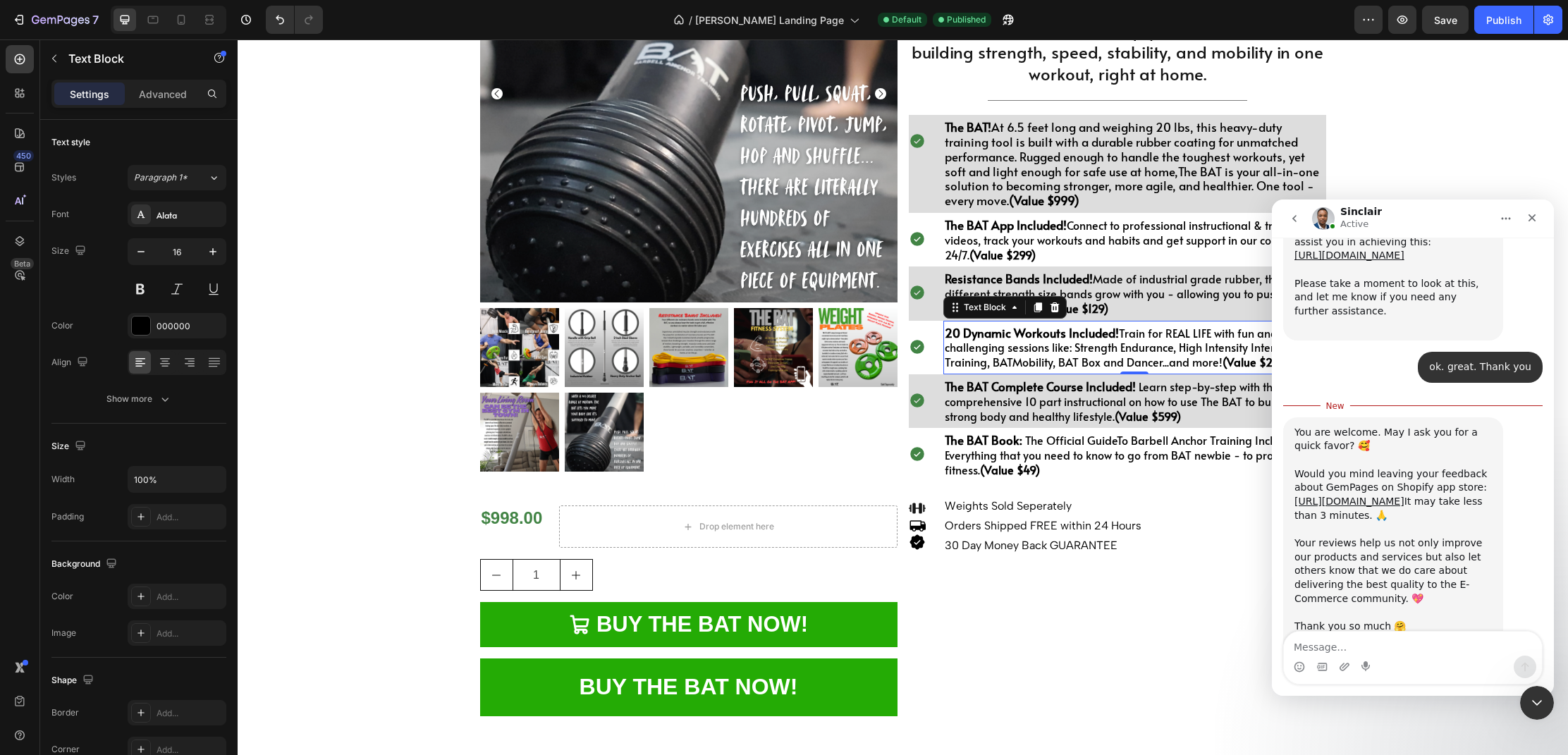
scroll to position [1893, 0]
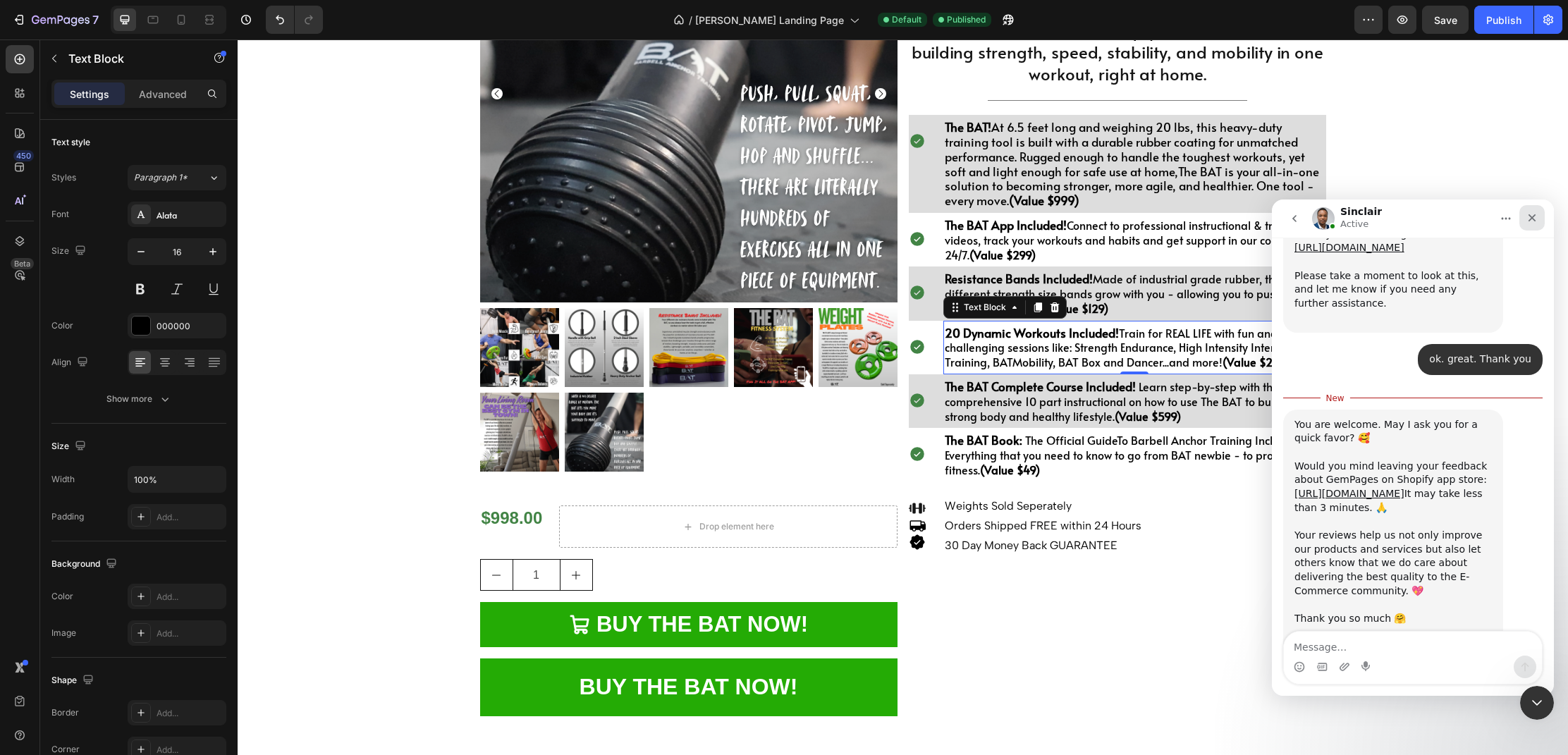
click at [1538, 217] on div "Close" at bounding box center [1531, 217] width 26 height 26
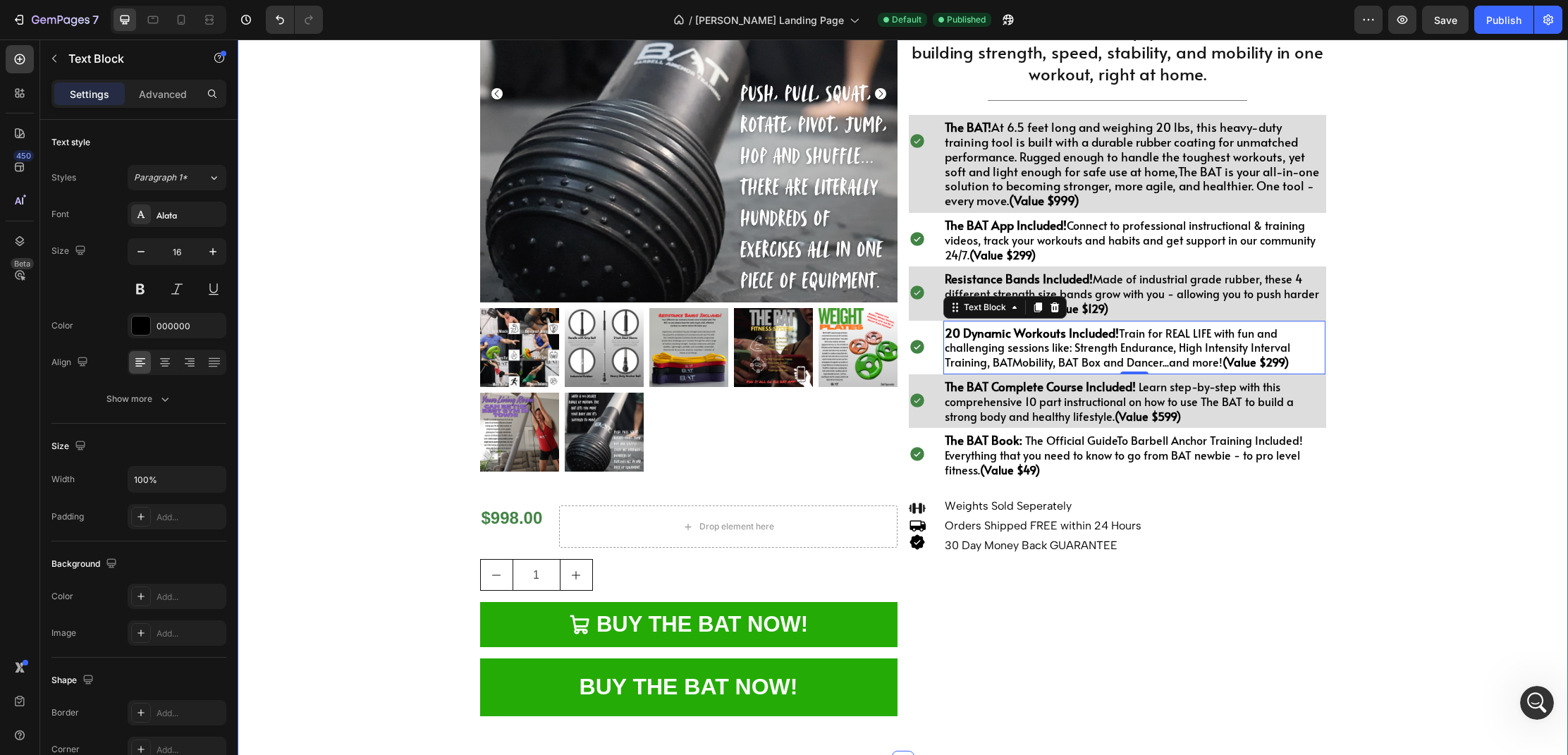
scroll to position [1869, 0]
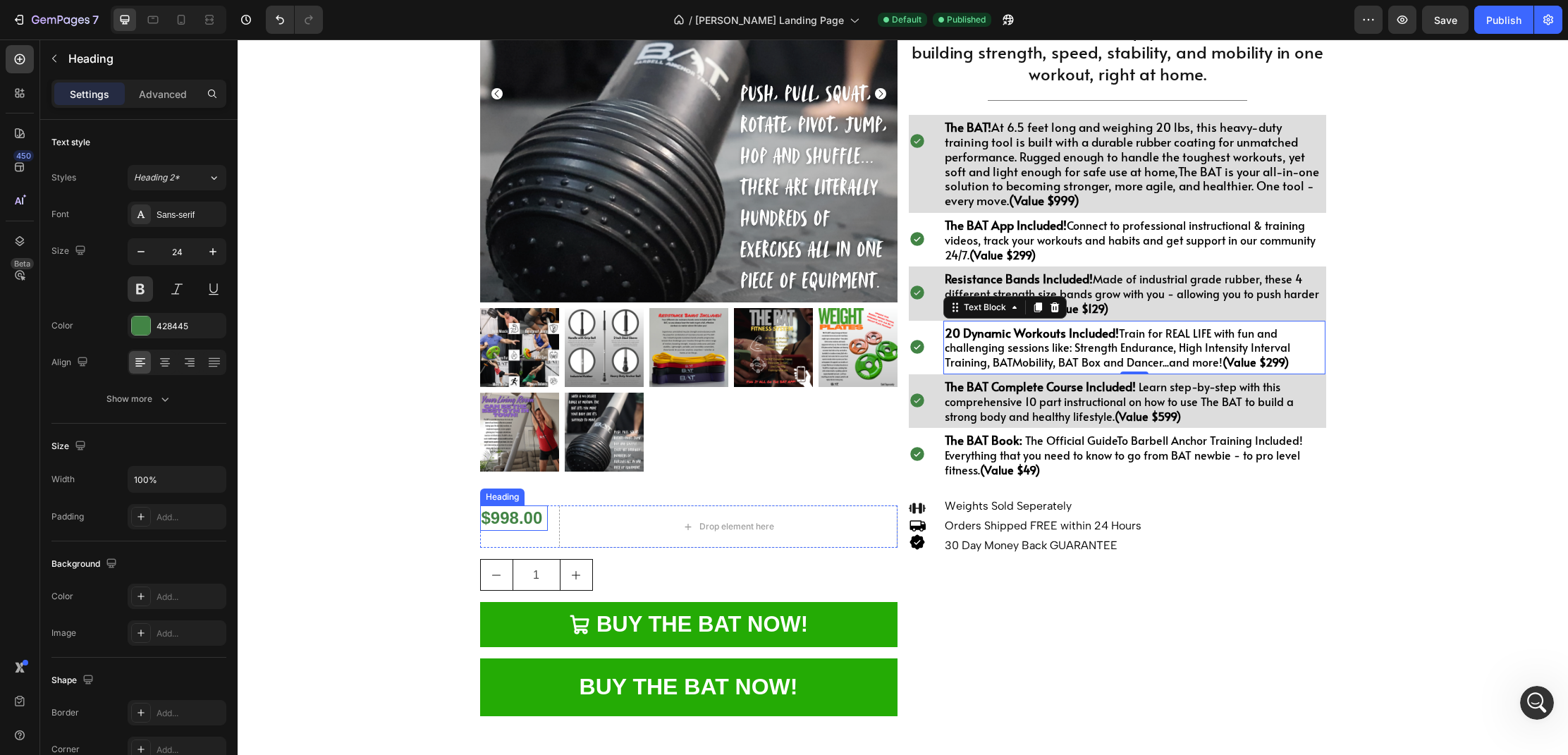
click at [512, 520] on h2 "$998.00" at bounding box center [513, 518] width 67 height 25
click at [514, 520] on h2 "$998.00" at bounding box center [513, 518] width 67 height 25
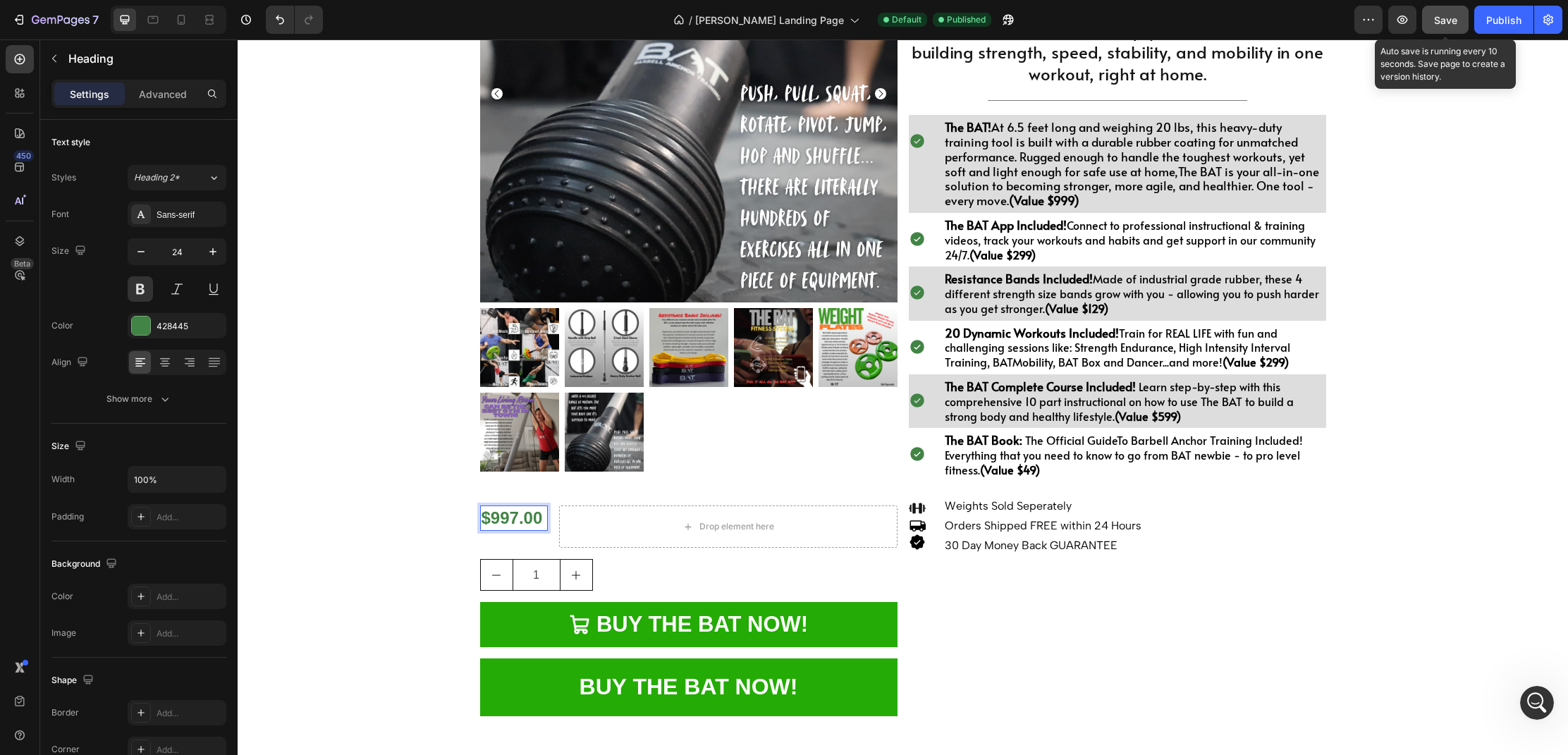
click at [1435, 26] on div "Save" at bounding box center [1445, 20] width 23 height 15
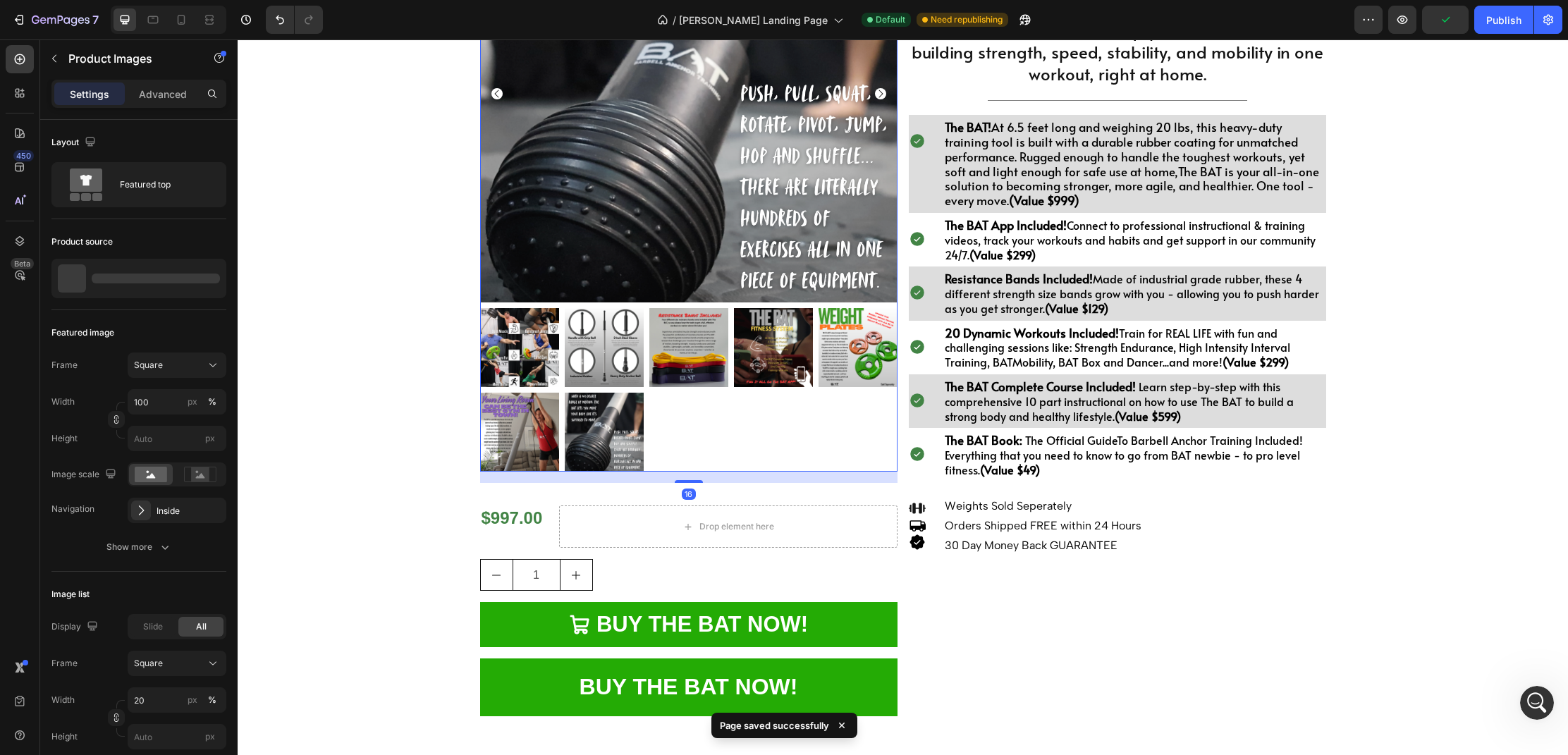
click at [546, 179] on img at bounding box center [688, 93] width 417 height 417
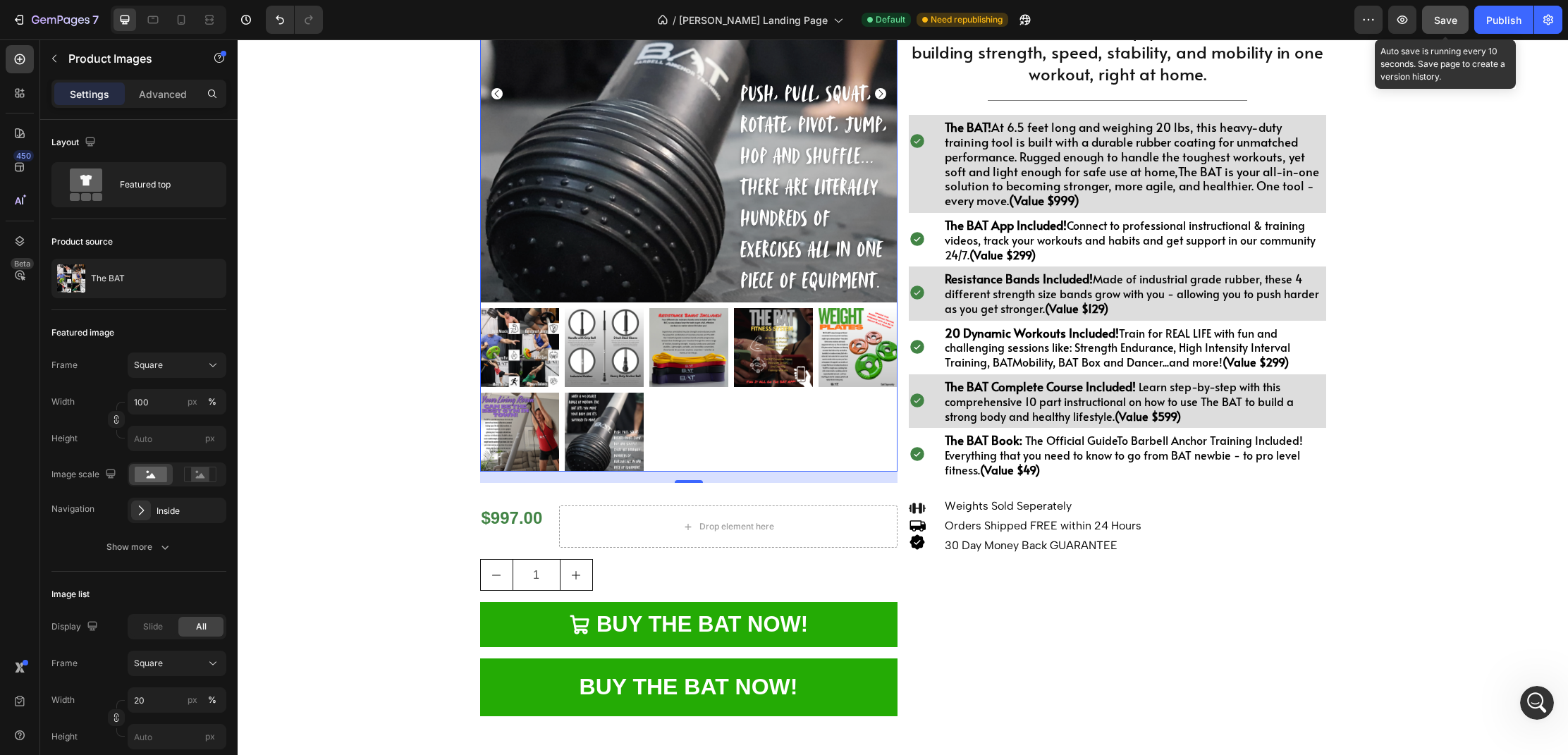
click at [1450, 21] on span "Save" at bounding box center [1445, 20] width 23 height 12
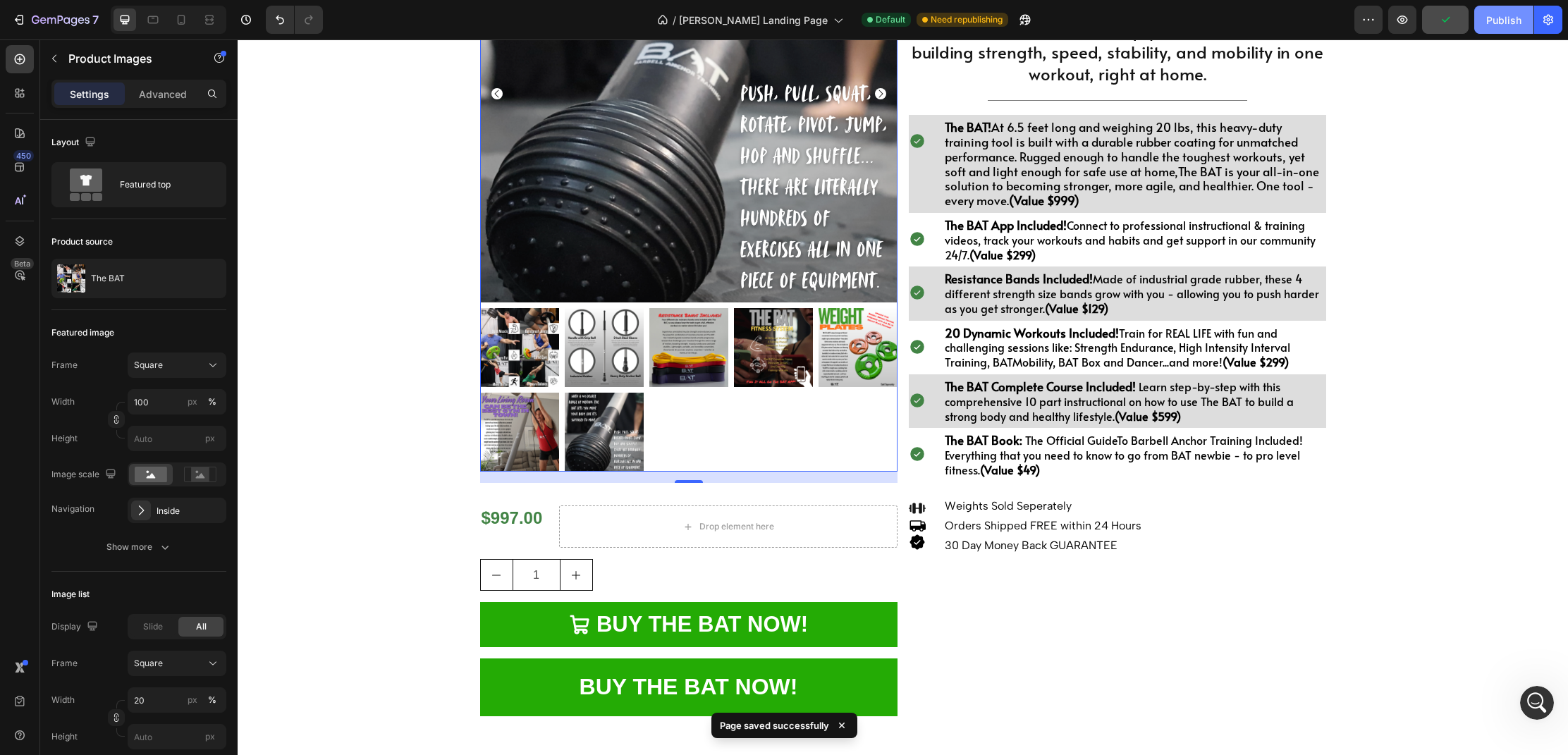
click at [1509, 22] on div "Publish" at bounding box center [1503, 20] width 35 height 15
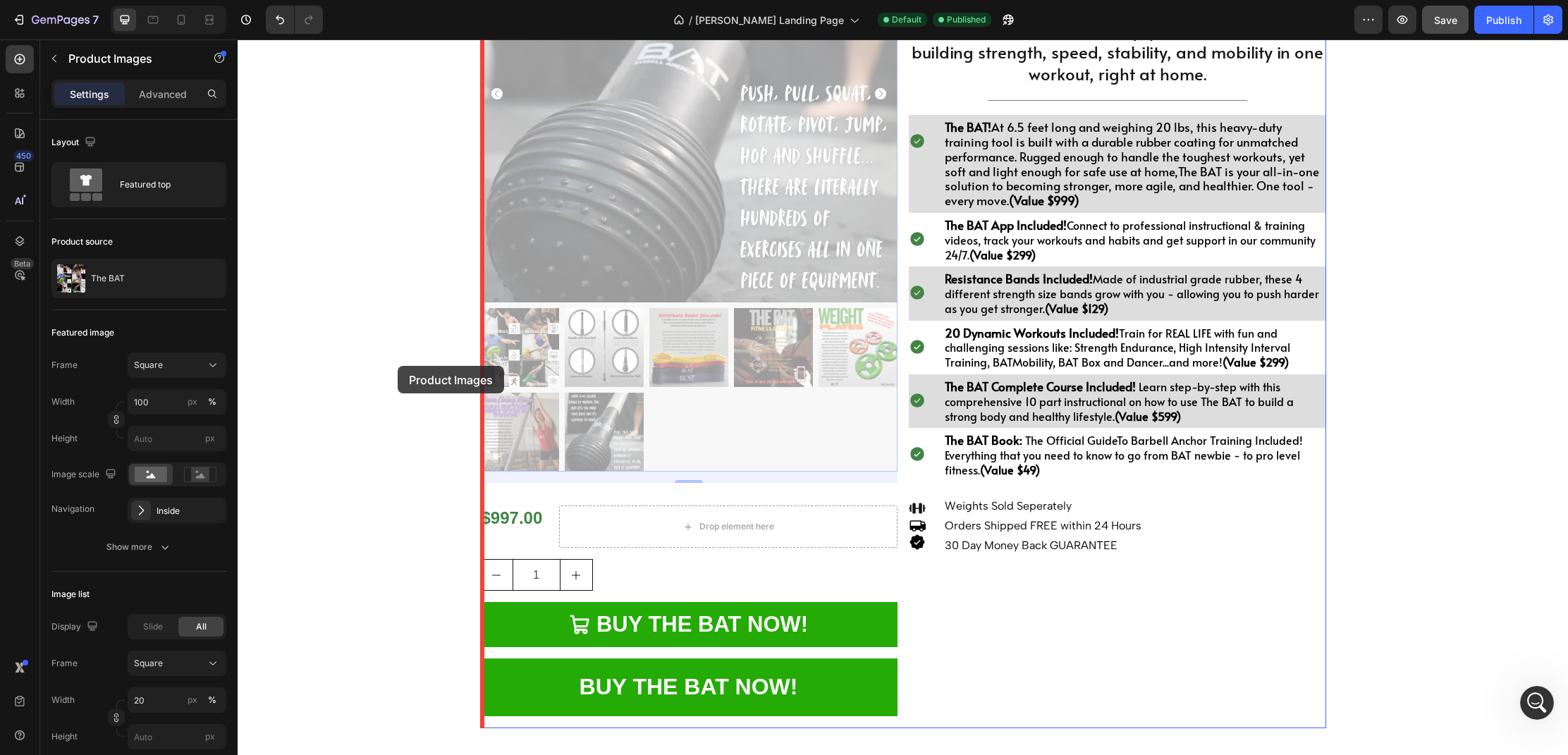
click at [398, 366] on div at bounding box center [902, 342] width 1330 height 1178
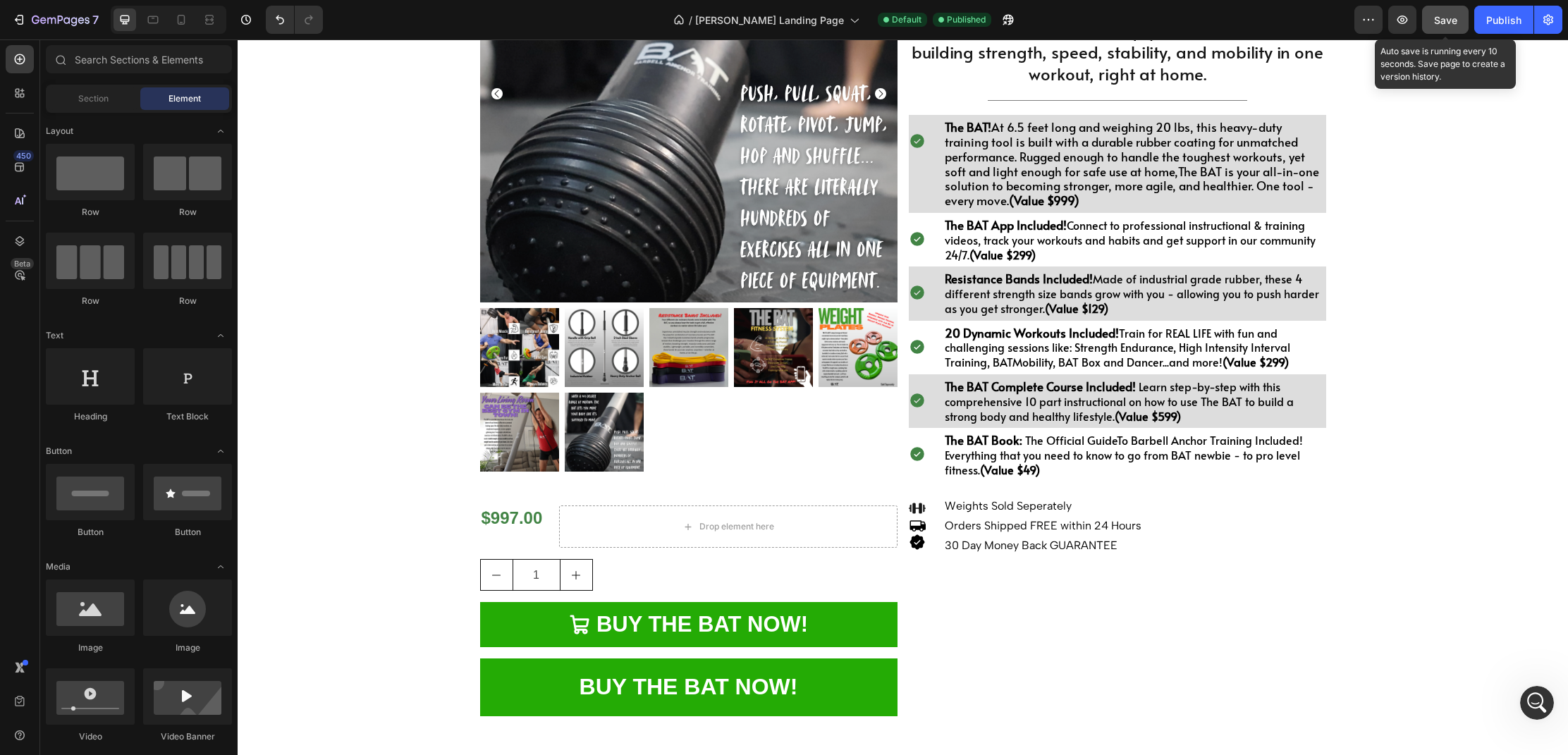
click at [1445, 28] on button "Save" at bounding box center [1445, 20] width 47 height 28
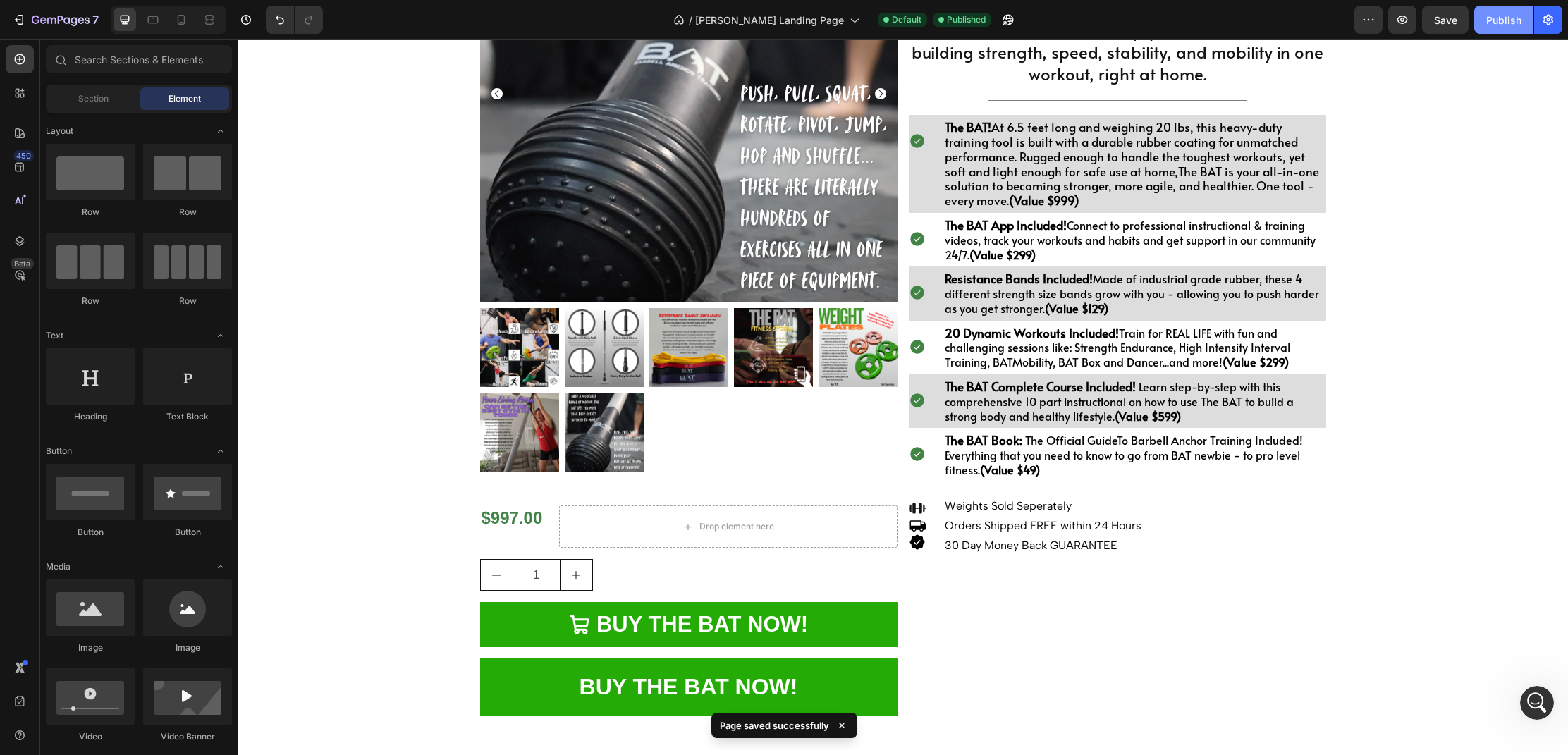
click at [1498, 28] on button "Publish" at bounding box center [1503, 20] width 59 height 28
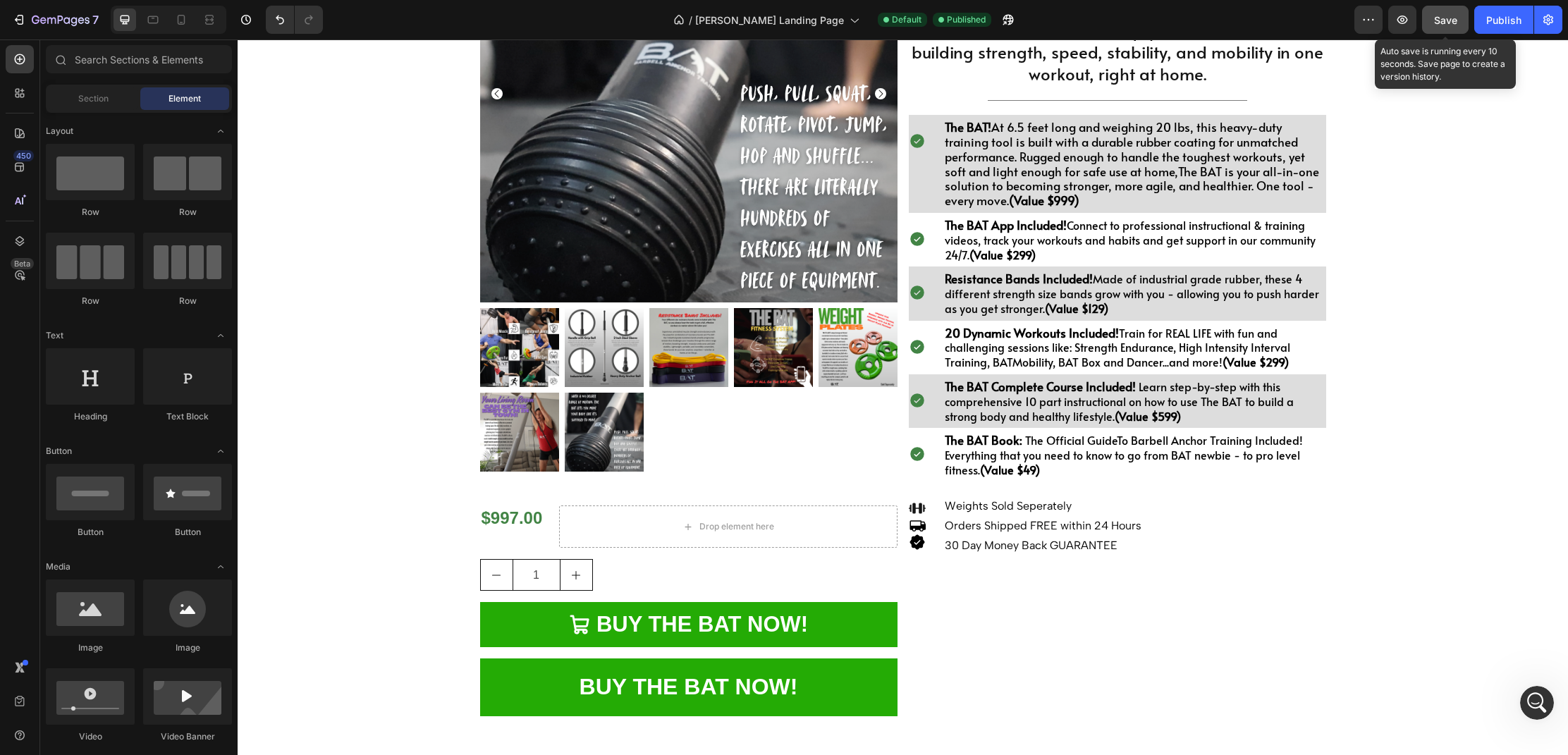
click at [1430, 17] on button "Save" at bounding box center [1445, 20] width 47 height 28
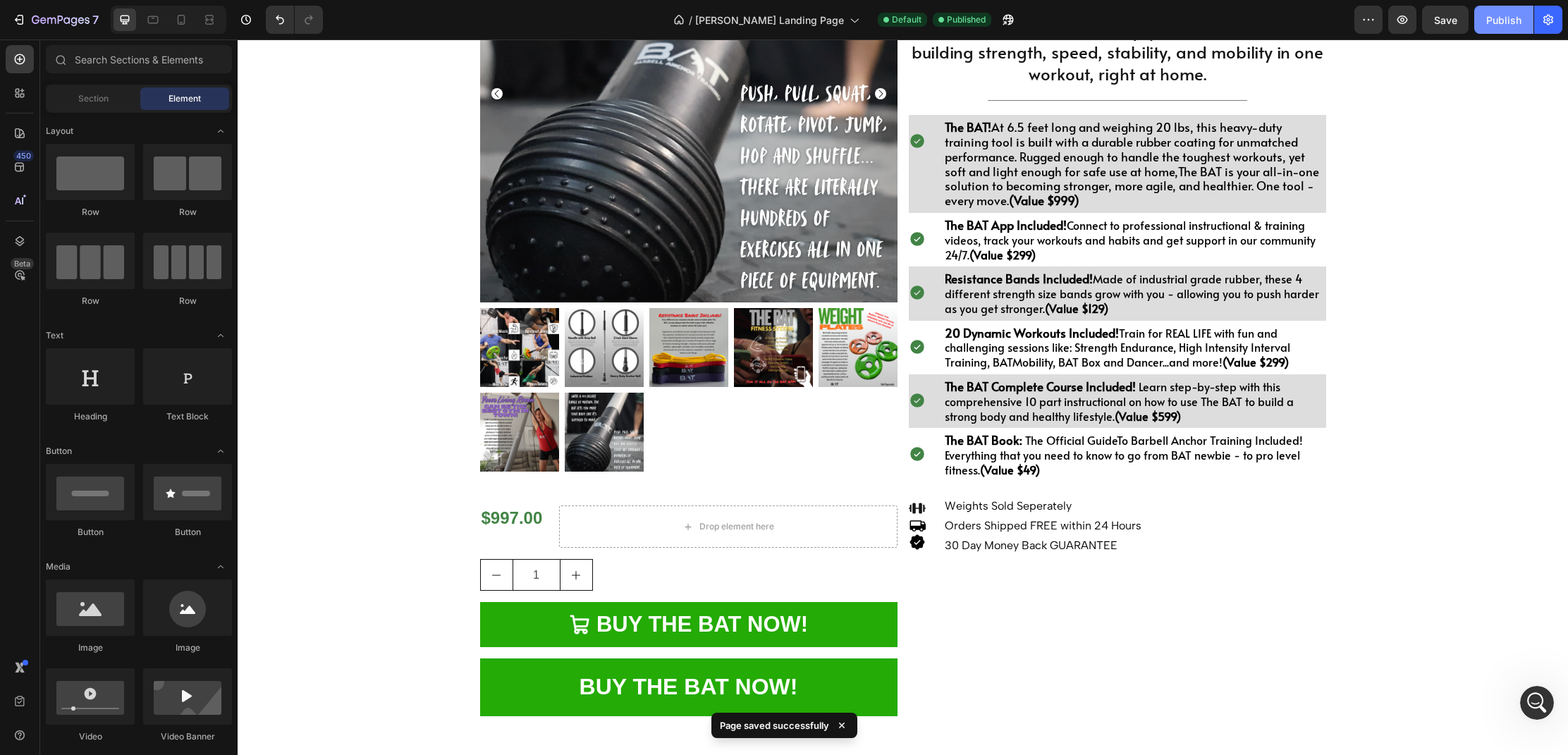
click at [1502, 27] on div "Publish" at bounding box center [1503, 20] width 35 height 15
click at [1078, 471] on p "The BAT Book: The Official GuideTo Barbell Anchor Training Included! Everything…" at bounding box center [1135, 455] width 380 height 44
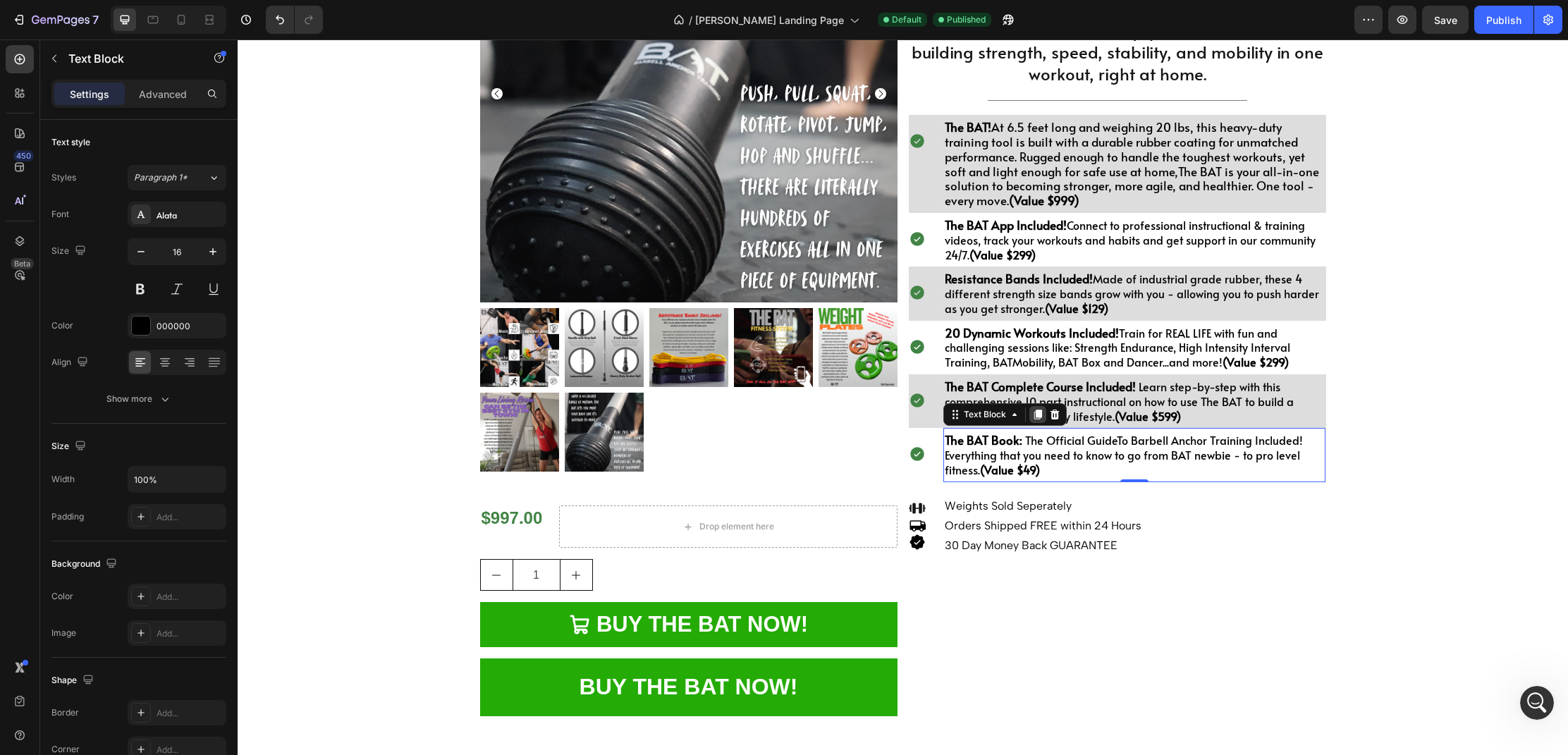
click at [1033, 420] on icon at bounding box center [1038, 414] width 11 height 11
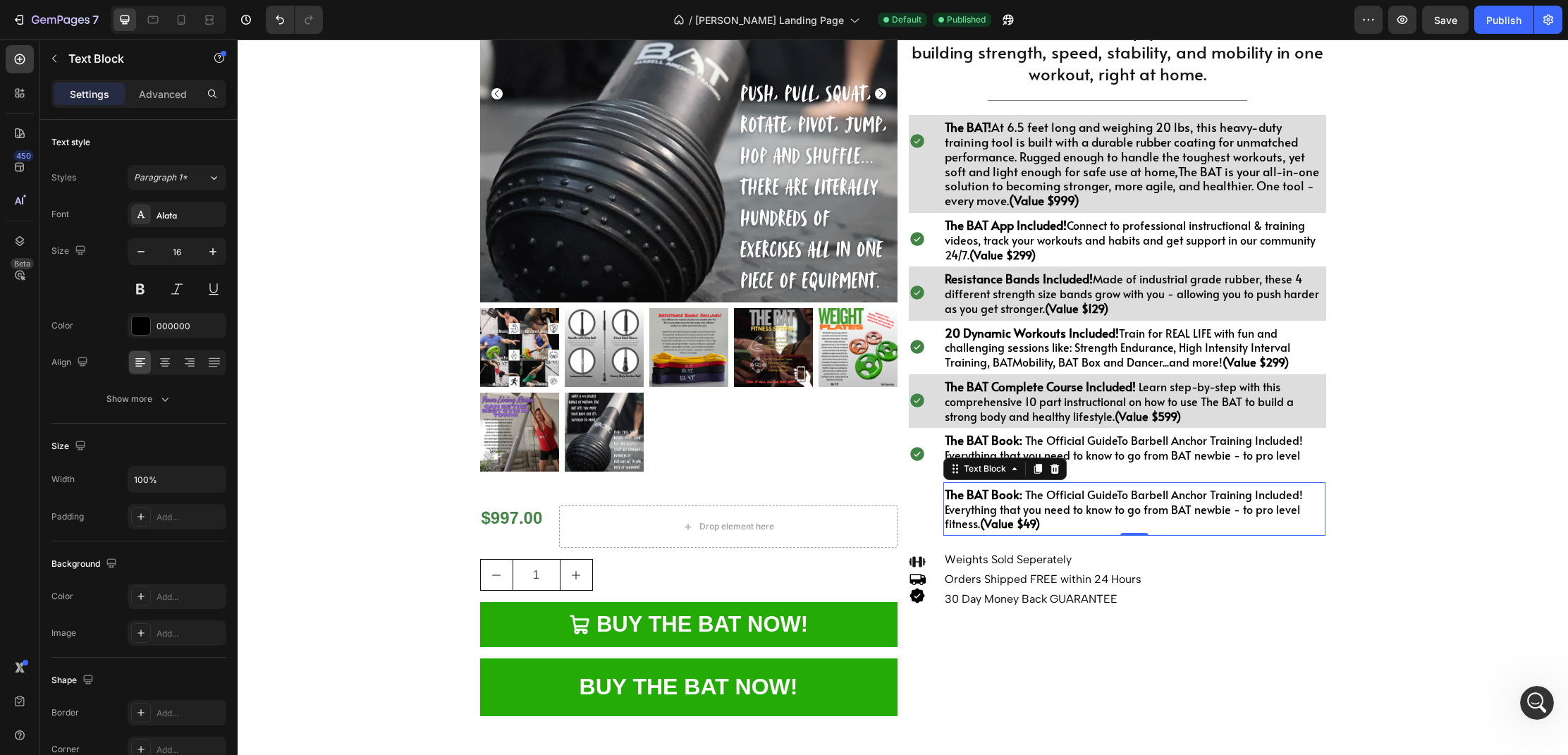
click at [1051, 530] on p "The BAT Book: The Official GuideTo Barbell Anchor Training Included! Everything…" at bounding box center [1135, 509] width 380 height 44
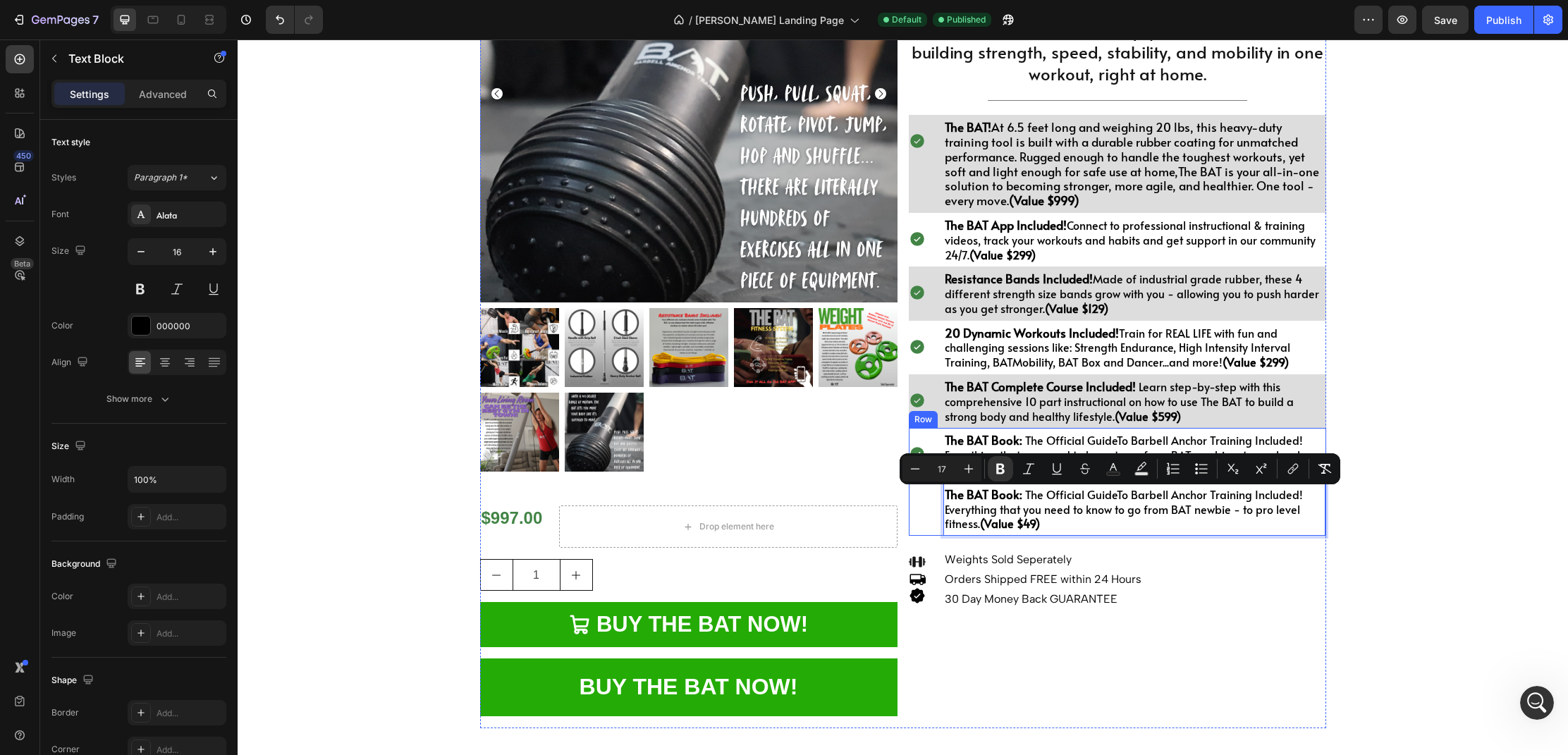
drag, startPoint x: 1051, startPoint y: 529, endPoint x: 939, endPoint y: 496, distance: 116.8
click at [939, 496] on div "Icon The BAT Book: The Official GuideTo Barbell Anchor Training Included! Every…" at bounding box center [1117, 482] width 417 height 108
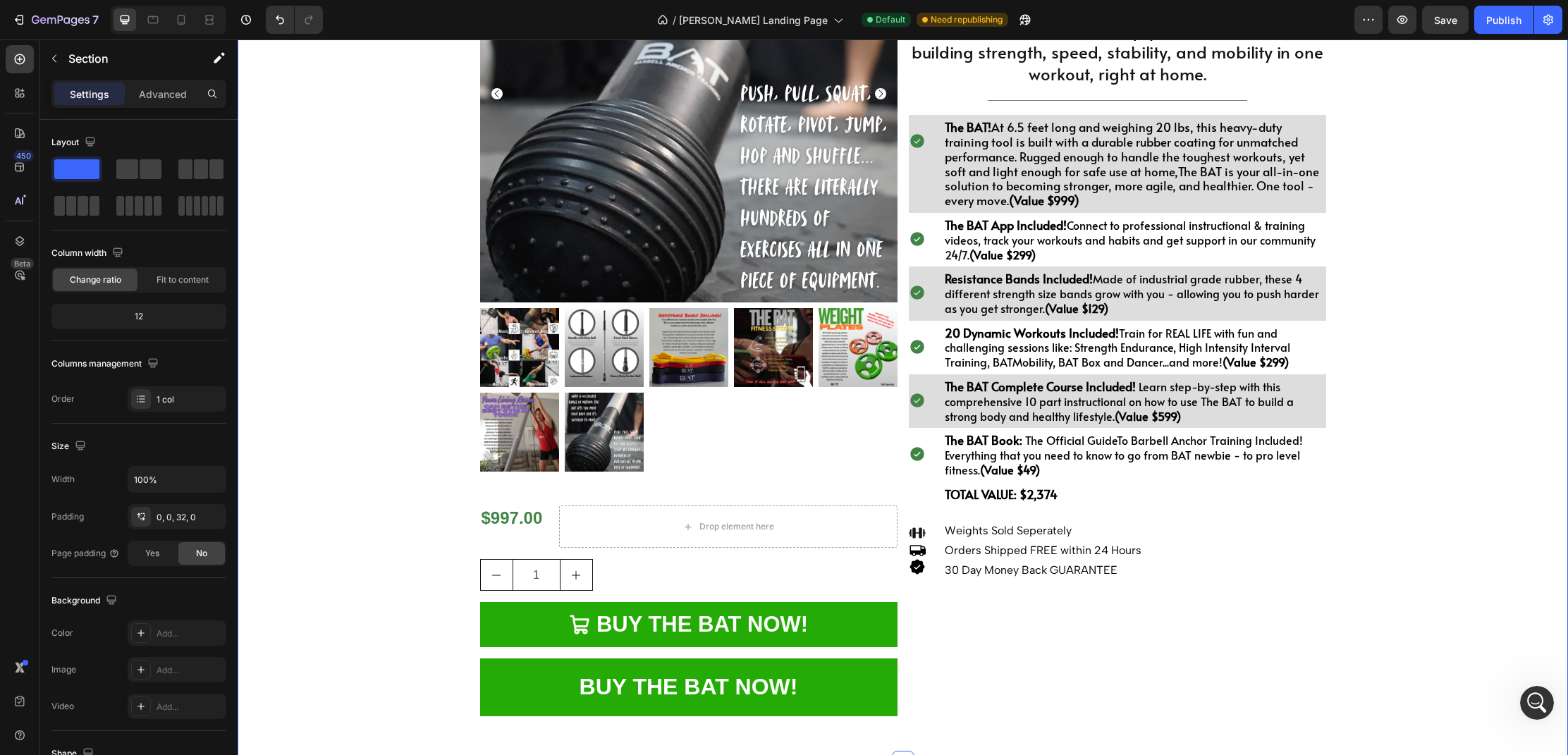
click at [1441, 517] on div "Product Images $997.00 Heading Drop element here Row 1 Product Quantity BUY THE…" at bounding box center [902, 311] width 1330 height 854
click at [1432, 30] on button "Save" at bounding box center [1445, 20] width 47 height 28
click at [1510, 27] on button "Publish" at bounding box center [1503, 20] width 59 height 28
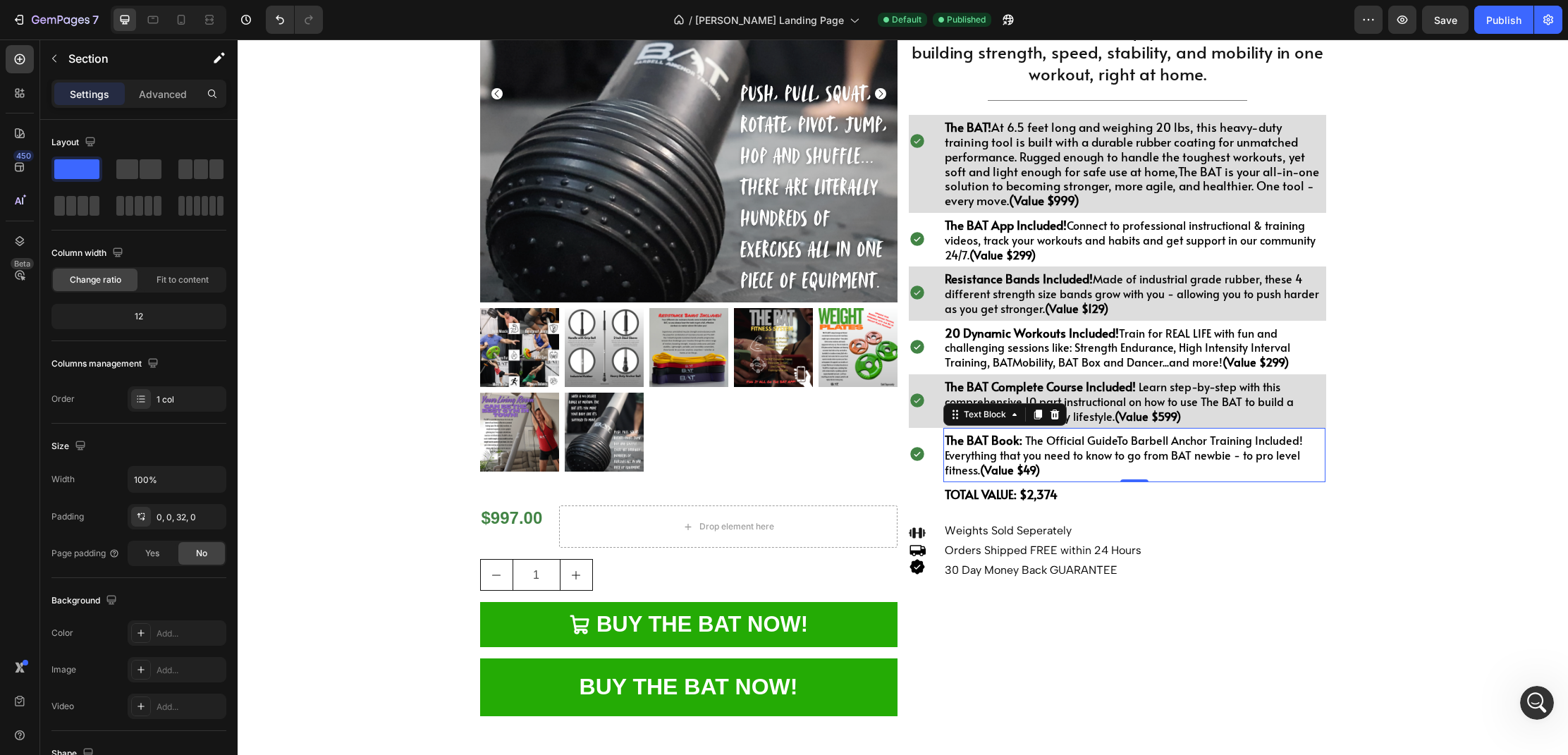
click at [1018, 447] on strong "The BAT Book:" at bounding box center [984, 440] width 78 height 17
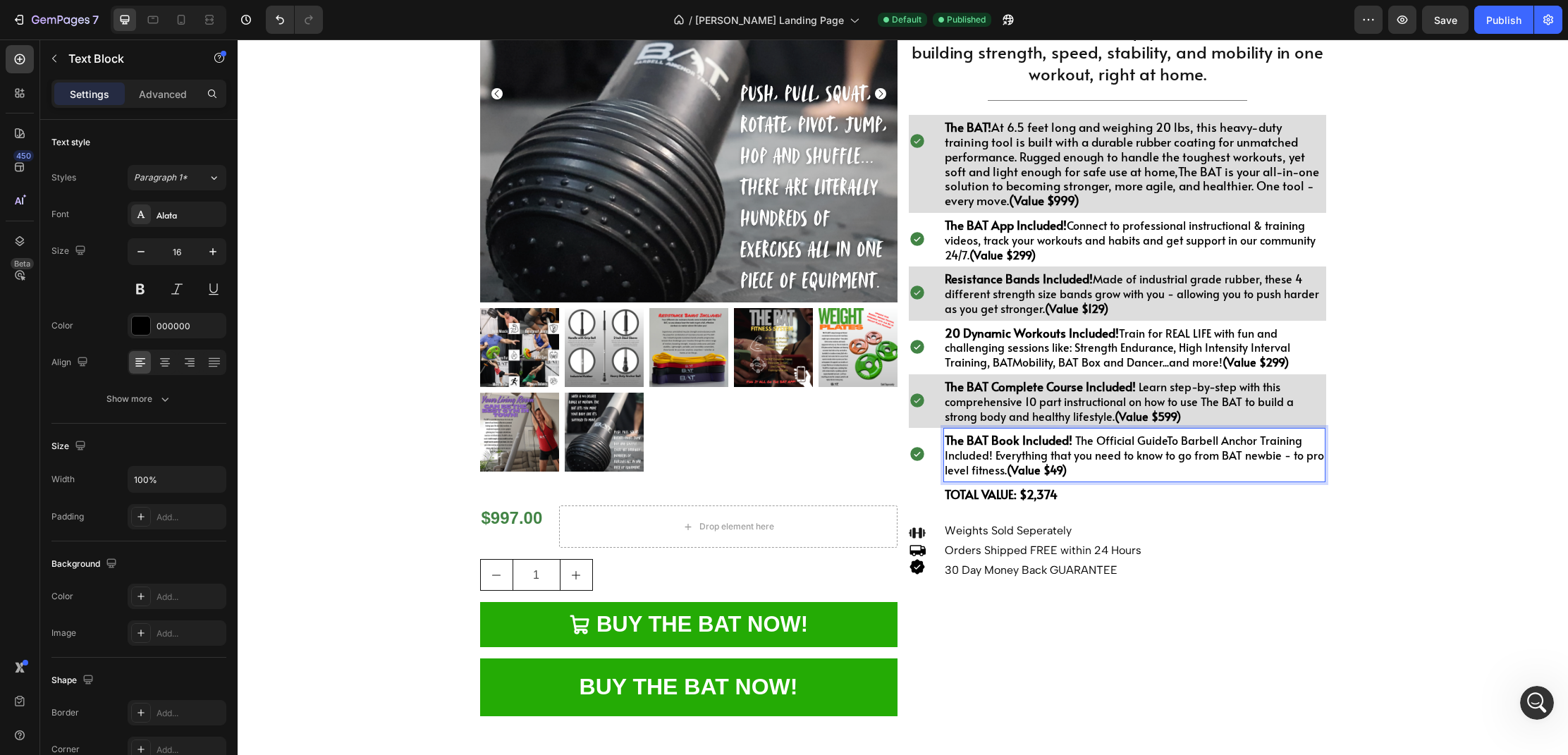
click at [1164, 446] on p "The BAT Book Included! The Official GuideTo Barbell Anchor Training Included! E…" at bounding box center [1135, 455] width 380 height 44
click at [992, 459] on p "The BAT Book Included! The Official Guide To Barbell Anchor Training Included! …" at bounding box center [1135, 455] width 380 height 44
click at [1240, 462] on p "The BAT Book Included! The Official Guide To Barbell Anchor Training - Everythi…" at bounding box center [1135, 455] width 380 height 44
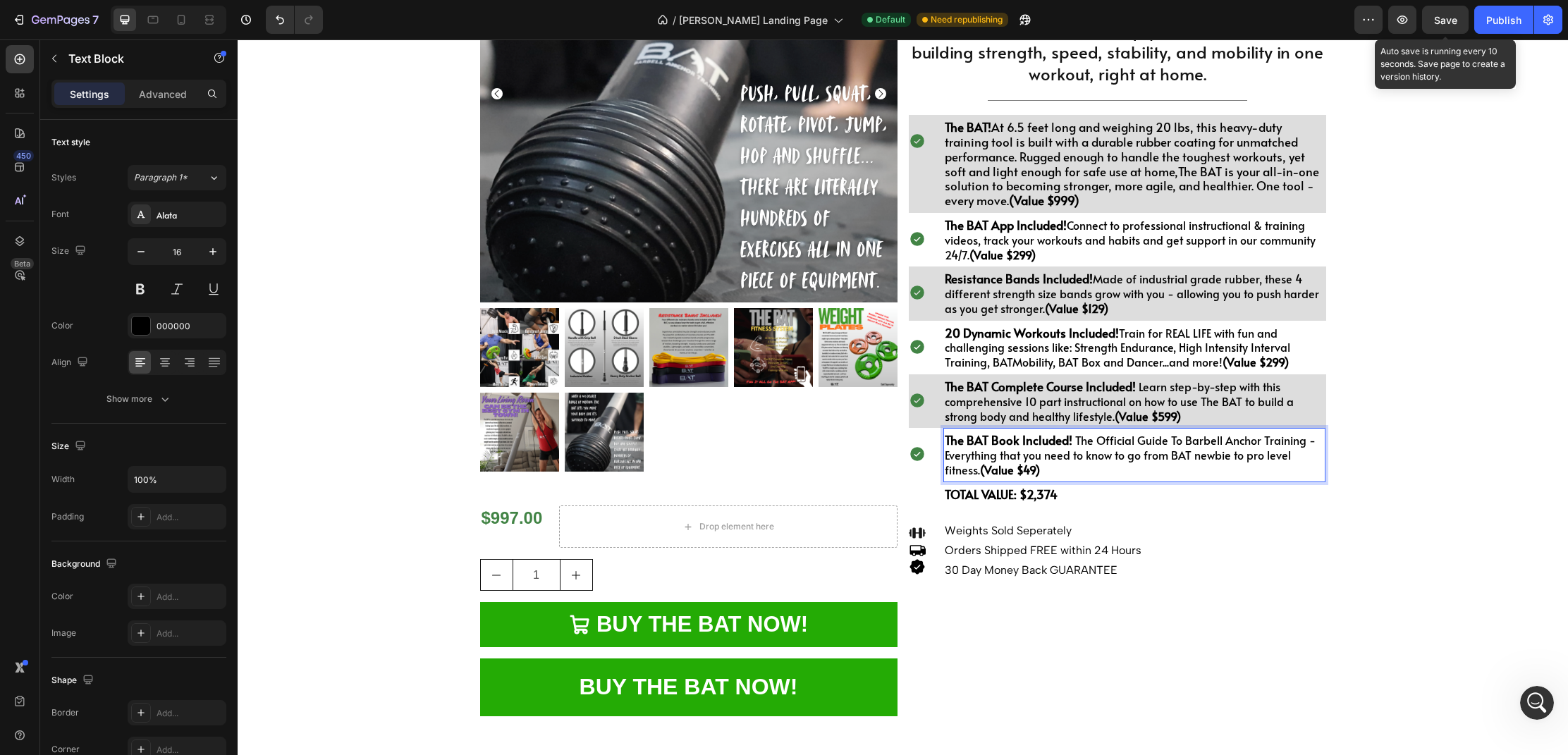
click at [1444, 26] on span "Save" at bounding box center [1445, 20] width 23 height 12
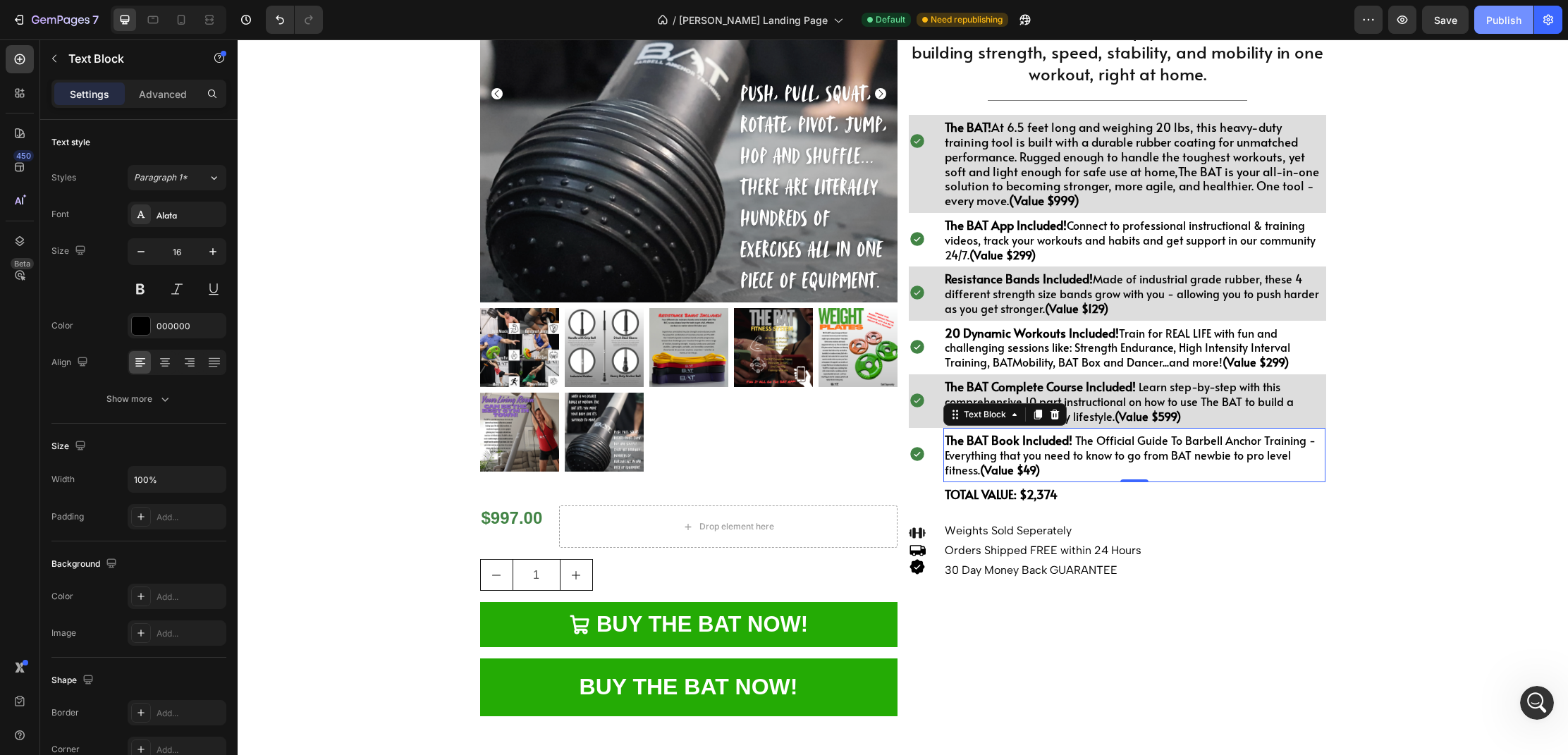
click at [1491, 24] on div "Publish" at bounding box center [1503, 20] width 35 height 15
